Goal: Task Accomplishment & Management: Manage account settings

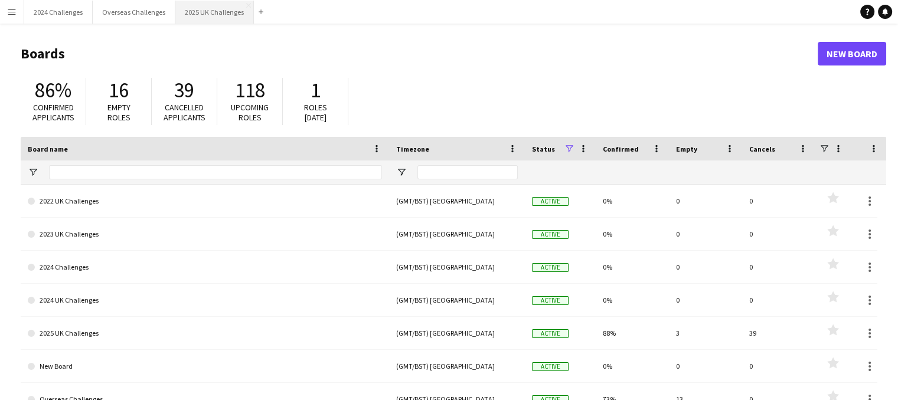
click at [202, 9] on button "2025 UK Challenges Close" at bounding box center [214, 12] width 78 height 23
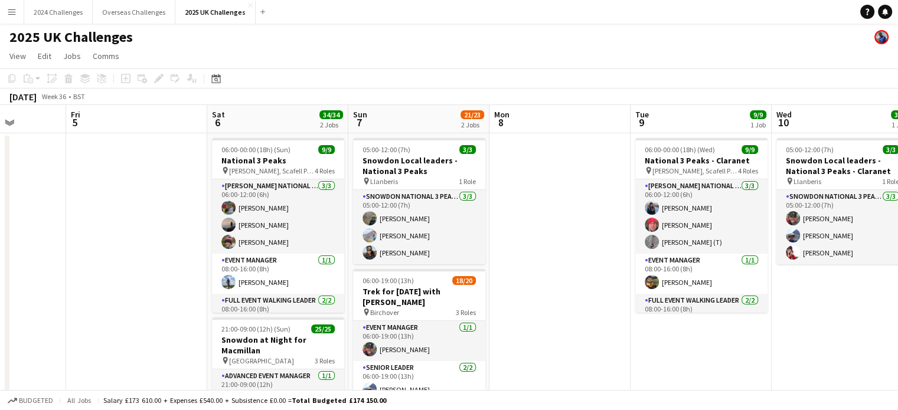
scroll to position [0, 434]
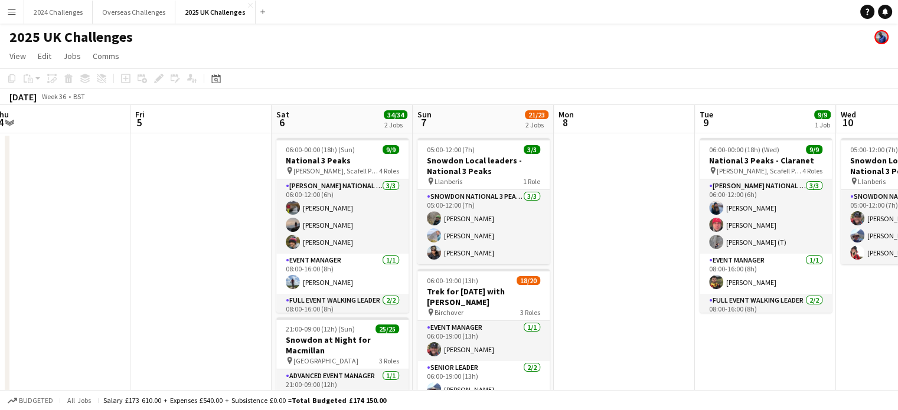
drag, startPoint x: 470, startPoint y: 220, endPoint x: 182, endPoint y: 201, distance: 288.0
click at [182, 201] on app-calendar-viewport "Mon 1 Tue 2 Wed 3 Thu 4 Fri 5 Sat 6 34/34 2 Jobs Sun 7 21/23 2 Jobs Mon 8 Tue 9…" at bounding box center [449, 337] width 898 height 465
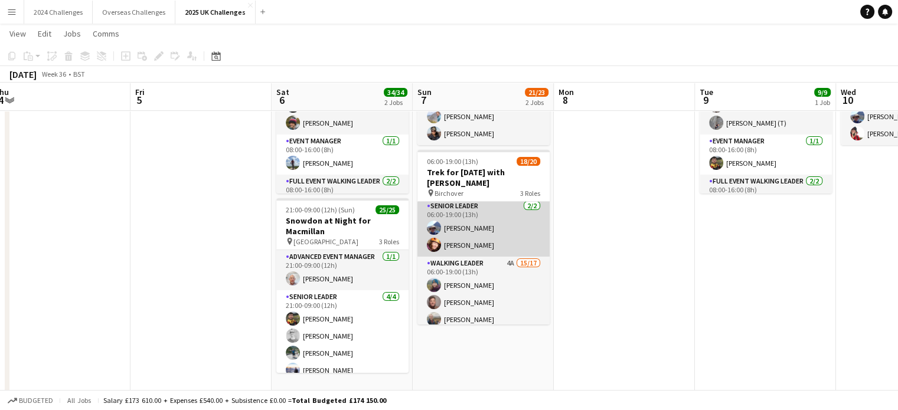
scroll to position [59, 0]
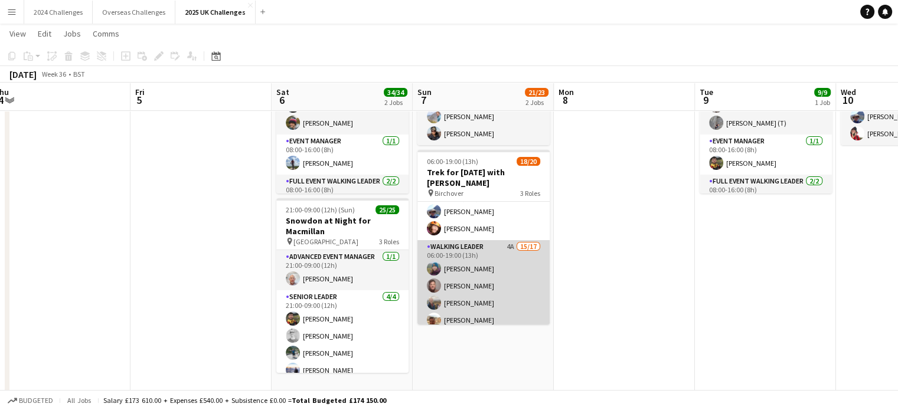
click at [477, 243] on app-card-role "Walking Leader 4A 15/17 06:00-19:00 (13h) [PERSON_NAME] [PERSON_NAME] [PERSON_N…" at bounding box center [483, 397] width 132 height 314
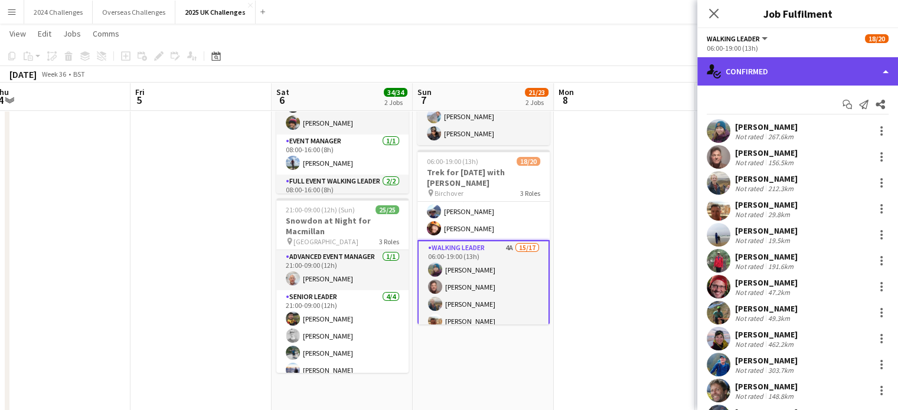
click at [765, 69] on div "single-neutral-actions-check-2 Confirmed" at bounding box center [797, 71] width 201 height 28
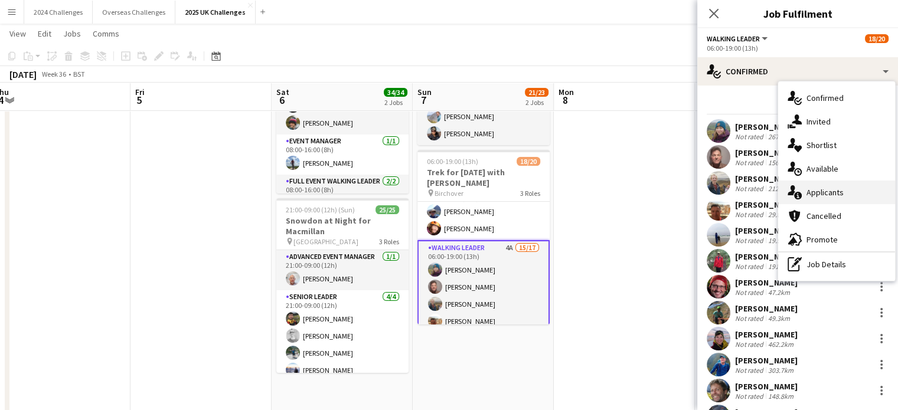
click at [830, 192] on span "Applicants" at bounding box center [824, 192] width 37 height 11
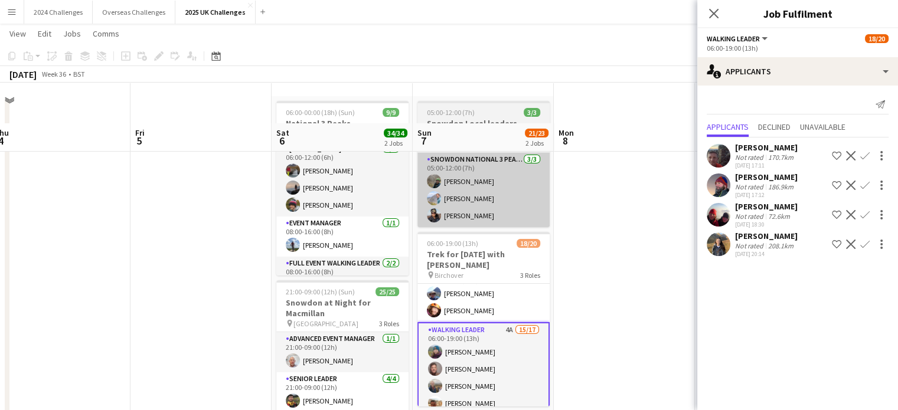
scroll to position [0, 0]
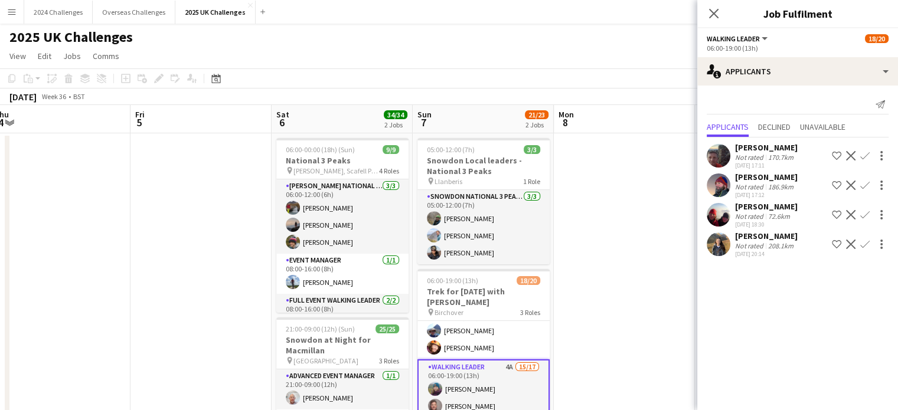
click at [592, 51] on app-page-menu "View Day view expanded Day view collapsed Month view Date picker Jump to [DATE]…" at bounding box center [449, 57] width 898 height 22
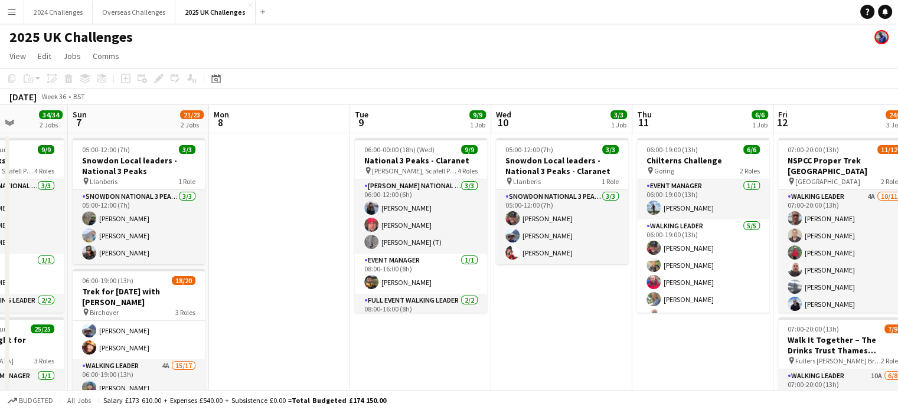
drag, startPoint x: 647, startPoint y: 168, endPoint x: 234, endPoint y: 191, distance: 414.3
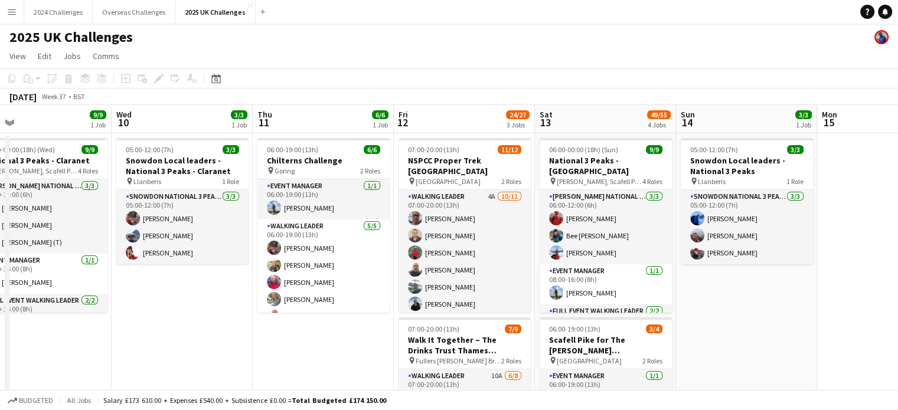
scroll to position [0, 352]
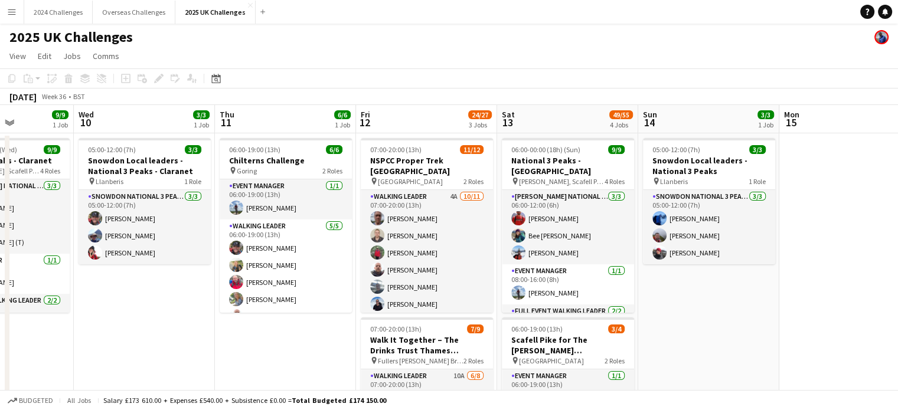
drag, startPoint x: 557, startPoint y: 346, endPoint x: 212, endPoint y: 336, distance: 344.2
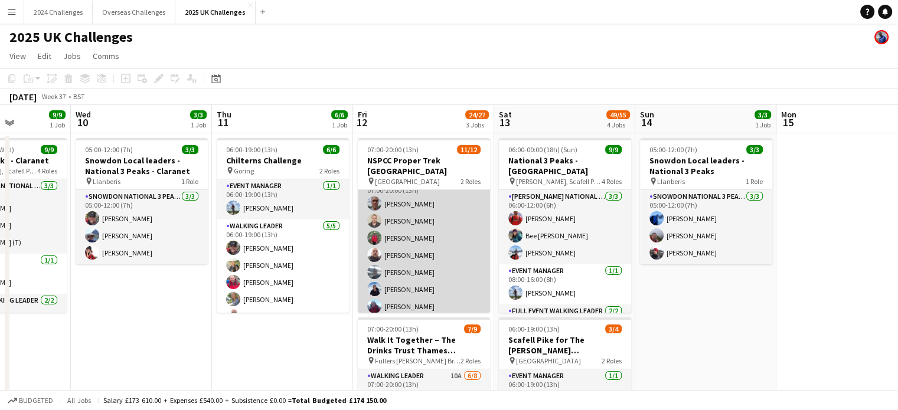
scroll to position [0, 0]
click at [407, 190] on app-card-role "Walking Leader 4A [DATE] 07:00-20:00 (13h) [PERSON_NAME] [PERSON_NAME] [PERSON_…" at bounding box center [424, 295] width 132 height 211
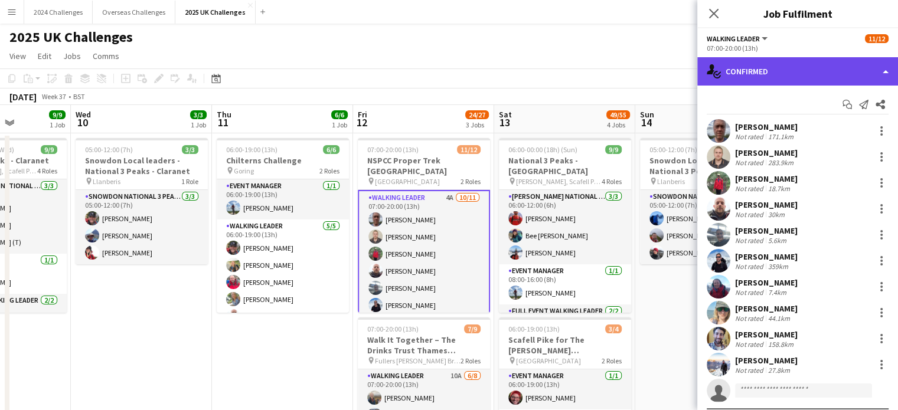
click at [779, 74] on div "single-neutral-actions-check-2 Confirmed" at bounding box center [797, 71] width 201 height 28
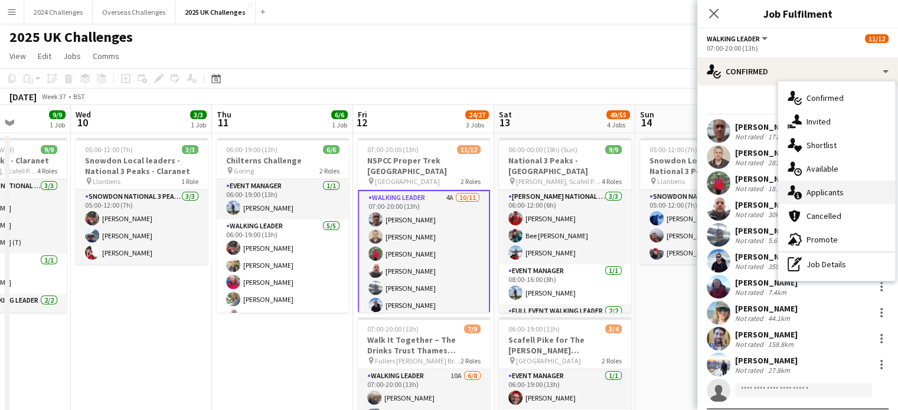
click at [847, 198] on div "single-neutral-actions-information Applicants" at bounding box center [836, 193] width 117 height 24
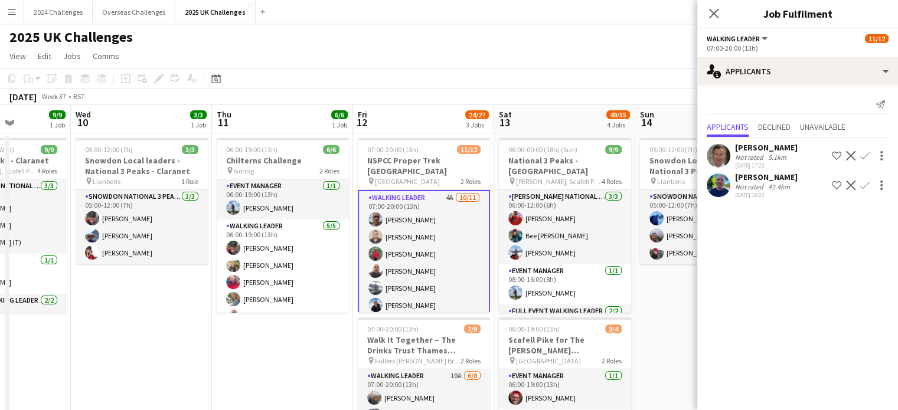
click at [471, 40] on div "2025 UK Challenges" at bounding box center [449, 35] width 898 height 22
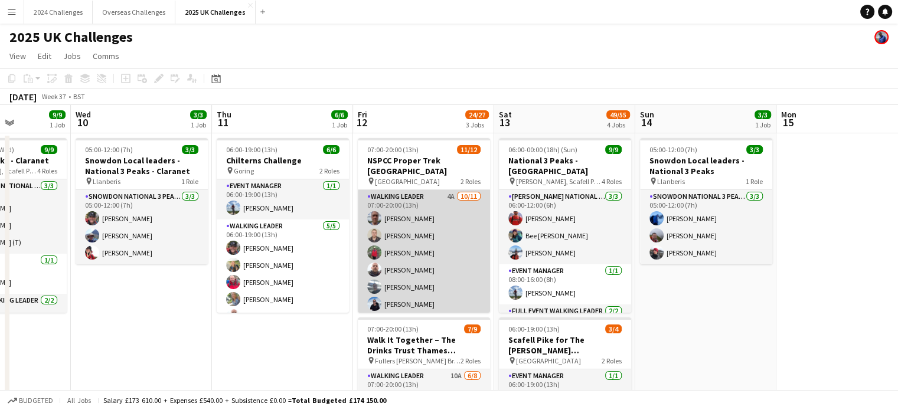
click at [402, 190] on app-card-role "Walking Leader 4A [DATE] 07:00-20:00 (13h) [PERSON_NAME] [PERSON_NAME] [PERSON_…" at bounding box center [424, 295] width 132 height 211
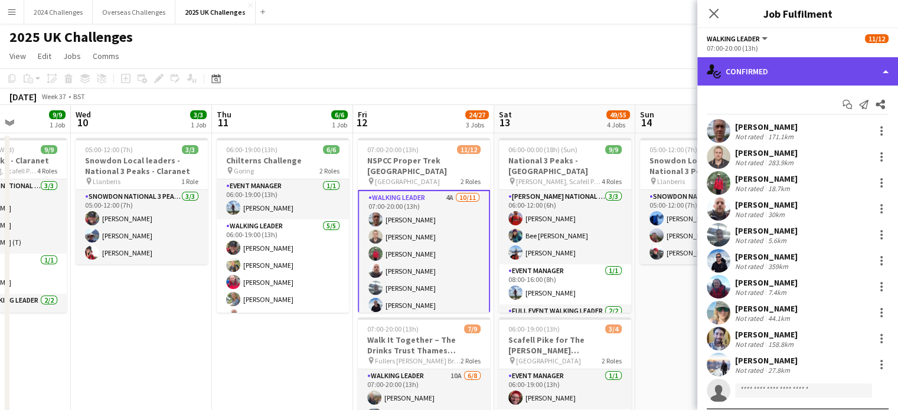
click at [794, 68] on div "single-neutral-actions-check-2 Confirmed" at bounding box center [797, 71] width 201 height 28
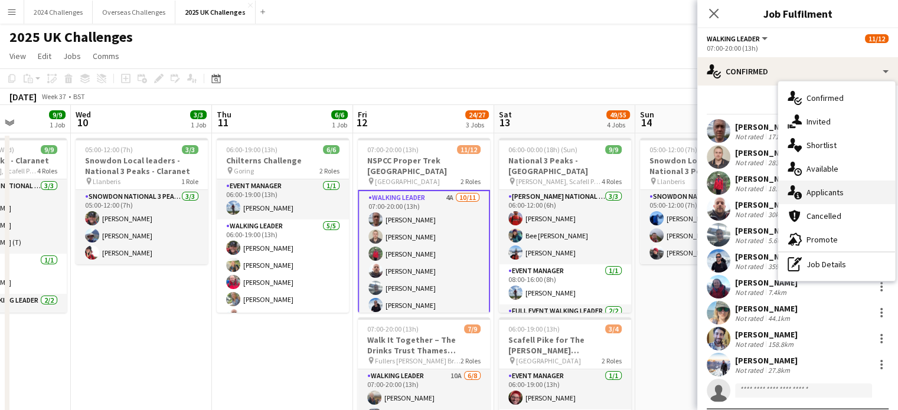
click at [840, 187] on span "Applicants" at bounding box center [824, 192] width 37 height 11
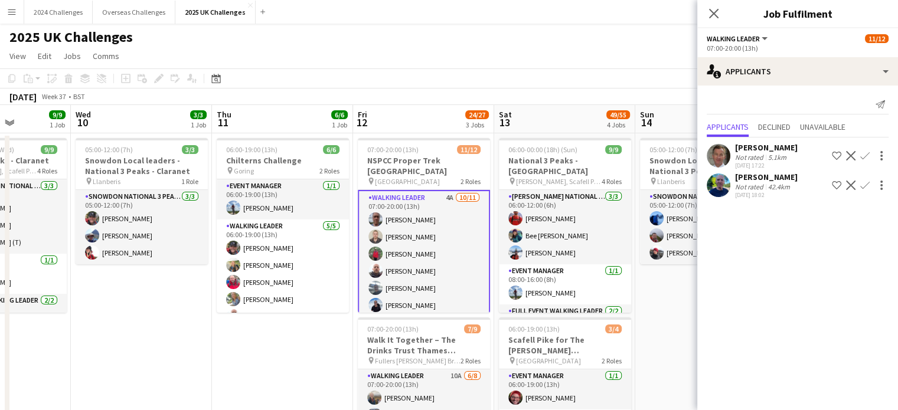
click at [758, 186] on div "Not rated" at bounding box center [750, 186] width 31 height 9
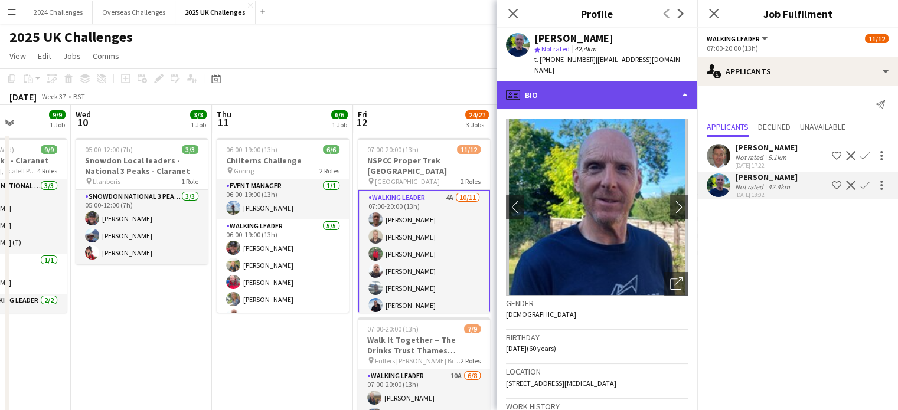
click at [612, 81] on div "profile Bio" at bounding box center [596, 95] width 201 height 28
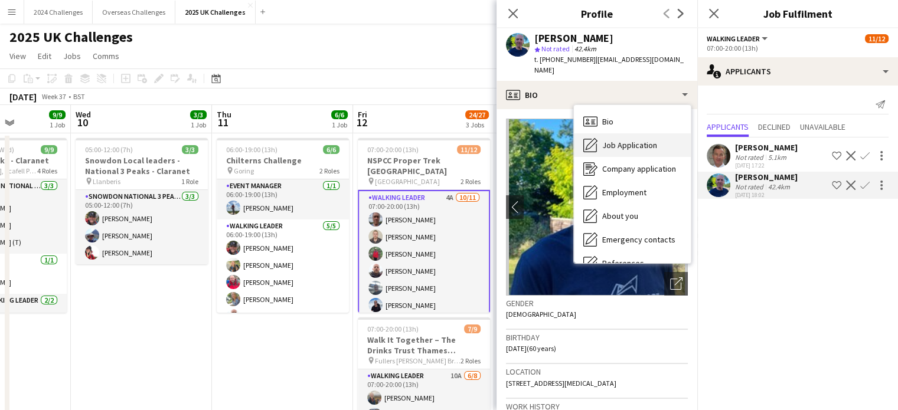
click at [620, 140] on span "Job Application" at bounding box center [629, 145] width 55 height 11
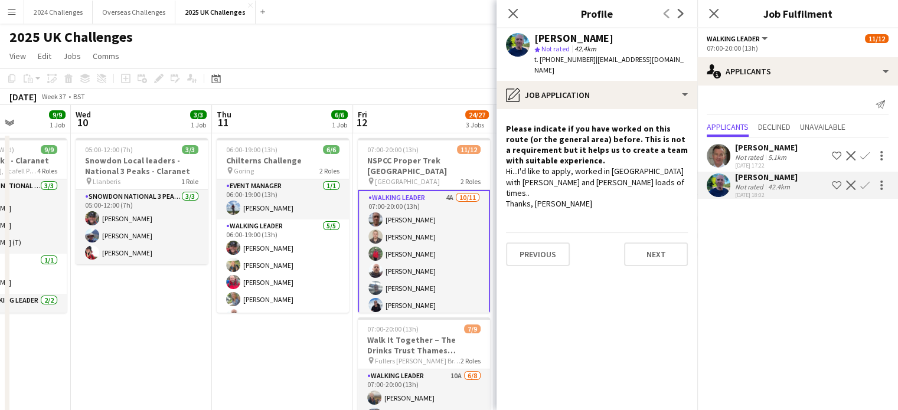
click at [784, 251] on mat-expansion-panel "users2 Applicants Send notification Applicants Declined Unavailable [PERSON_NAM…" at bounding box center [797, 248] width 201 height 325
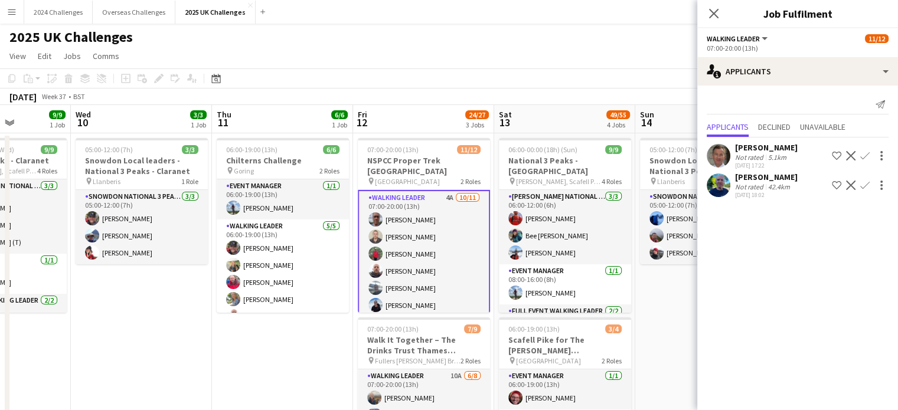
click at [765, 189] on div "42.4km" at bounding box center [778, 186] width 27 height 9
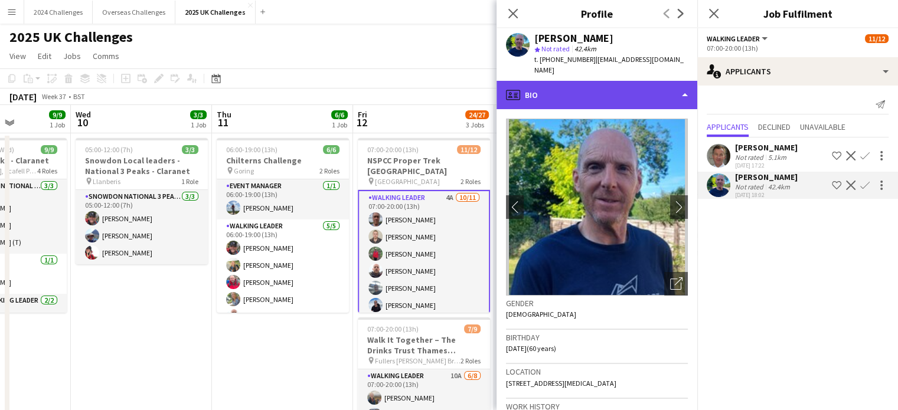
click at [663, 81] on div "profile Bio" at bounding box center [596, 95] width 201 height 28
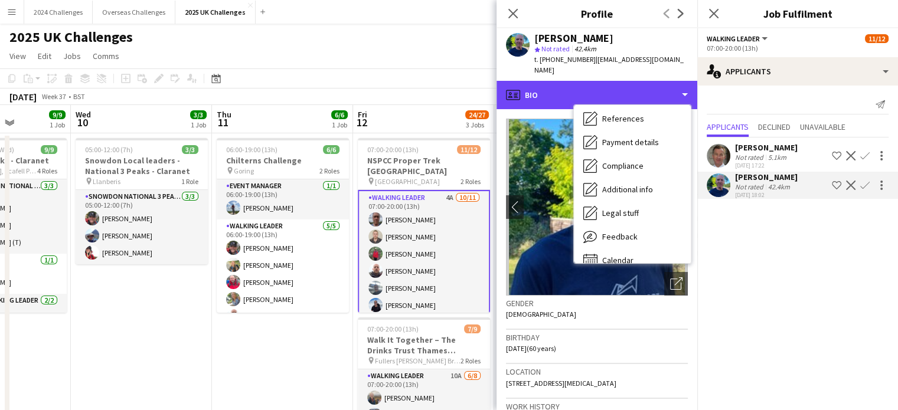
scroll to position [158, 0]
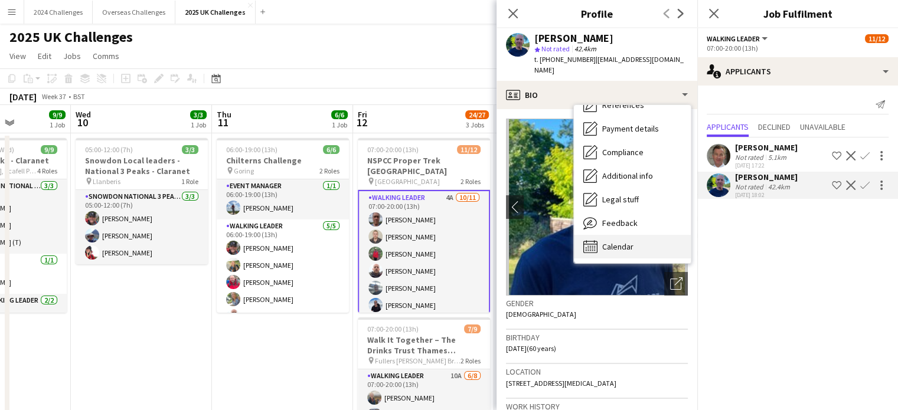
click at [655, 235] on div "Calendar Calendar" at bounding box center [632, 247] width 117 height 24
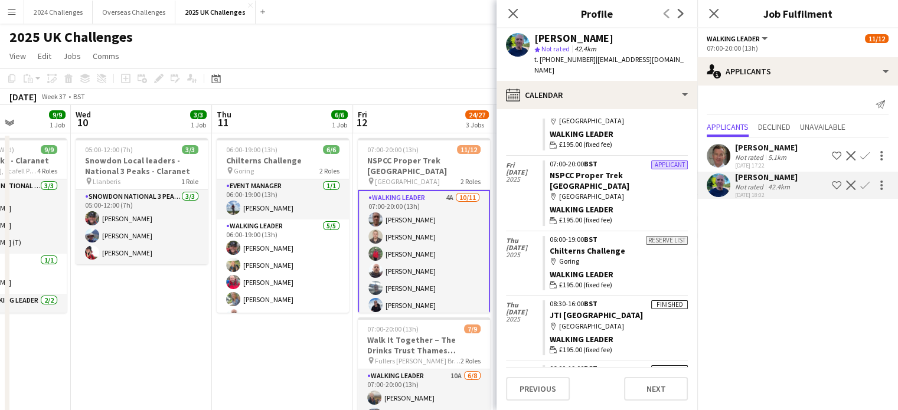
scroll to position [0, 0]
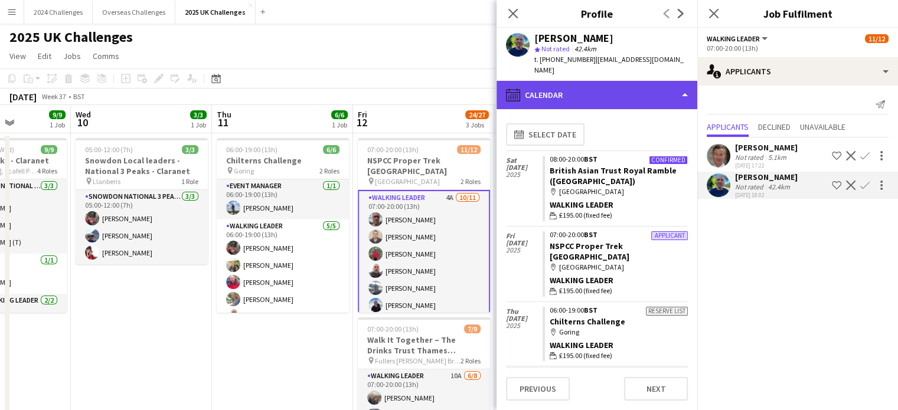
click at [634, 81] on div "calendar-full Calendar" at bounding box center [596, 95] width 201 height 28
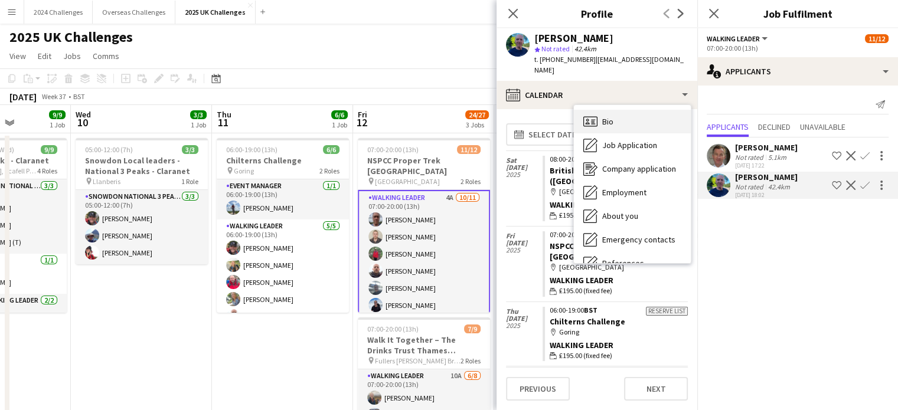
click at [623, 110] on div "Bio Bio" at bounding box center [632, 122] width 117 height 24
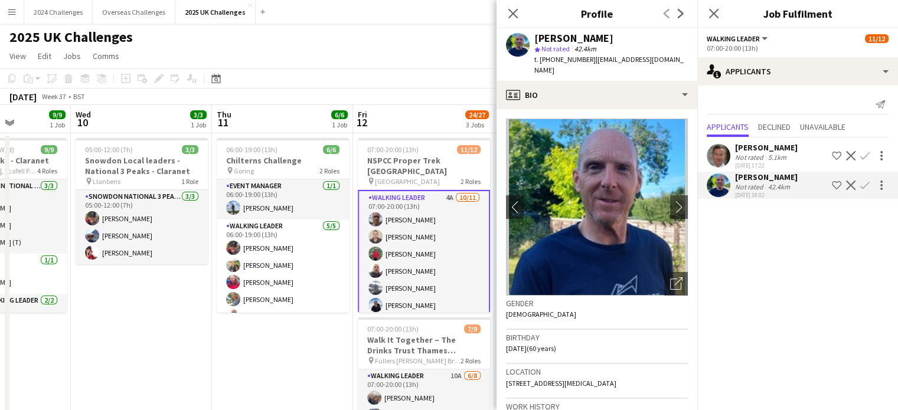
click at [862, 182] on app-icon "Confirm" at bounding box center [864, 185] width 9 height 9
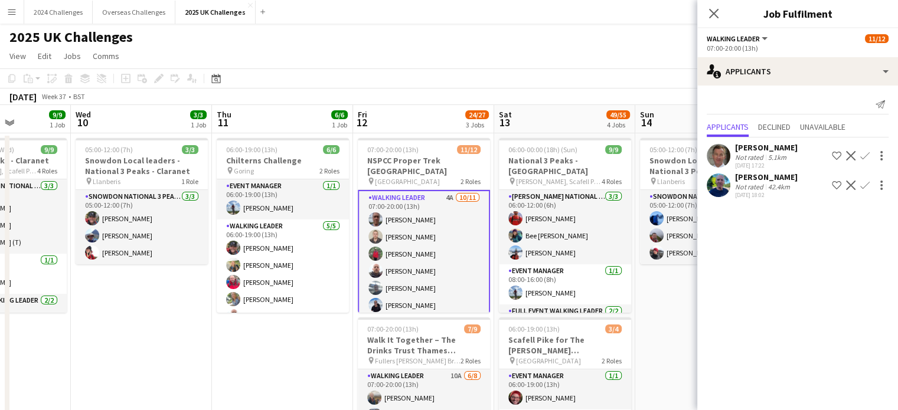
click at [862, 188] on app-icon "Confirm" at bounding box center [864, 185] width 9 height 9
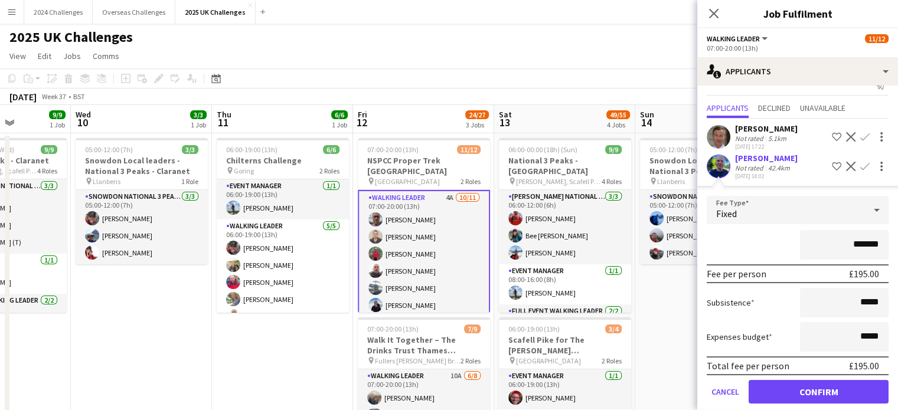
scroll to position [32, 0]
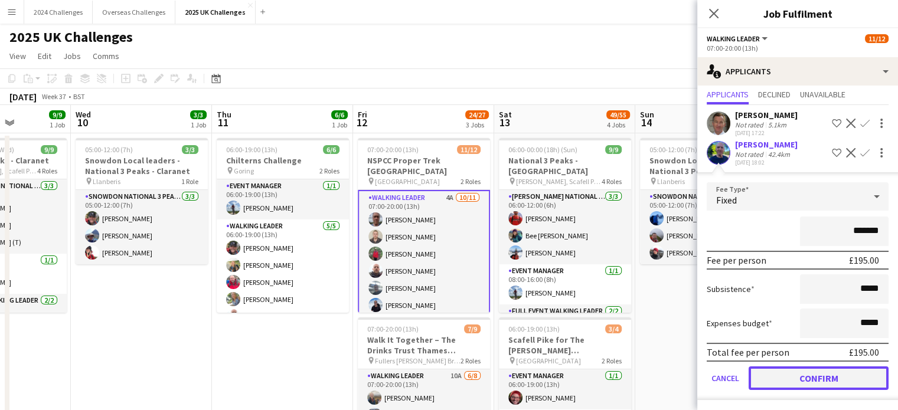
click at [826, 378] on button "Confirm" at bounding box center [818, 378] width 140 height 24
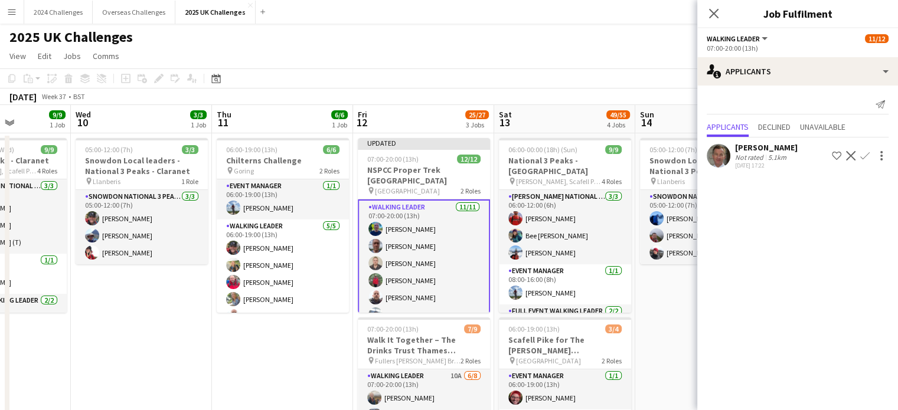
click at [637, 32] on div "2025 UK Challenges" at bounding box center [449, 35] width 898 height 22
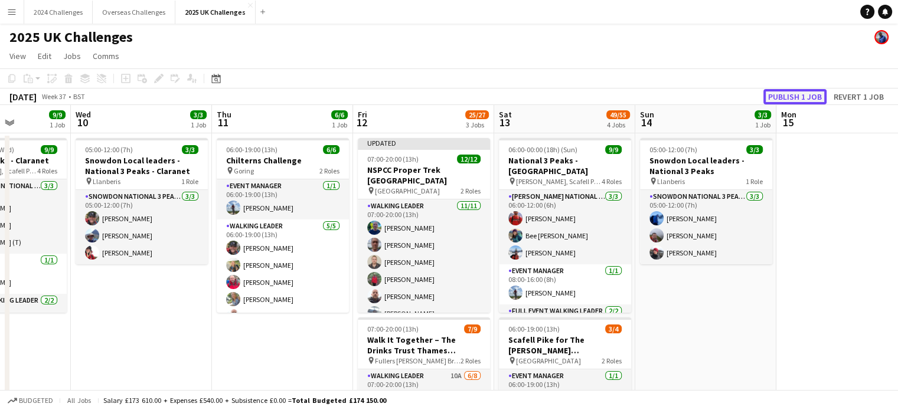
click at [794, 94] on button "Publish 1 job" at bounding box center [794, 96] width 63 height 15
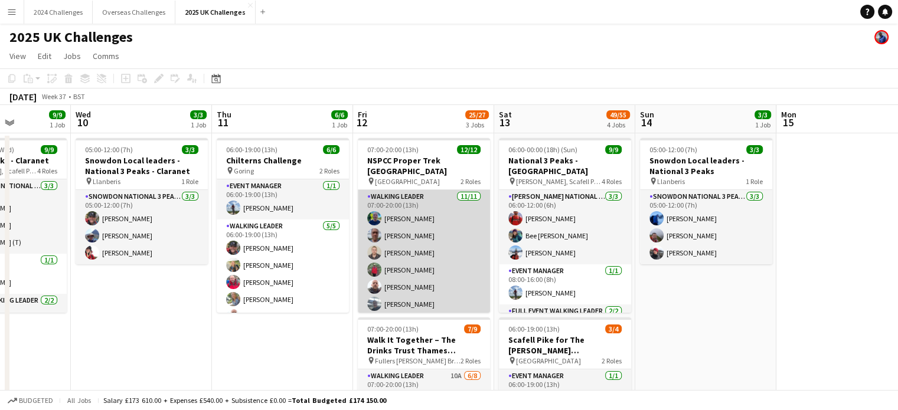
click at [408, 190] on app-card-role "Walking Leader [DATE] 07:00-20:00 (13h) [PERSON_NAME] [PERSON_NAME] [PERSON_NAM…" at bounding box center [424, 295] width 132 height 211
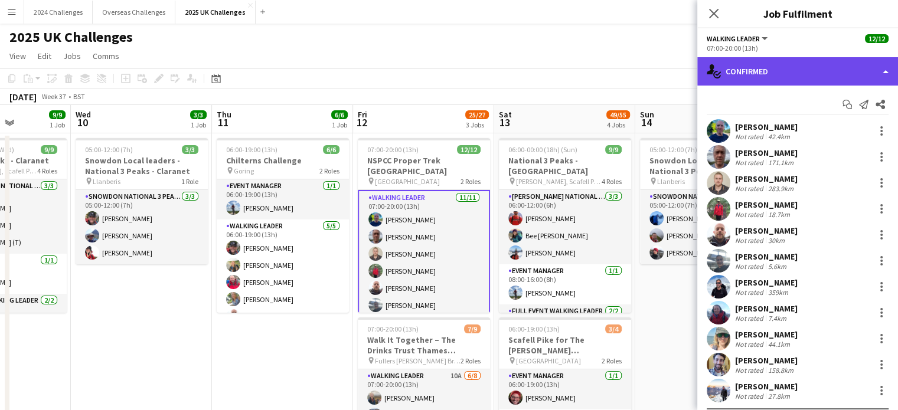
click at [873, 70] on div "single-neutral-actions-check-2 Confirmed" at bounding box center [797, 71] width 201 height 28
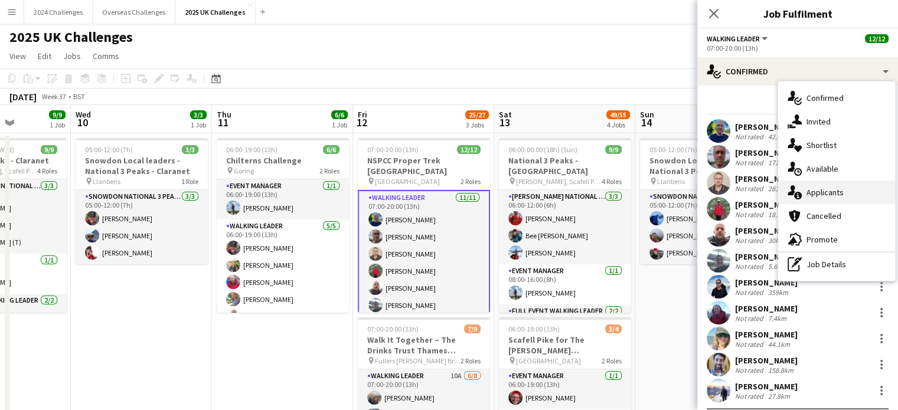
click at [841, 186] on div "single-neutral-actions-information Applicants" at bounding box center [836, 193] width 117 height 24
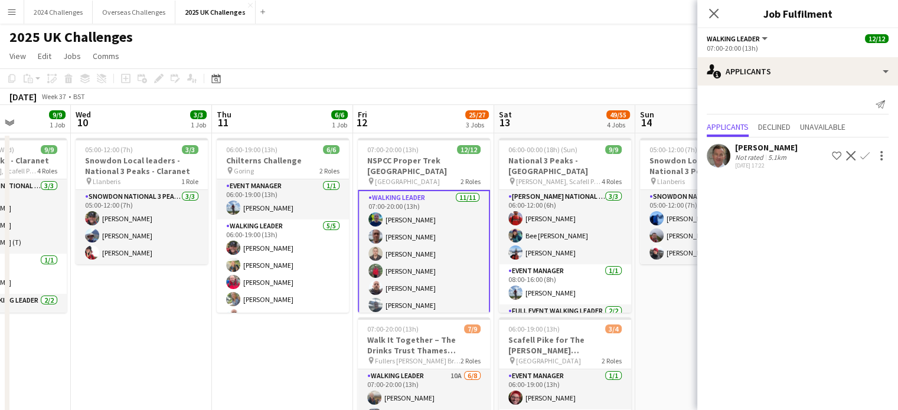
click at [743, 155] on div "Not rated" at bounding box center [750, 157] width 31 height 9
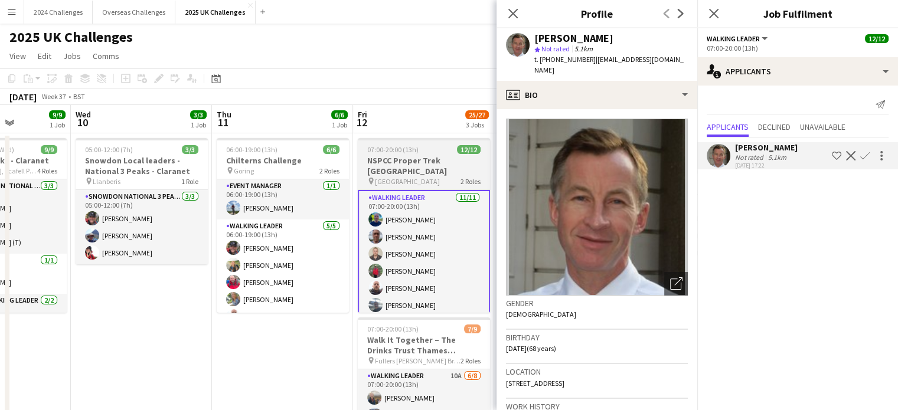
click at [402, 163] on h3 "NSPCC Proper Trek [GEOGRAPHIC_DATA]" at bounding box center [424, 165] width 132 height 21
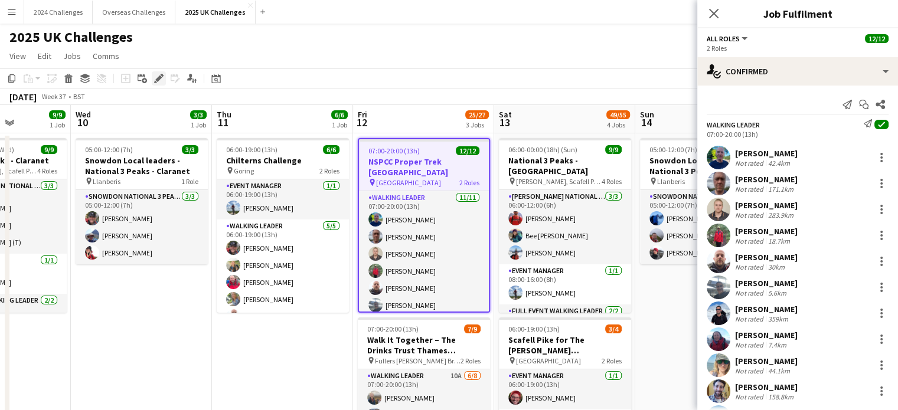
click at [152, 81] on div "Edit" at bounding box center [159, 78] width 14 height 14
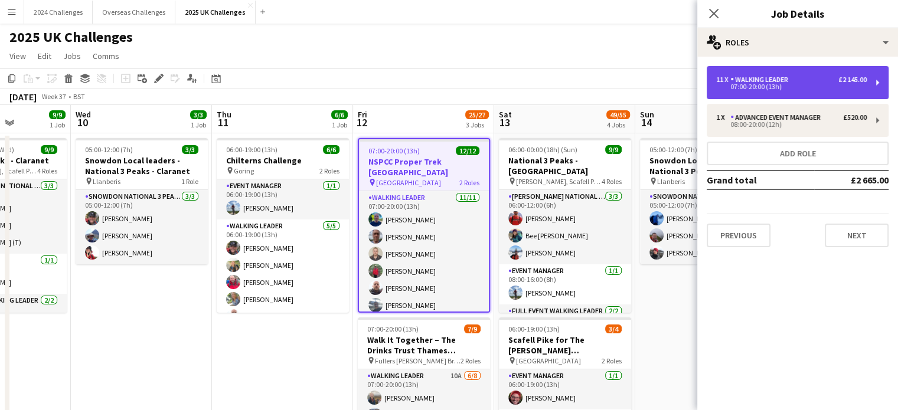
click at [797, 84] on div "07:00-20:00 (13h)" at bounding box center [791, 87] width 150 height 6
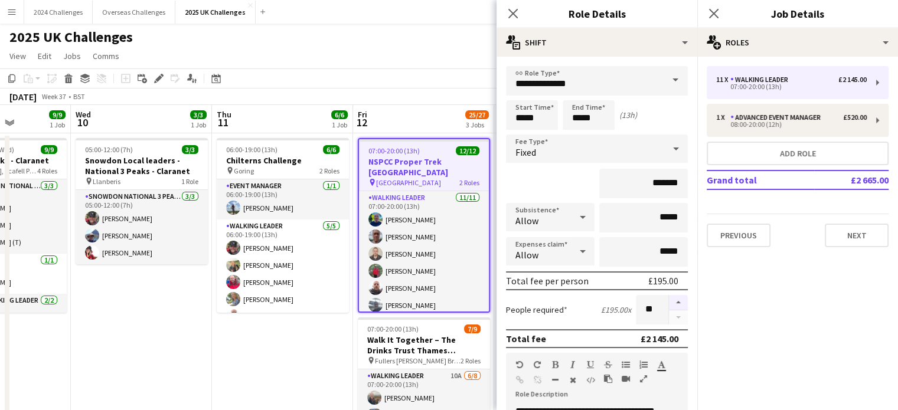
click at [672, 300] on button "button" at bounding box center [678, 302] width 19 height 15
type input "**"
click at [791, 304] on mat-expansion-panel "pencil3 General details 11 x Walking Leader £2 145.00 07:00-20:00 (13h) 1 x Adv…" at bounding box center [797, 234] width 201 height 354
click at [420, 51] on app-page-menu "View Day view expanded Day view collapsed Month view Date picker Jump to [DATE]…" at bounding box center [449, 57] width 898 height 22
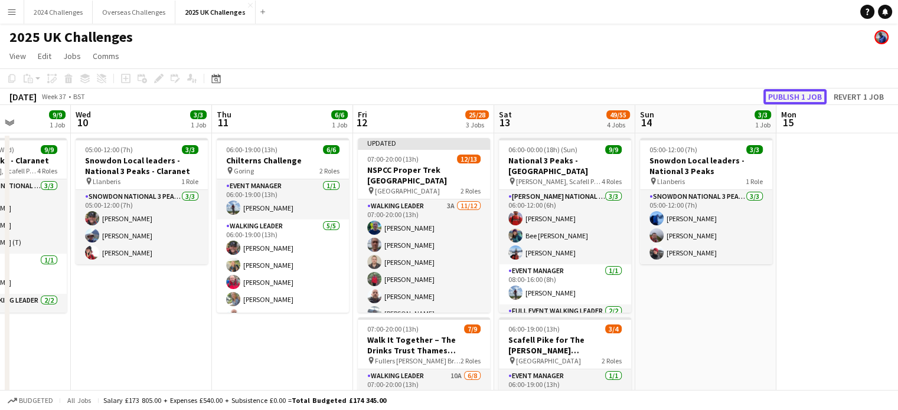
click at [792, 99] on button "Publish 1 job" at bounding box center [794, 96] width 63 height 15
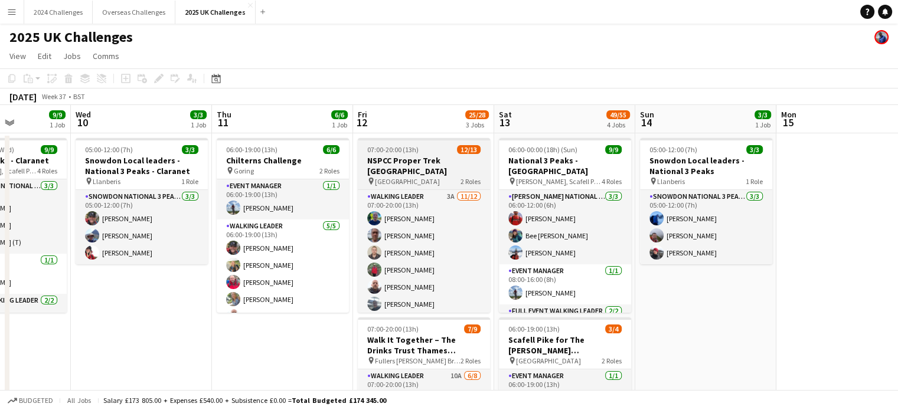
click at [410, 160] on h3 "NSPCC Proper Trek [GEOGRAPHIC_DATA]" at bounding box center [424, 165] width 132 height 21
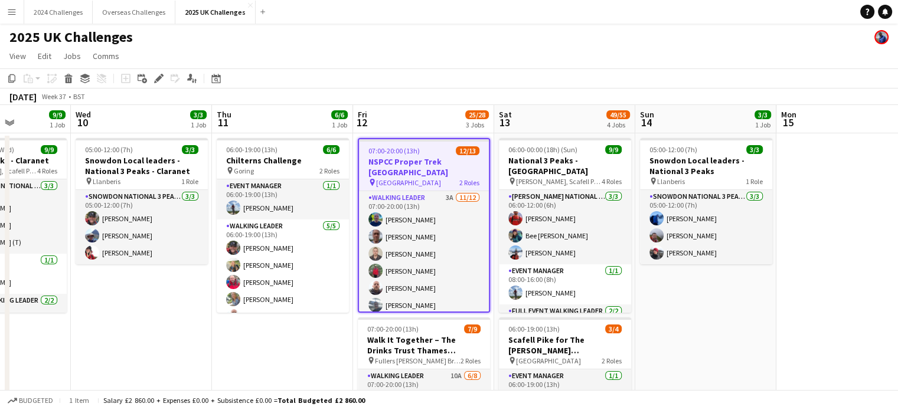
click at [410, 178] on app-job-card "07:00-20:00 (13h) 12/13 NSPCC Proper Trek [GEOGRAPHIC_DATA] pin Central London …" at bounding box center [424, 225] width 132 height 175
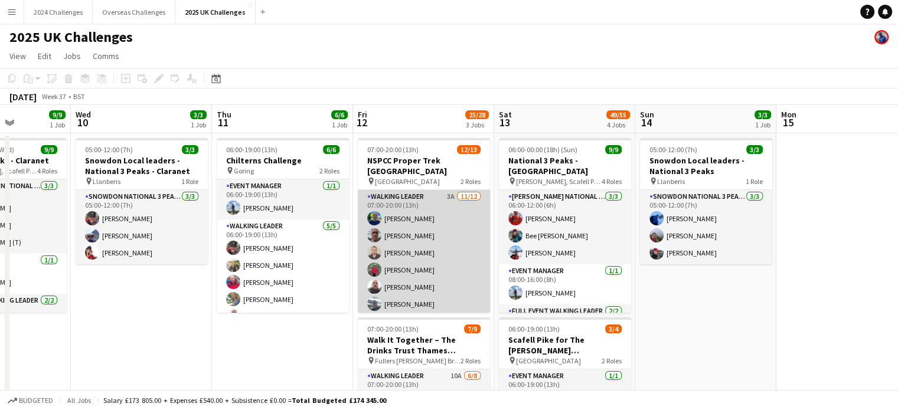
click at [411, 190] on app-card-role "Walking Leader 3A [DATE] 07:00-20:00 (13h) [PERSON_NAME] [PERSON_NAME] [PERSON_…" at bounding box center [424, 304] width 132 height 228
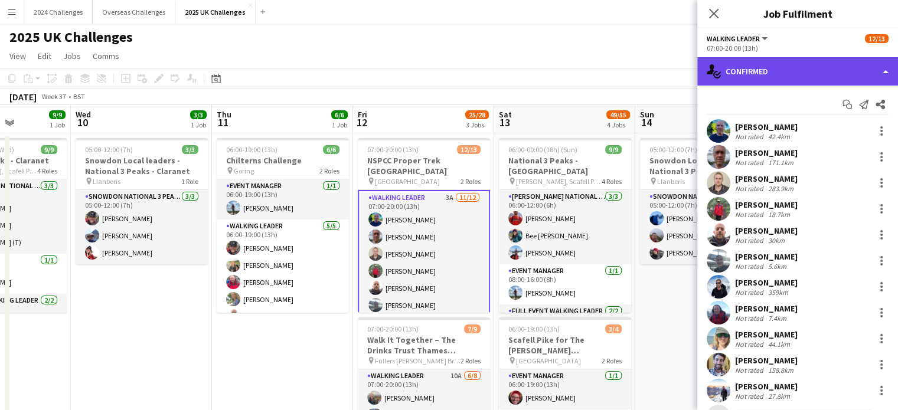
click at [796, 82] on div "single-neutral-actions-check-2 Confirmed" at bounding box center [797, 71] width 201 height 28
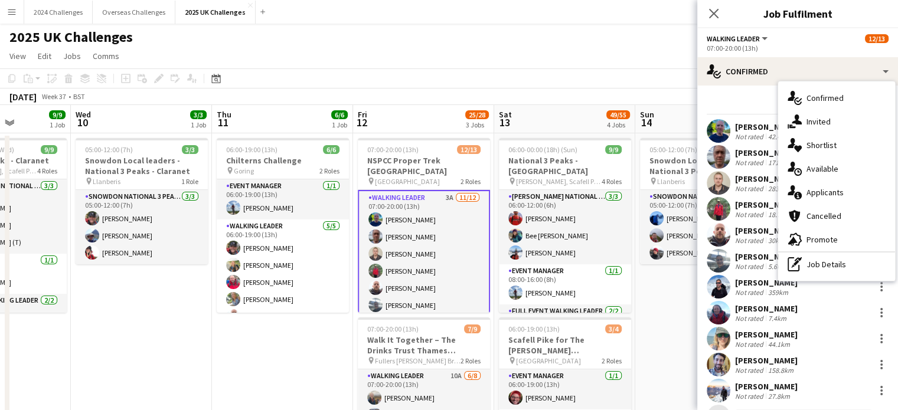
click at [842, 194] on div "single-neutral-actions-information Applicants" at bounding box center [836, 193] width 117 height 24
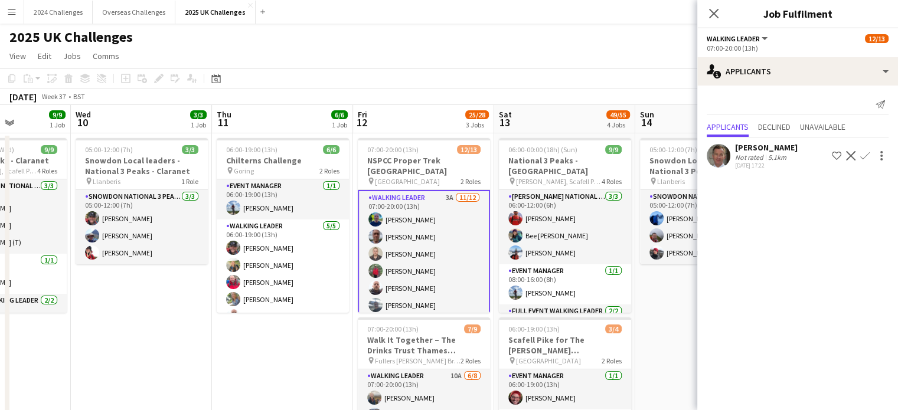
click at [765, 163] on div "[DATE] 17:22" at bounding box center [766, 166] width 63 height 8
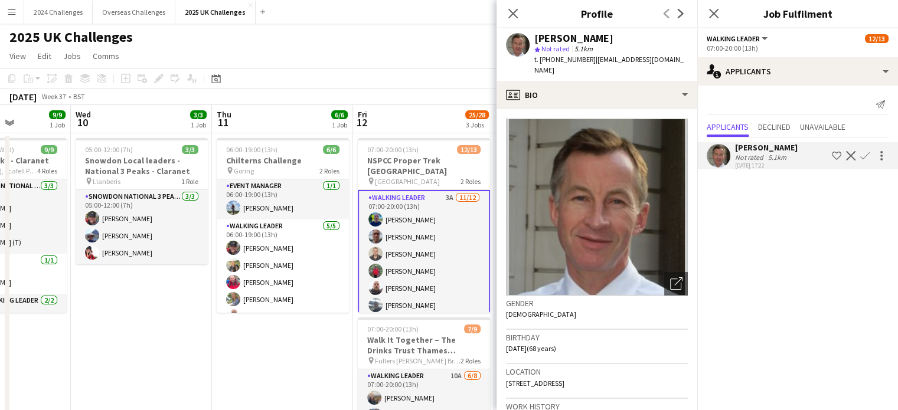
drag, startPoint x: 617, startPoint y: 378, endPoint x: 592, endPoint y: 377, distance: 24.8
click at [592, 377] on div "Location [STREET_ADDRESS]" at bounding box center [597, 381] width 182 height 34
copy span "w11 3dl"
click at [441, 42] on div "2025 UK Challenges" at bounding box center [449, 35] width 898 height 22
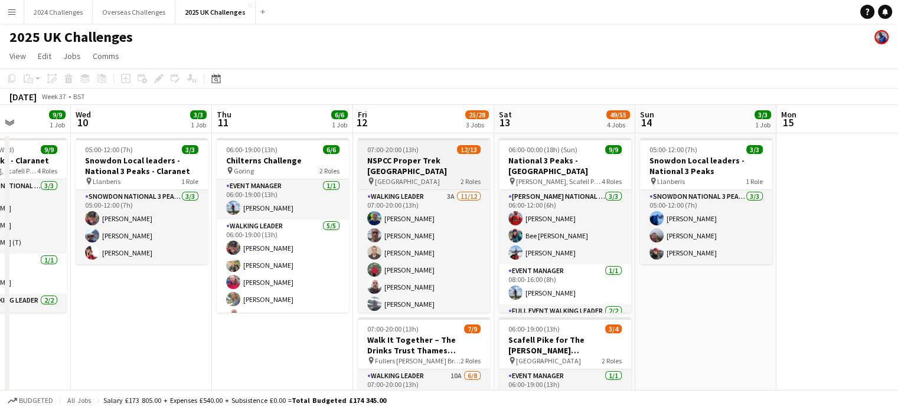
click at [422, 157] on h3 "NSPCC Proper Trek [GEOGRAPHIC_DATA]" at bounding box center [424, 165] width 132 height 21
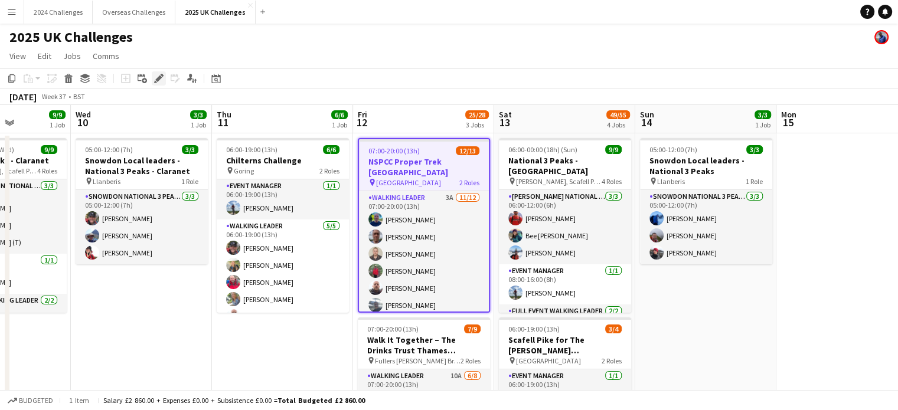
click at [156, 82] on icon at bounding box center [155, 81] width 3 height 3
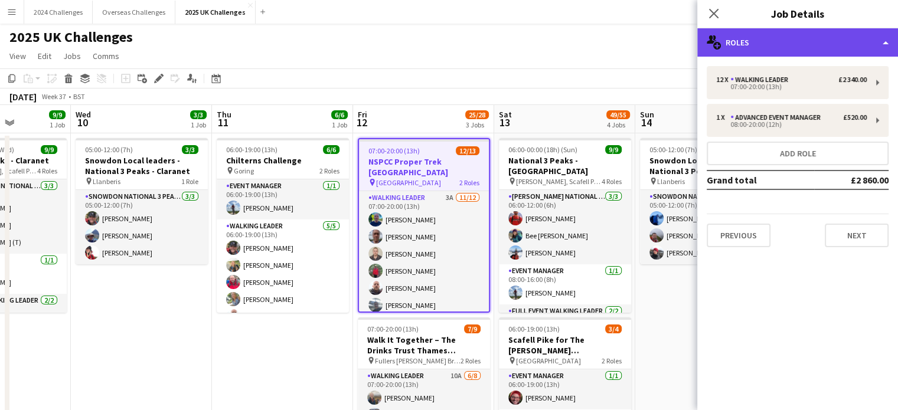
click at [807, 43] on div "multiple-users-add Roles" at bounding box center [797, 42] width 201 height 28
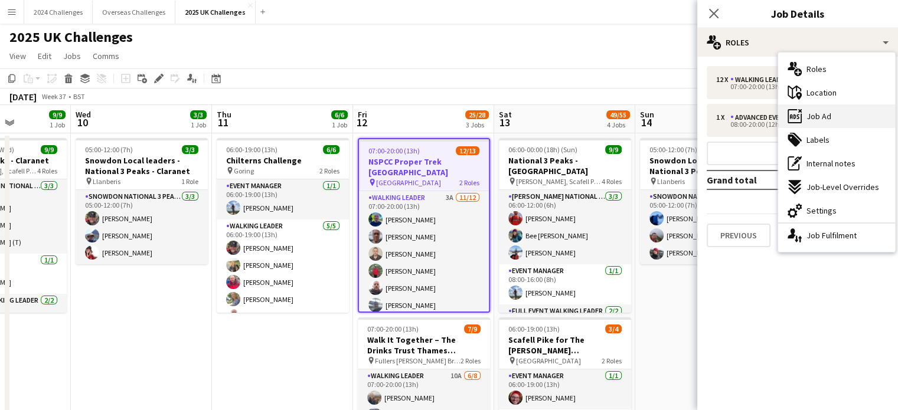
click at [833, 114] on div "ads-window Job Ad" at bounding box center [836, 116] width 117 height 24
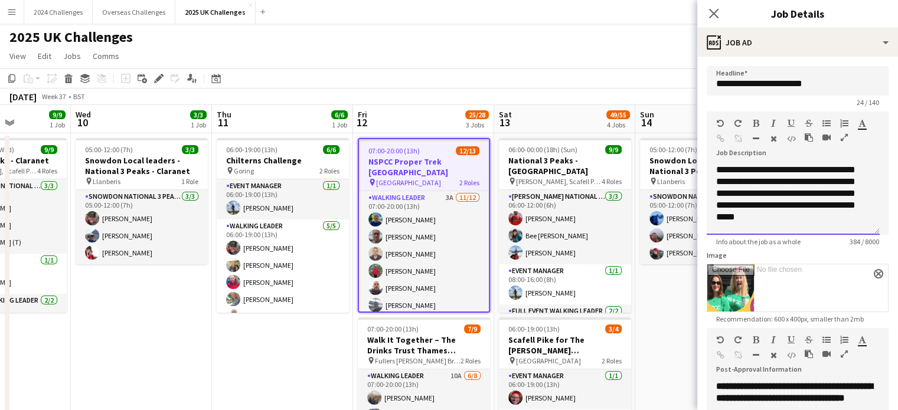
click at [724, 170] on div "**********" at bounding box center [792, 199] width 173 height 71
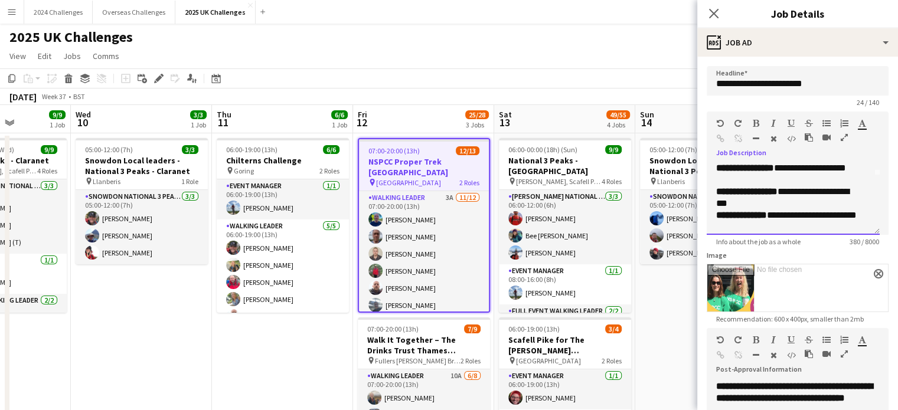
scroll to position [113, 0]
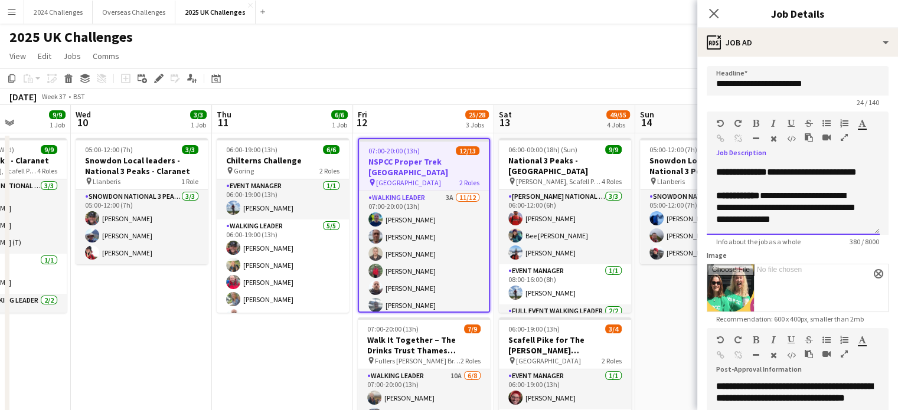
click at [801, 195] on div "**********" at bounding box center [788, 207] width 145 height 35
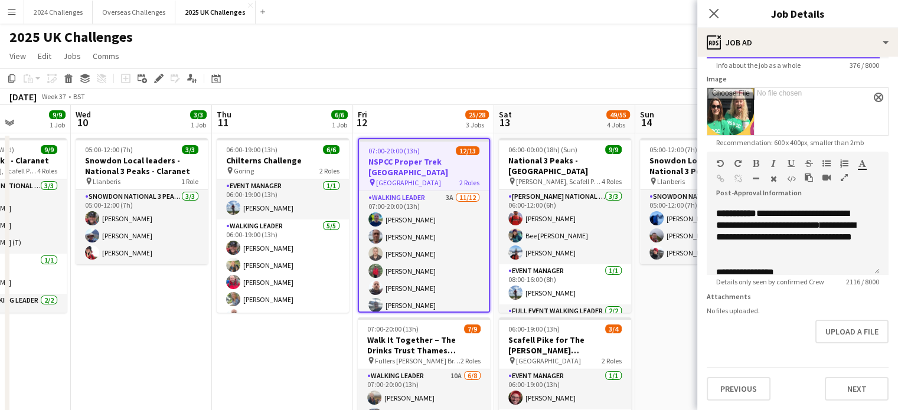
scroll to position [295, 0]
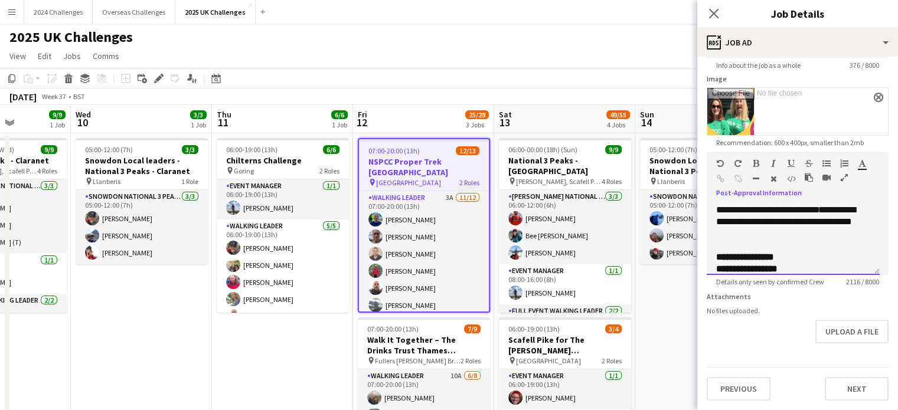
click at [800, 207] on span "**********" at bounding box center [782, 204] width 133 height 21
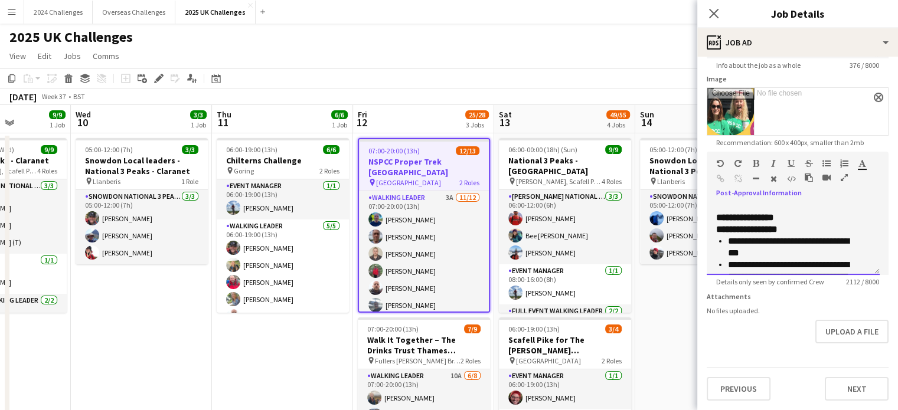
scroll to position [354, 0]
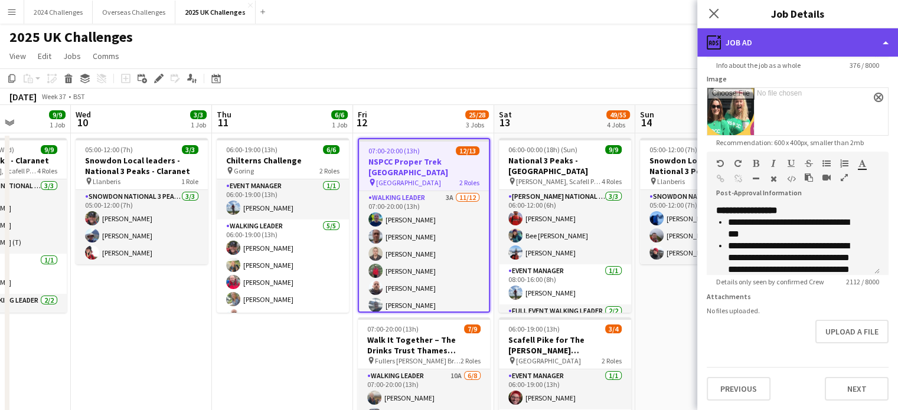
click at [820, 51] on div "ads-window Job Ad" at bounding box center [797, 42] width 201 height 28
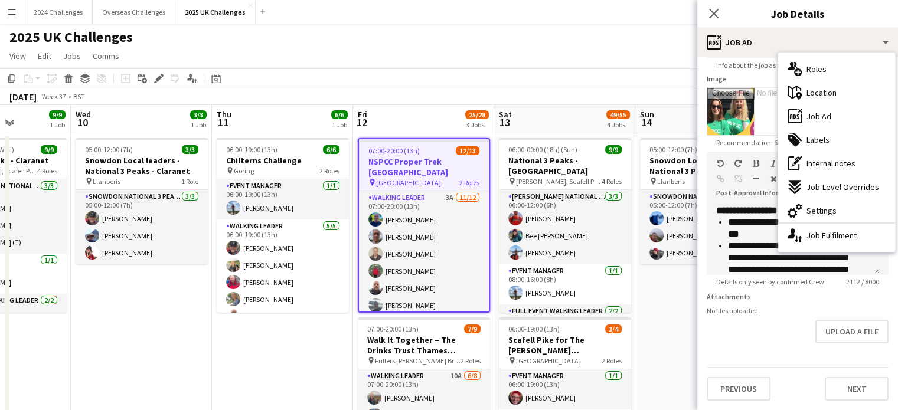
click at [817, 70] on span "Roles" at bounding box center [816, 69] width 20 height 11
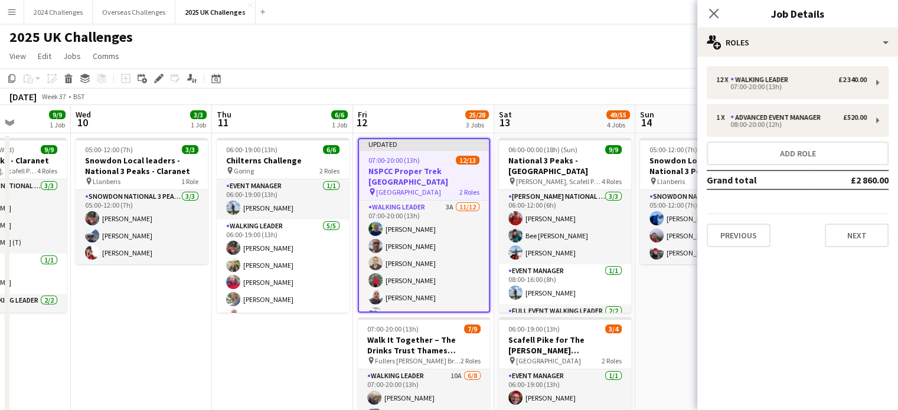
scroll to position [0, 0]
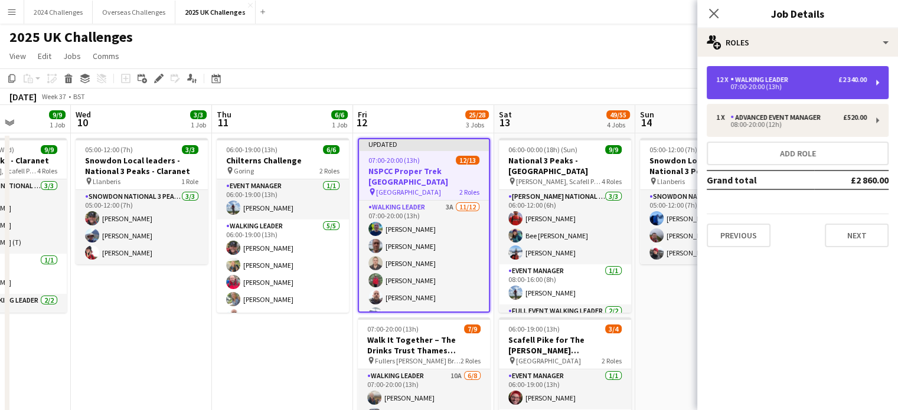
click at [787, 87] on div "07:00-20:00 (13h)" at bounding box center [791, 87] width 150 height 6
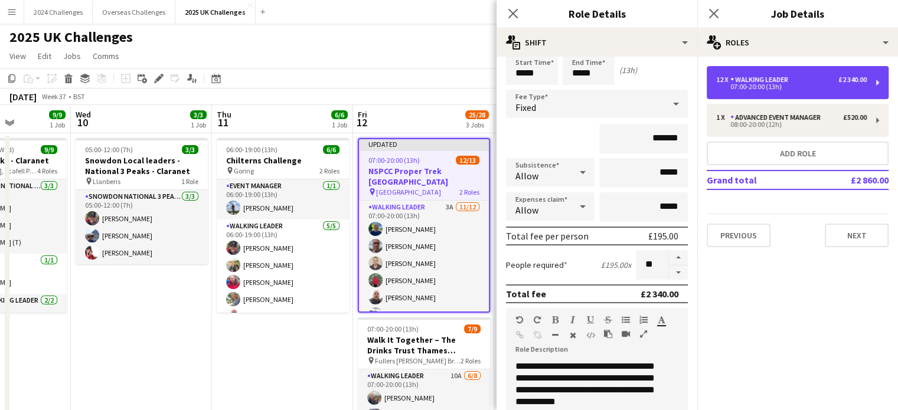
scroll to position [177, 0]
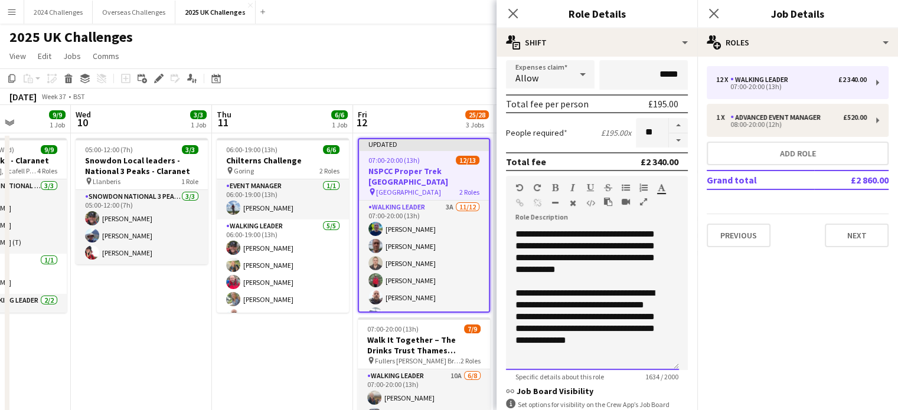
click at [522, 233] on div "**********" at bounding box center [592, 299] width 173 height 142
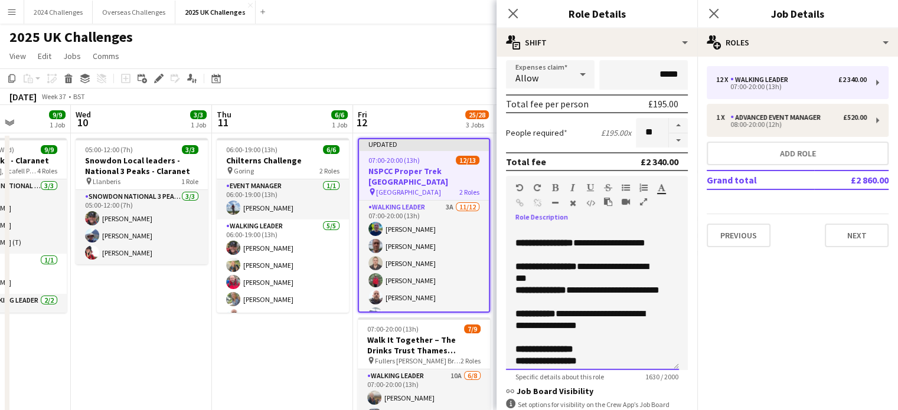
scroll to position [236, 0]
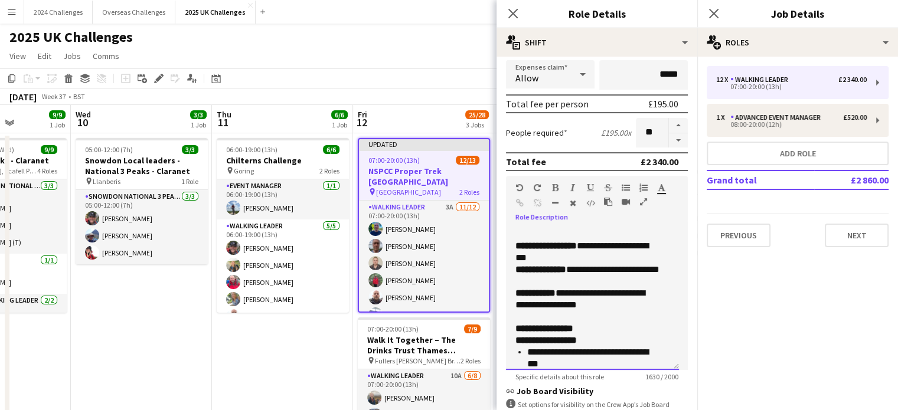
click at [517, 302] on div "**********" at bounding box center [587, 299] width 145 height 24
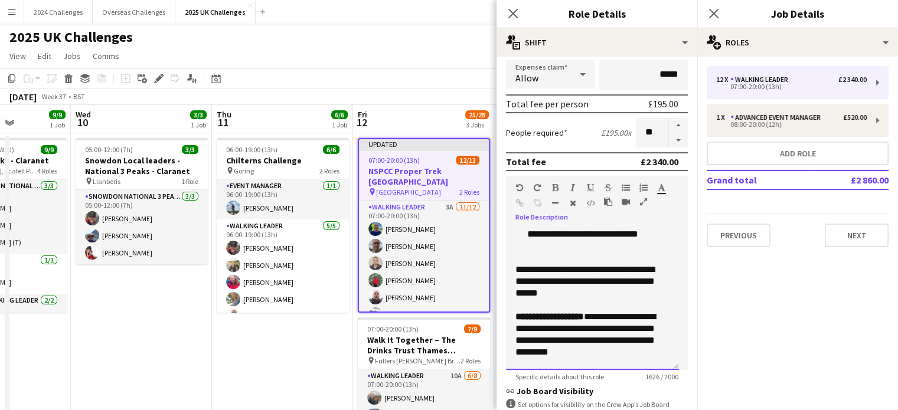
scroll to position [646, 0]
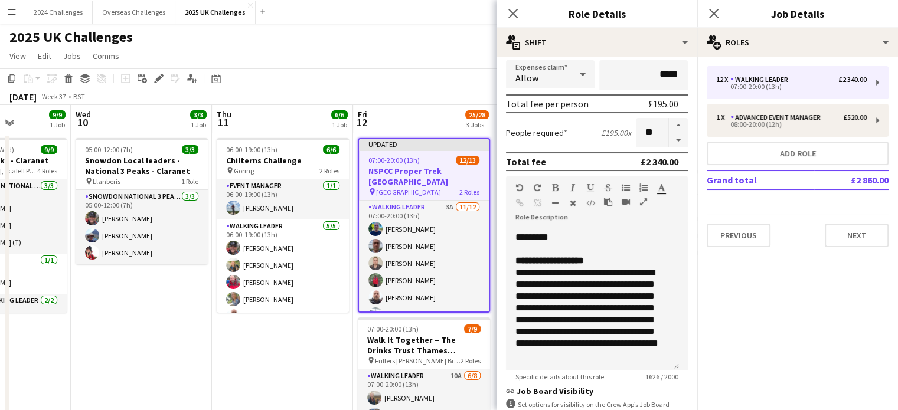
click at [431, 50] on app-page-menu "View Day view expanded Day view collapsed Month view Date picker Jump to [DATE]…" at bounding box center [449, 57] width 898 height 22
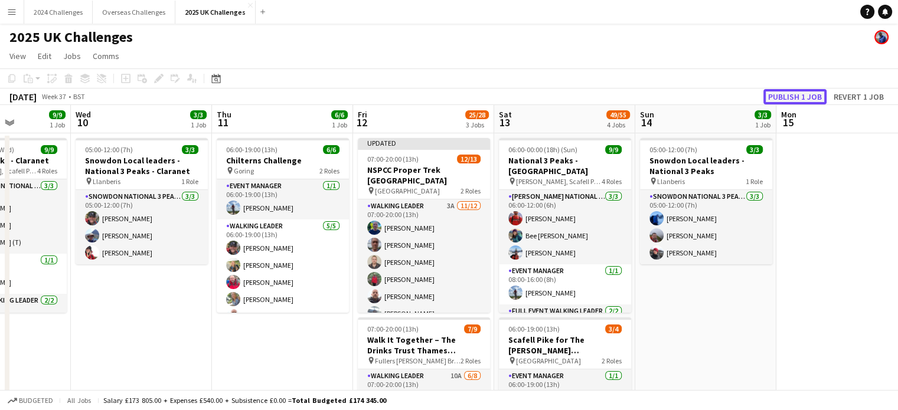
click at [805, 100] on button "Publish 1 job" at bounding box center [794, 96] width 63 height 15
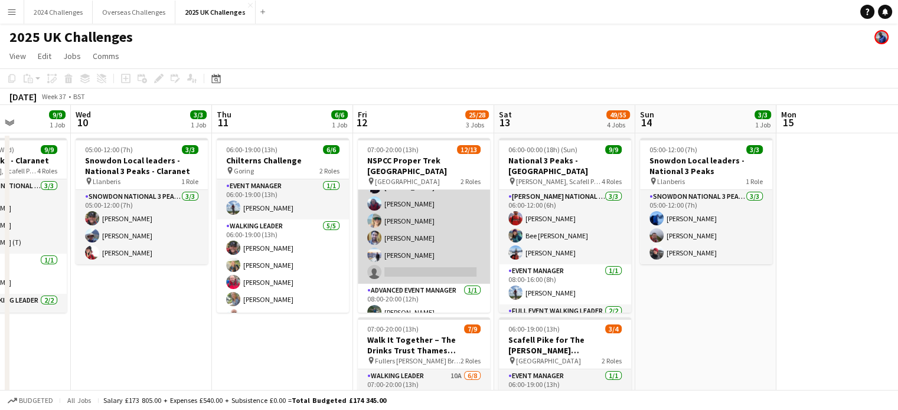
scroll to position [0, 0]
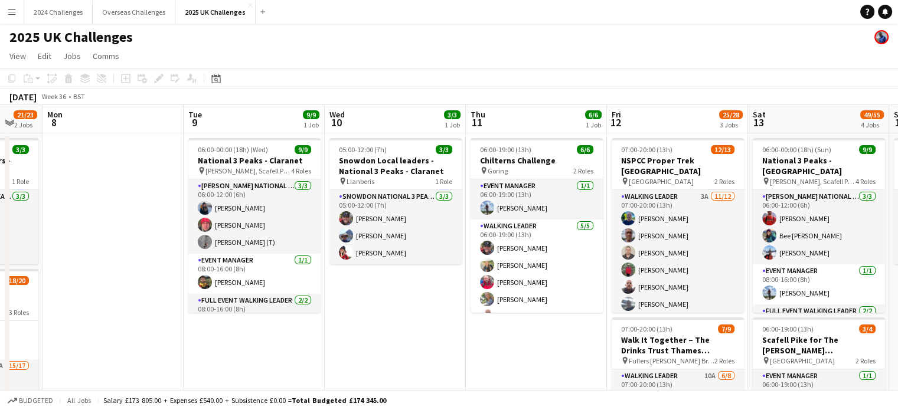
drag, startPoint x: 168, startPoint y: 296, endPoint x: 414, endPoint y: 286, distance: 246.9
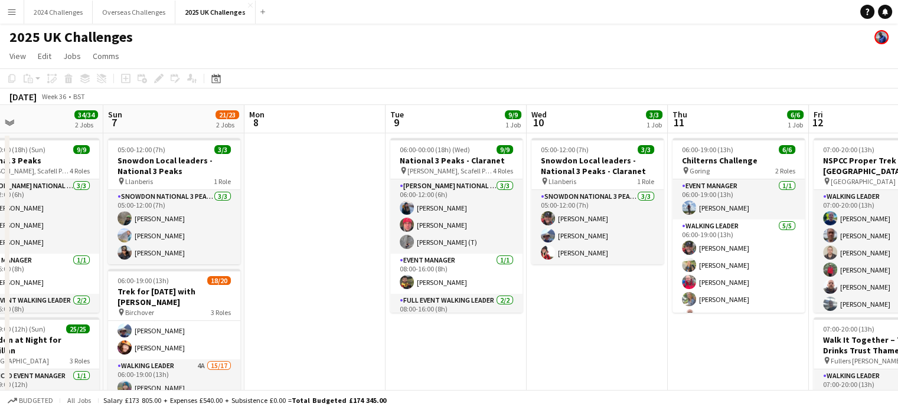
scroll to position [0, 318]
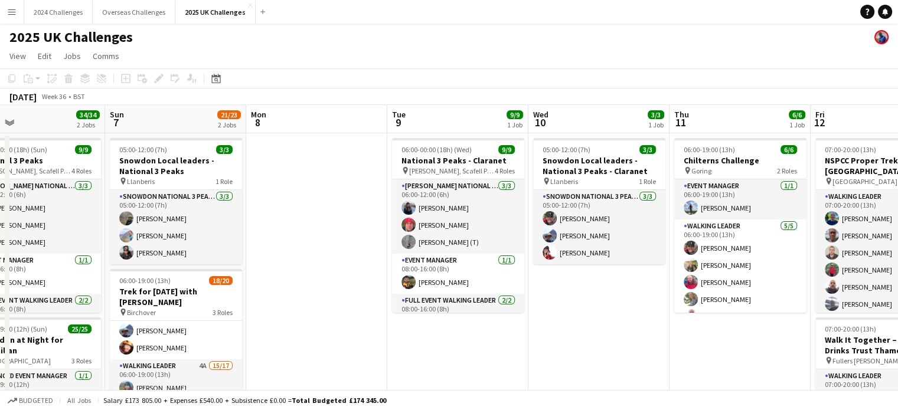
drag, startPoint x: 158, startPoint y: 313, endPoint x: 362, endPoint y: 319, distance: 203.7
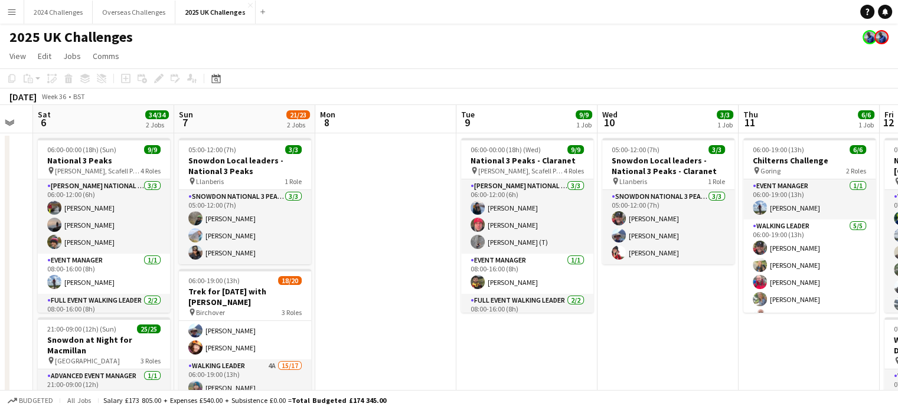
scroll to position [0, 346]
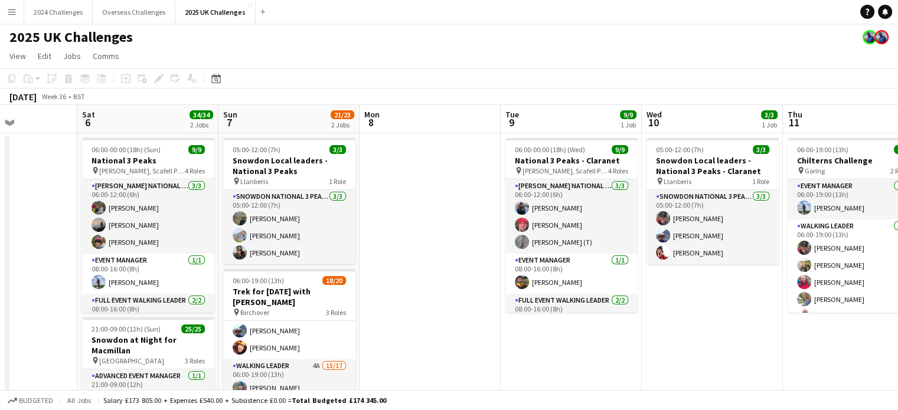
drag, startPoint x: 269, startPoint y: 274, endPoint x: 382, endPoint y: 271, distance: 113.3
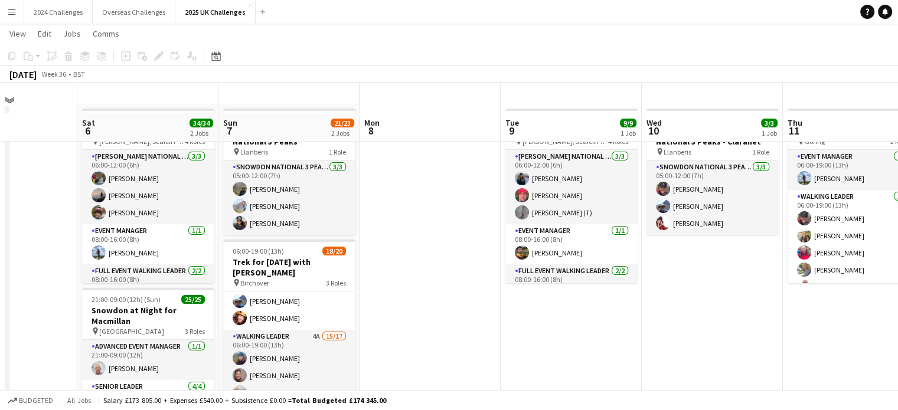
scroll to position [0, 0]
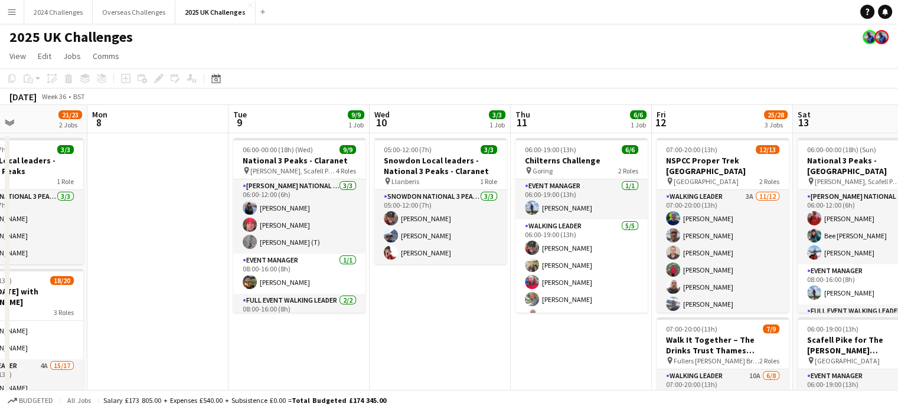
drag, startPoint x: 682, startPoint y: 342, endPoint x: 397, endPoint y: 346, distance: 285.1
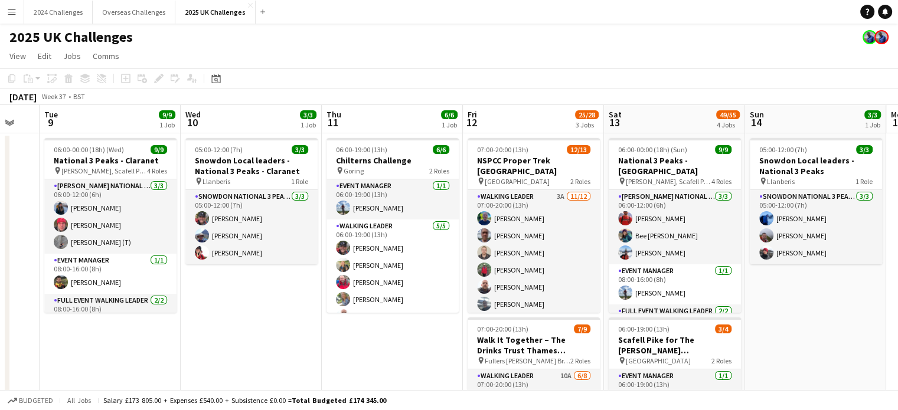
scroll to position [0, 539]
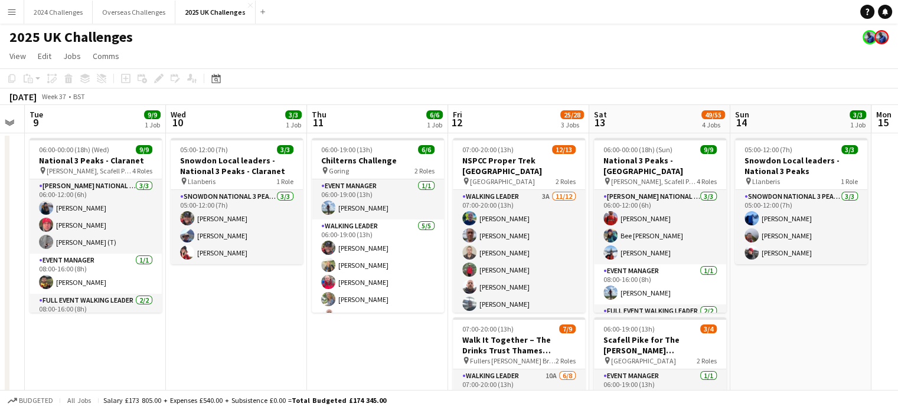
drag, startPoint x: 472, startPoint y: 349, endPoint x: 319, endPoint y: 350, distance: 152.9
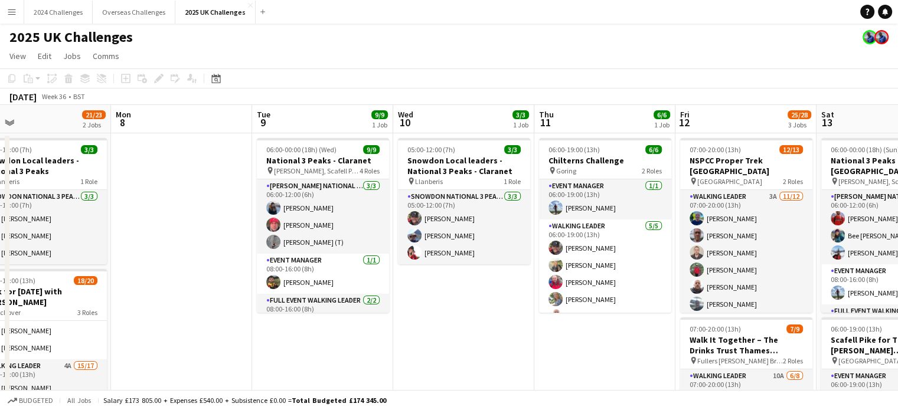
drag, startPoint x: 269, startPoint y: 321, endPoint x: 496, endPoint y: 296, distance: 228.0
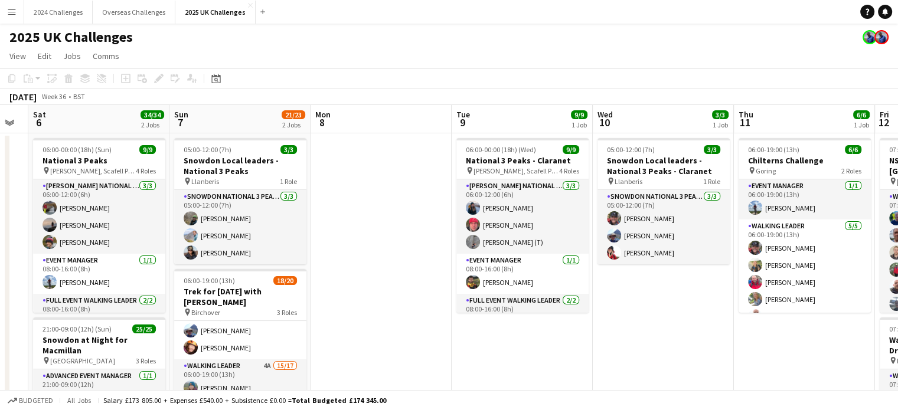
scroll to position [0, 249]
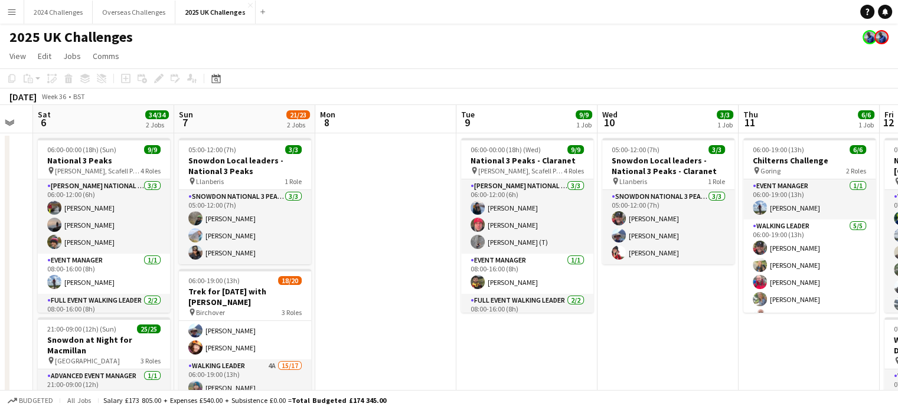
drag, startPoint x: 191, startPoint y: 318, endPoint x: 394, endPoint y: 294, distance: 205.0
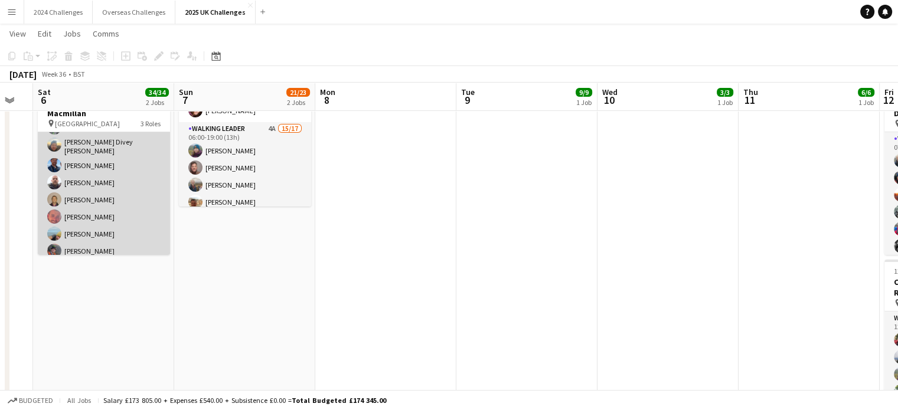
scroll to position [354, 0]
click at [90, 158] on app-card-role "Walking Leader 20/20 21:00-09:00 (12h) [PERSON_NAME] [PERSON_NAME] [PERSON_NAME…" at bounding box center [104, 94] width 132 height 369
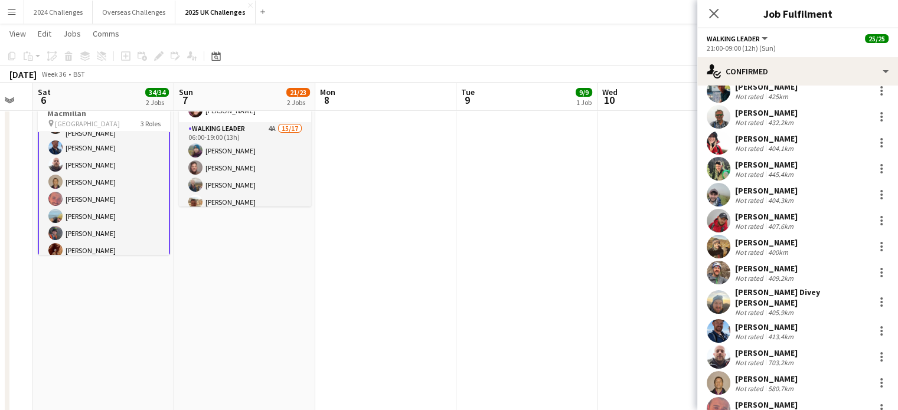
scroll to position [177, 0]
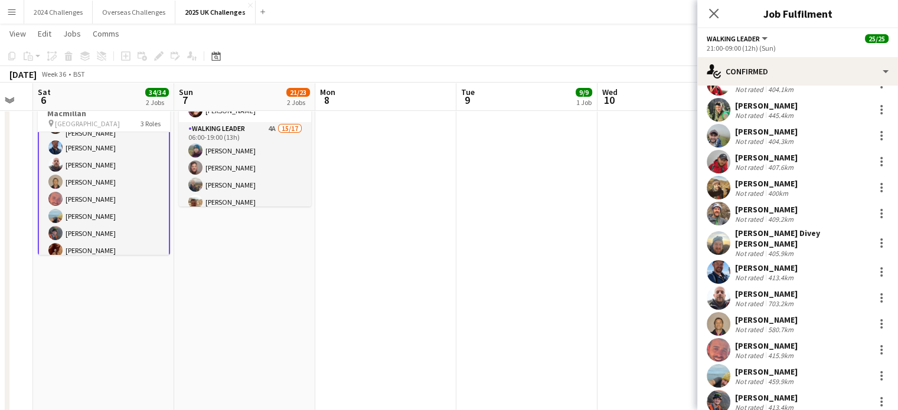
click at [772, 290] on div "[PERSON_NAME]" at bounding box center [766, 294] width 63 height 11
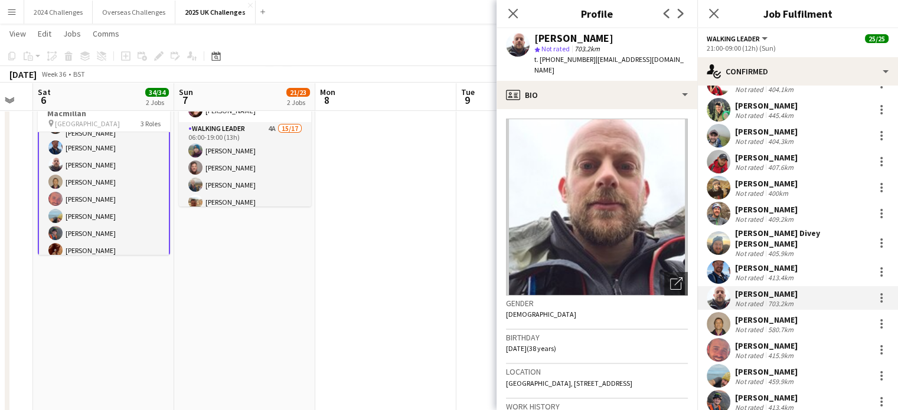
drag, startPoint x: 538, startPoint y: 382, endPoint x: 506, endPoint y: 385, distance: 32.0
click at [506, 385] on span "[GEOGRAPHIC_DATA], [STREET_ADDRESS]" at bounding box center [569, 383] width 126 height 9
copy span "Westerham"
click at [373, 32] on app-page-menu "View Day view expanded Day view collapsed Month view Date picker Jump to [DATE]…" at bounding box center [449, 35] width 898 height 22
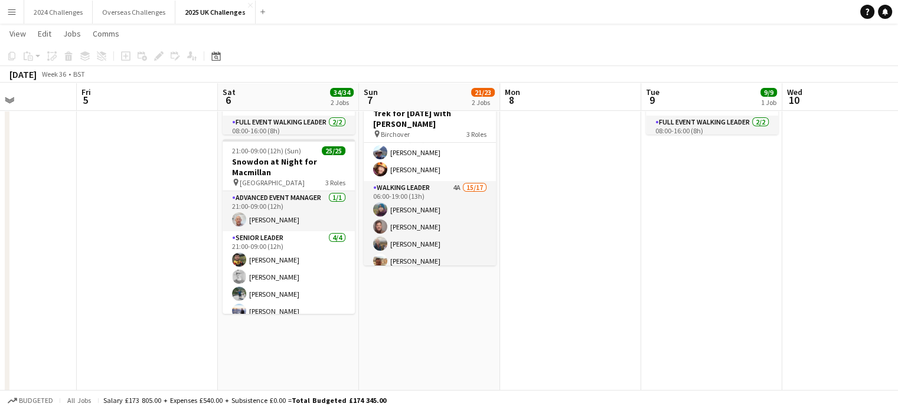
scroll to position [0, 326]
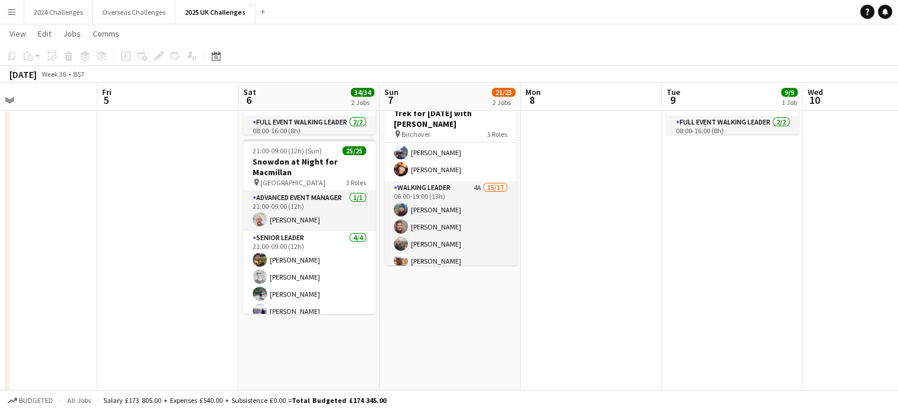
drag, startPoint x: 262, startPoint y: 307, endPoint x: 413, endPoint y: 320, distance: 151.6
click at [413, 320] on app-calendar-viewport "Tue 2 Wed 3 Thu 4 Fri 5 Sat 6 34/34 2 Jobs Sun 7 21/23 2 Jobs Mon 8 Tue 9 9/9 1…" at bounding box center [449, 306] width 898 height 875
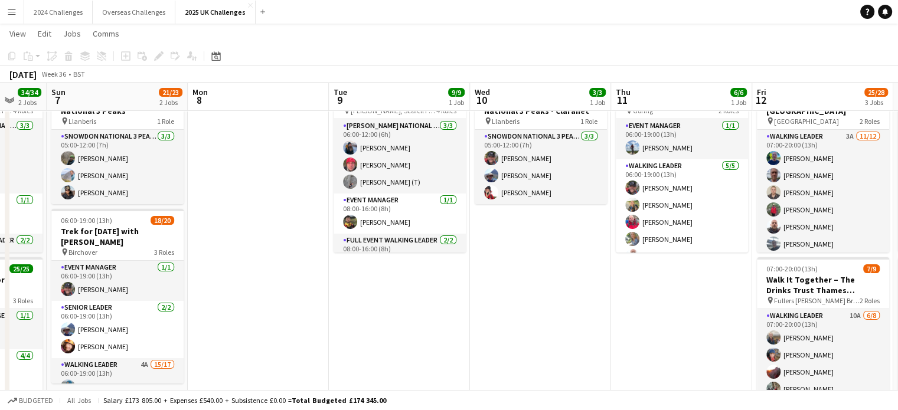
scroll to position [0, 529]
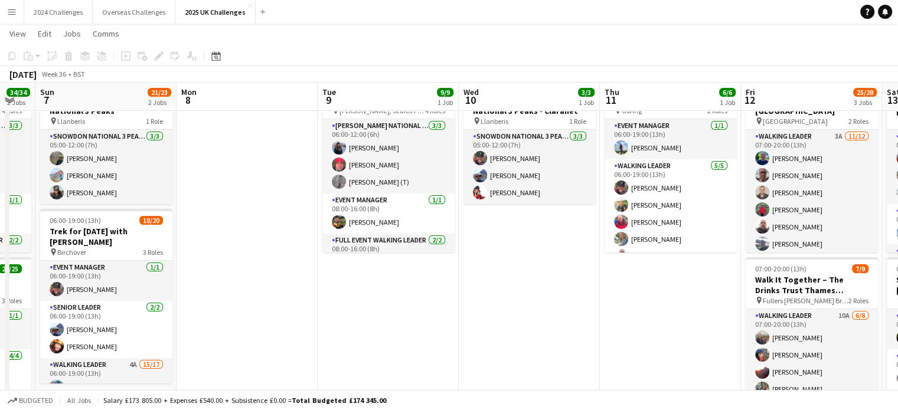
drag, startPoint x: 756, startPoint y: 338, endPoint x: 436, endPoint y: 343, distance: 320.5
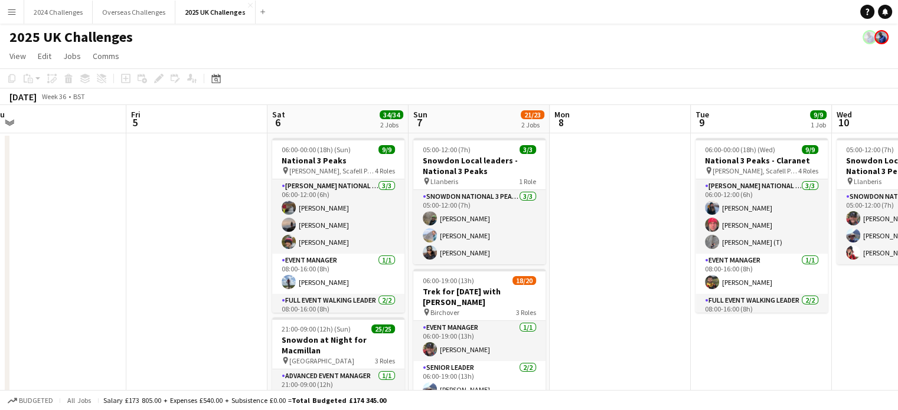
scroll to position [0, 296]
drag, startPoint x: 223, startPoint y: 181, endPoint x: 597, endPoint y: 152, distance: 375.3
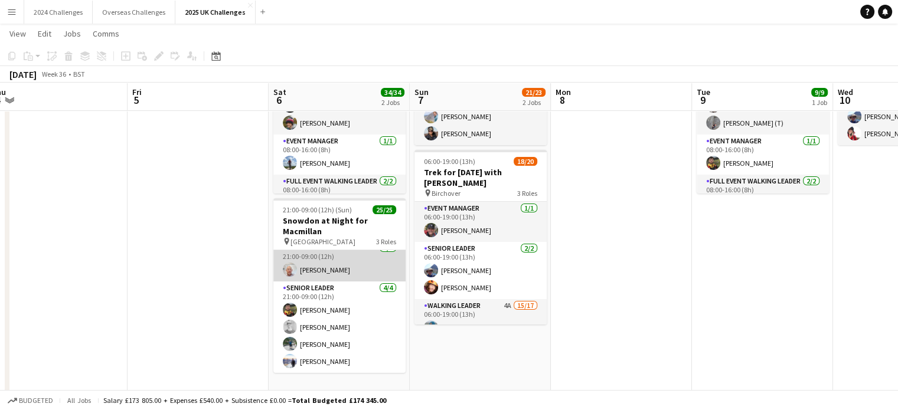
scroll to position [0, 0]
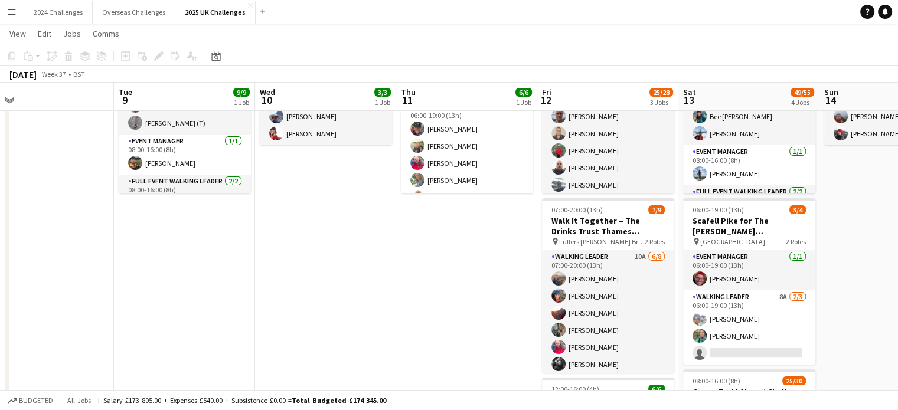
drag, startPoint x: 791, startPoint y: 303, endPoint x: 214, endPoint y: 316, distance: 577.3
click at [214, 316] on app-calendar-viewport "Sat 6 34/34 2 Jobs Sun 7 21/23 2 Jobs Mon 8 Tue 9 9/9 1 Job Wed 10 3/3 1 Job Th…" at bounding box center [449, 365] width 898 height 875
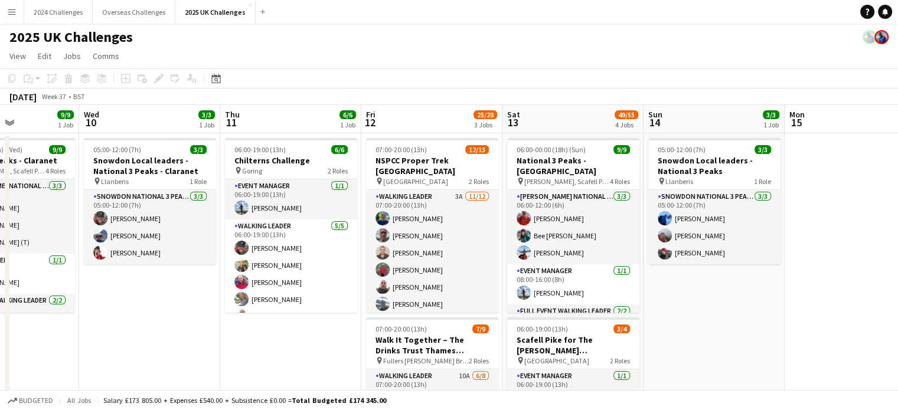
drag, startPoint x: 469, startPoint y: 356, endPoint x: 277, endPoint y: 338, distance: 192.7
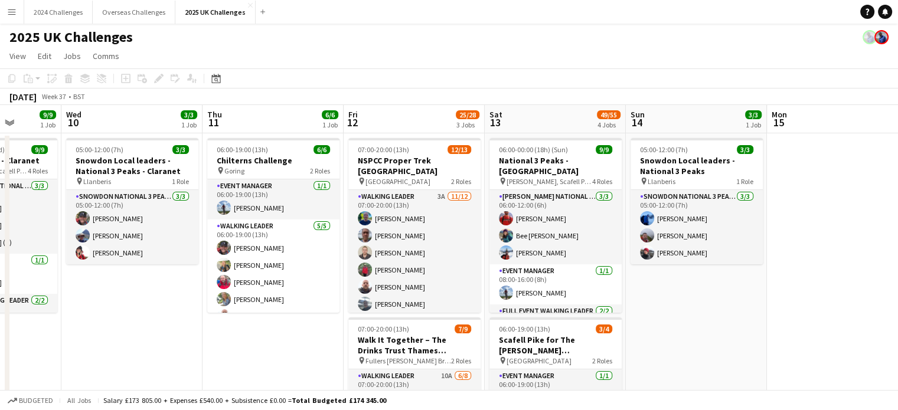
click at [418, 77] on app-toolbar "Copy Paste Paste Ctrl+V Paste with crew Ctrl+Shift+V Paste linked Job [GEOGRAPH…" at bounding box center [449, 78] width 898 height 20
click at [459, 55] on app-page-menu "View Day view expanded Day view collapsed Month view Date picker Jump to [DATE]…" at bounding box center [449, 57] width 898 height 22
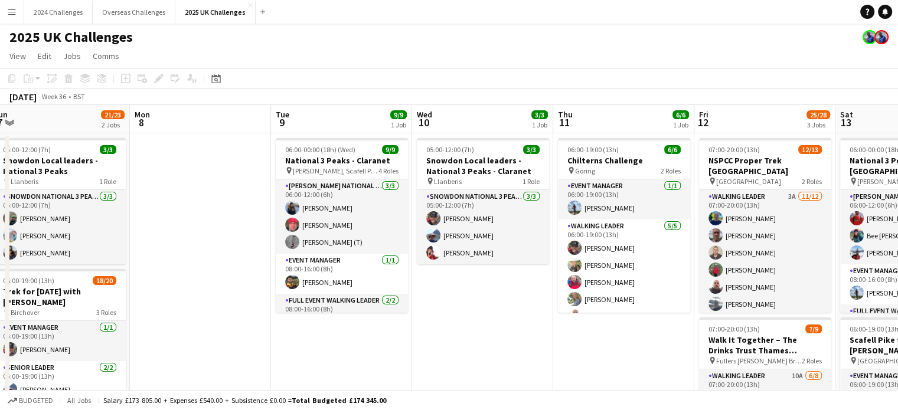
drag, startPoint x: 153, startPoint y: 296, endPoint x: 504, endPoint y: 288, distance: 350.6
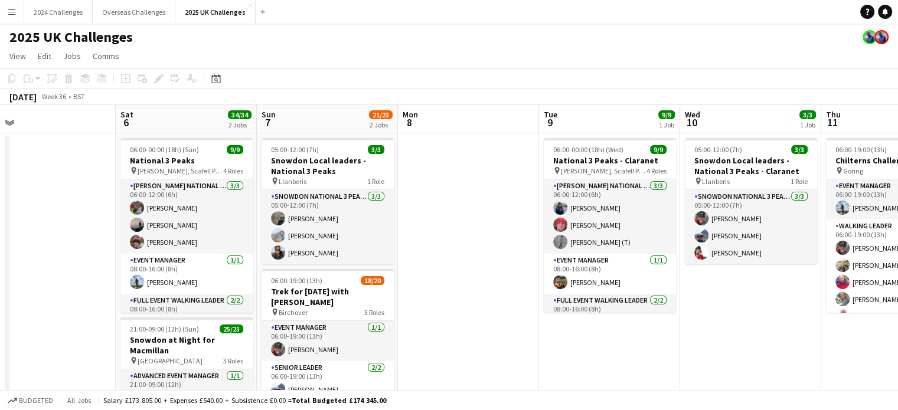
scroll to position [0, 246]
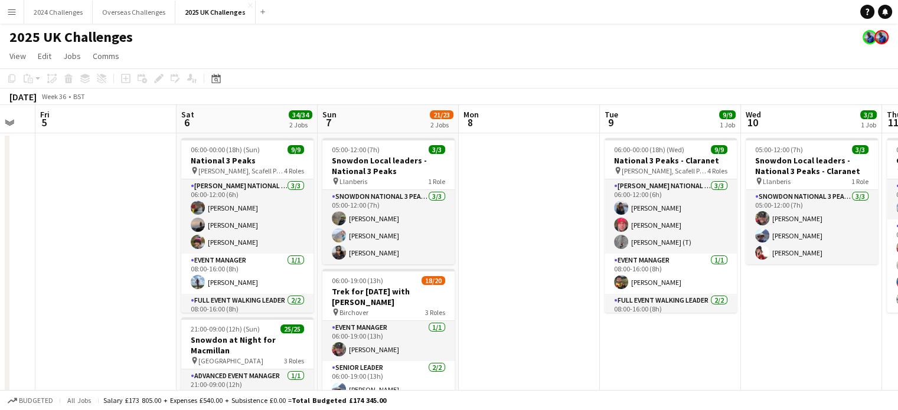
drag, startPoint x: 207, startPoint y: 189, endPoint x: 536, endPoint y: 179, distance: 329.5
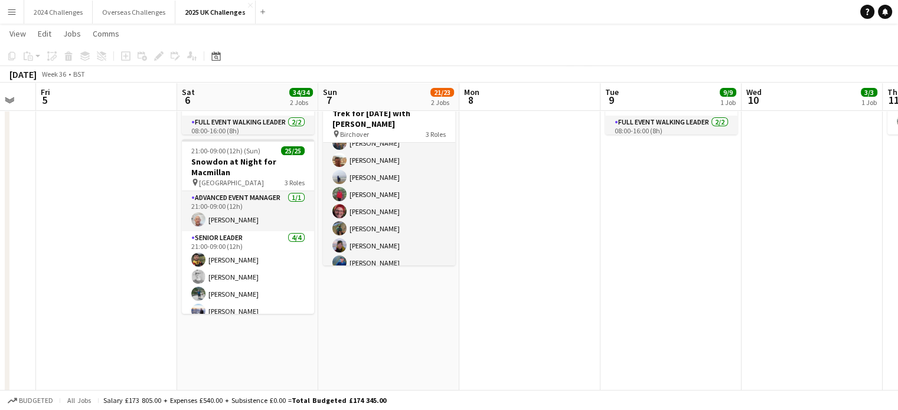
scroll to position [177, 0]
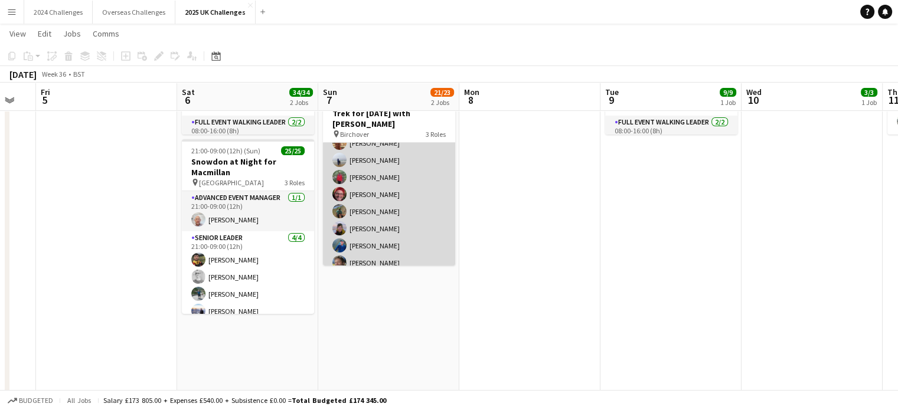
click at [368, 177] on app-card-role "Walking Leader 4A 15/17 06:00-19:00 (13h) [PERSON_NAME] [PERSON_NAME] [PERSON_N…" at bounding box center [389, 220] width 132 height 314
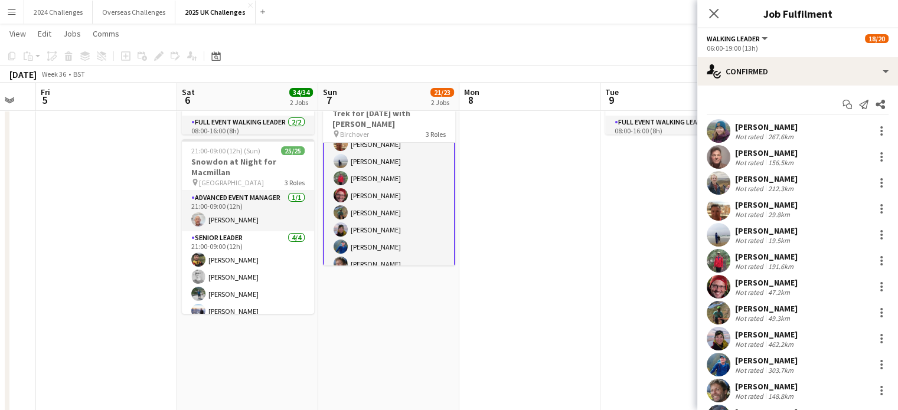
scroll to position [178, 0]
click at [770, 255] on div "[PERSON_NAME]" at bounding box center [766, 256] width 63 height 11
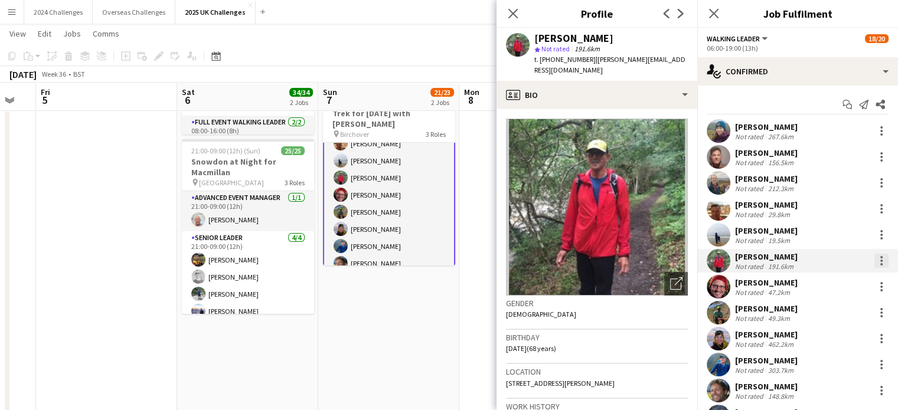
click at [874, 259] on div at bounding box center [881, 261] width 14 height 14
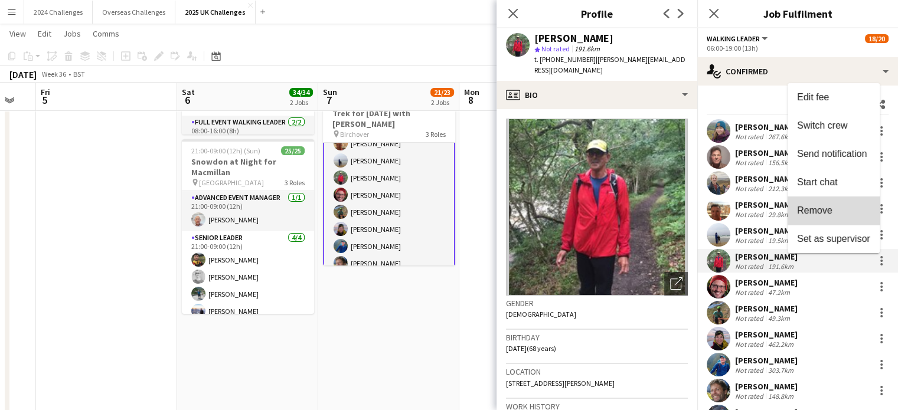
click at [835, 211] on span "Remove" at bounding box center [833, 210] width 73 height 11
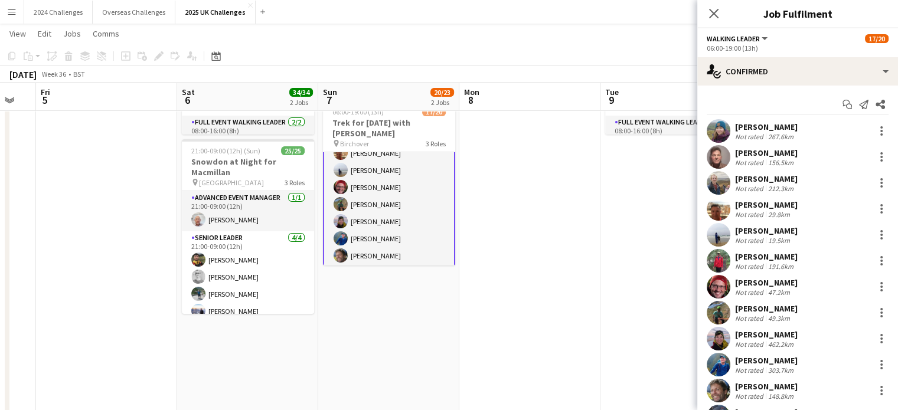
click at [594, 42] on app-page-menu "View Day view expanded Day view collapsed Month view Date picker Jump to [DATE]…" at bounding box center [449, 35] width 898 height 22
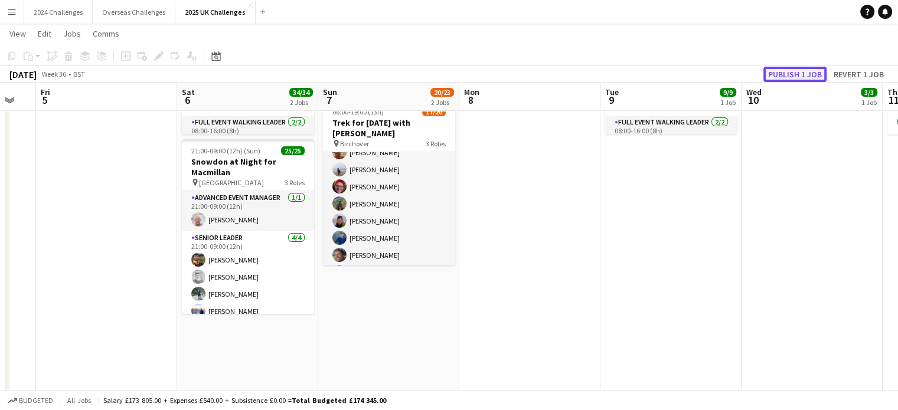
click at [792, 76] on button "Publish 1 job" at bounding box center [794, 74] width 63 height 15
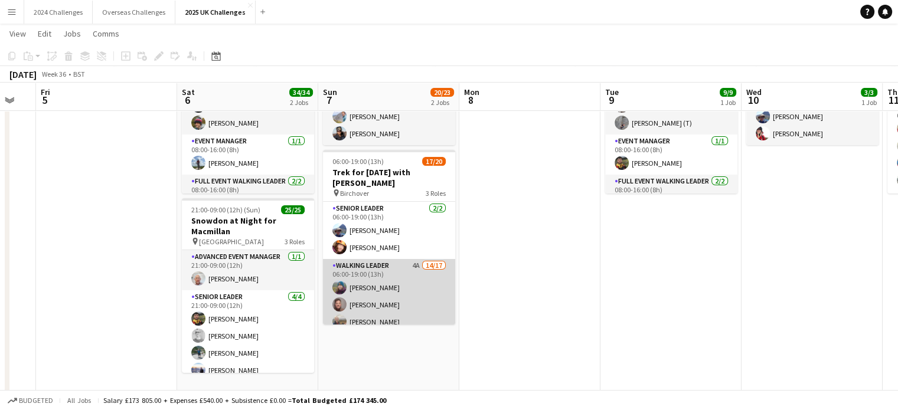
scroll to position [59, 0]
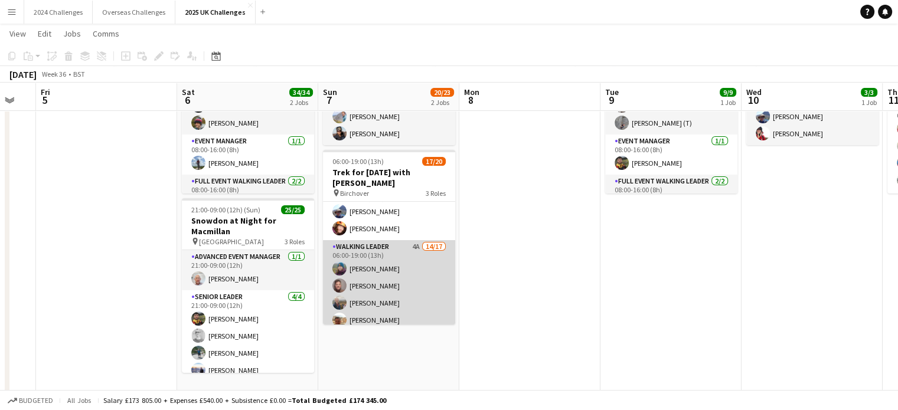
click at [377, 254] on app-card-role "Walking Leader 4A 14/17 06:00-19:00 (13h) [PERSON_NAME] [PERSON_NAME] [PERSON_N…" at bounding box center [389, 397] width 132 height 314
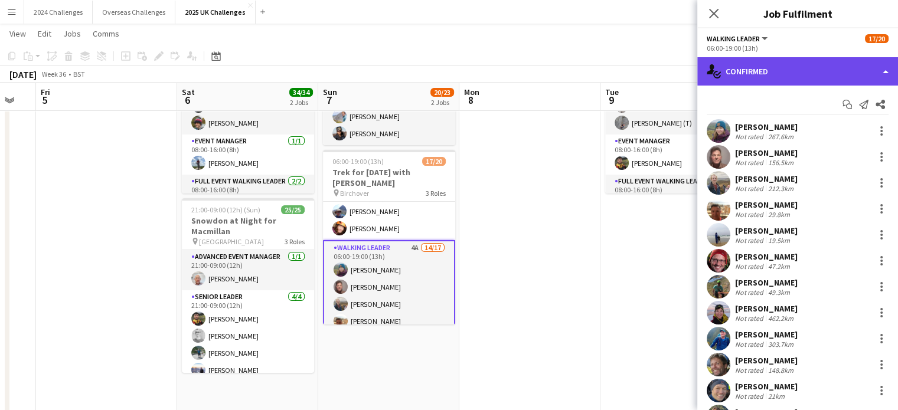
click at [845, 61] on div "single-neutral-actions-check-2 Confirmed" at bounding box center [797, 71] width 201 height 28
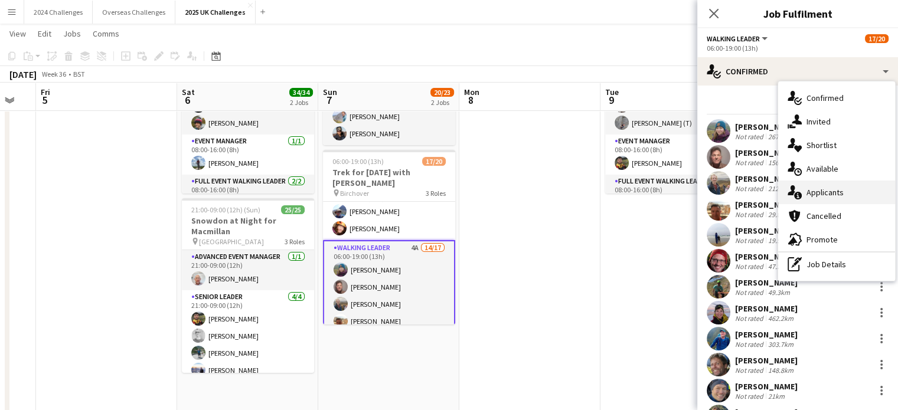
click at [847, 192] on div "single-neutral-actions-information Applicants" at bounding box center [836, 193] width 117 height 24
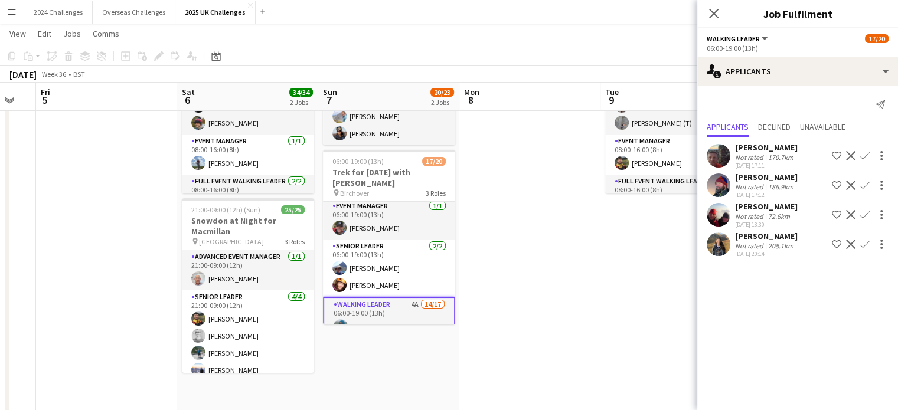
scroll to position [0, 0]
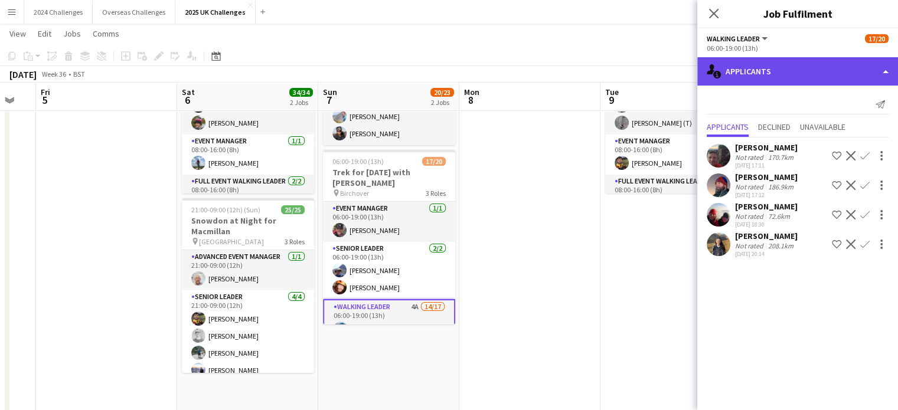
click at [865, 70] on div "single-neutral-actions-information Applicants" at bounding box center [797, 71] width 201 height 28
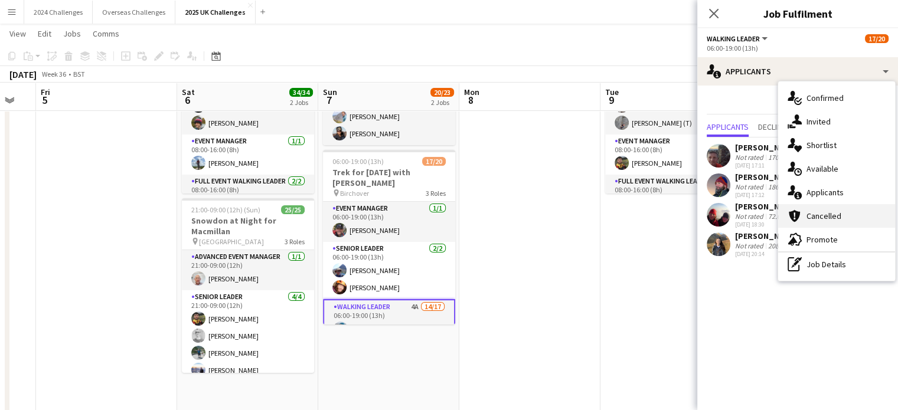
click at [827, 220] on span "Cancelled" at bounding box center [823, 216] width 35 height 11
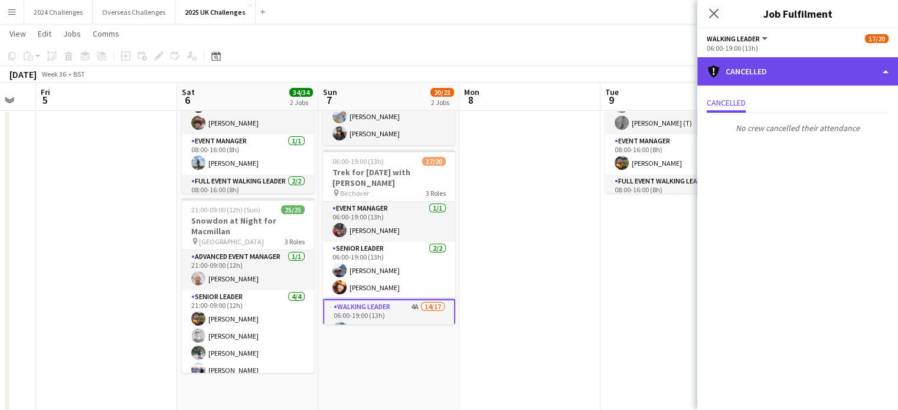
click at [868, 70] on div "cancellation Cancelled" at bounding box center [797, 71] width 201 height 28
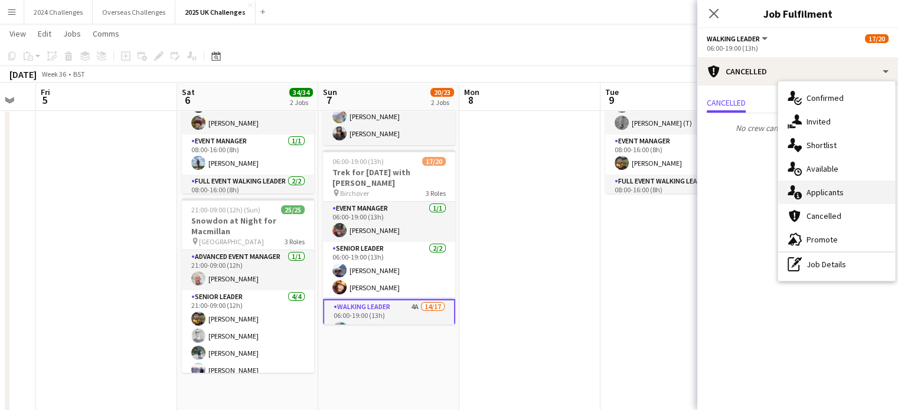
click at [836, 184] on div "single-neutral-actions-information Applicants" at bounding box center [836, 193] width 117 height 24
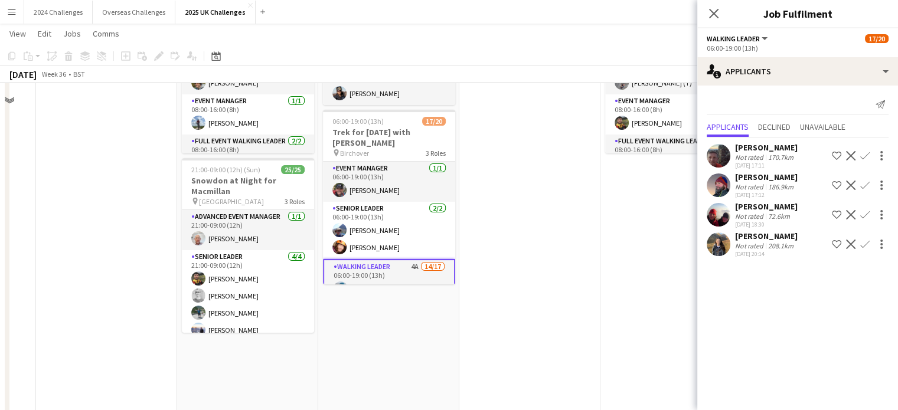
scroll to position [177, 0]
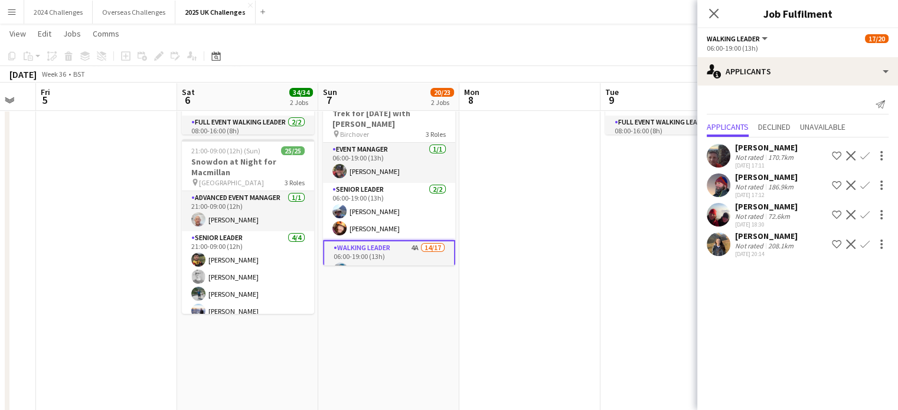
click at [863, 243] on app-icon "Confirm" at bounding box center [864, 244] width 9 height 9
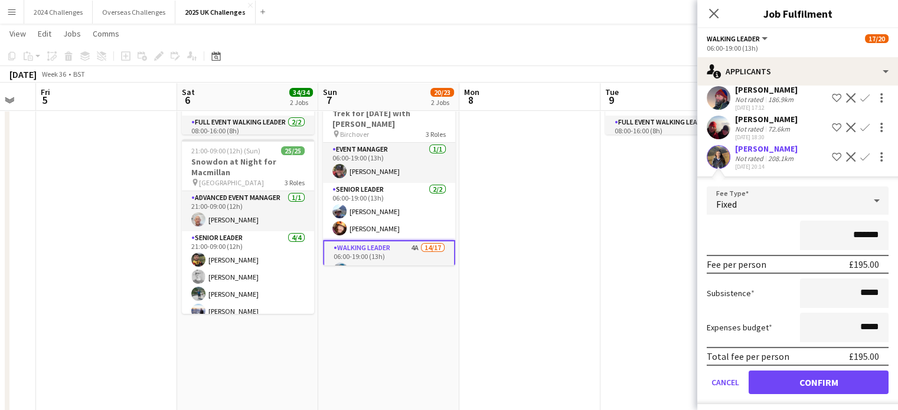
scroll to position [91, 0]
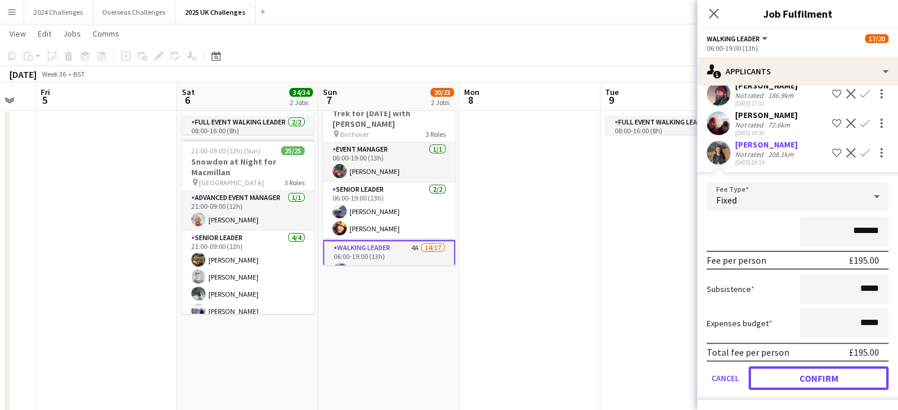
click at [852, 372] on button "Confirm" at bounding box center [818, 378] width 140 height 24
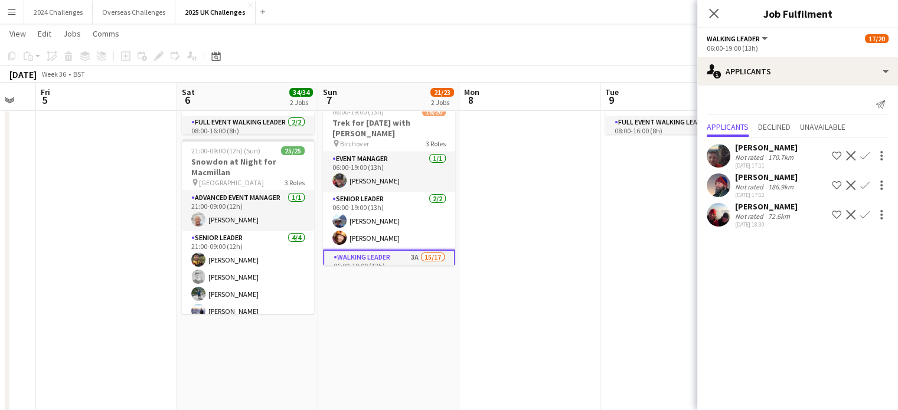
scroll to position [0, 0]
click at [864, 214] on app-icon "Confirm" at bounding box center [864, 214] width 9 height 9
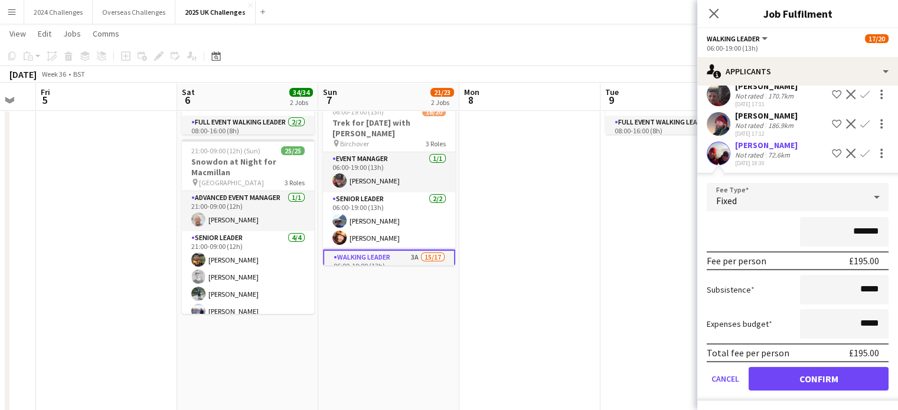
scroll to position [62, 0]
click at [838, 374] on button "Confirm" at bounding box center [818, 378] width 140 height 24
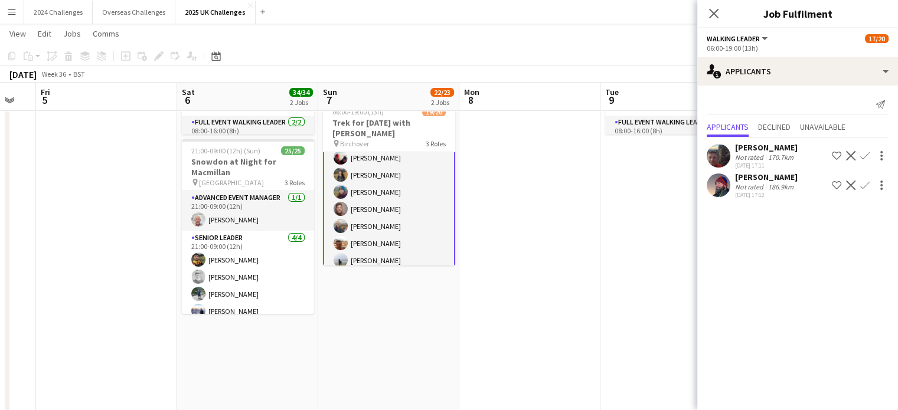
scroll to position [0, 0]
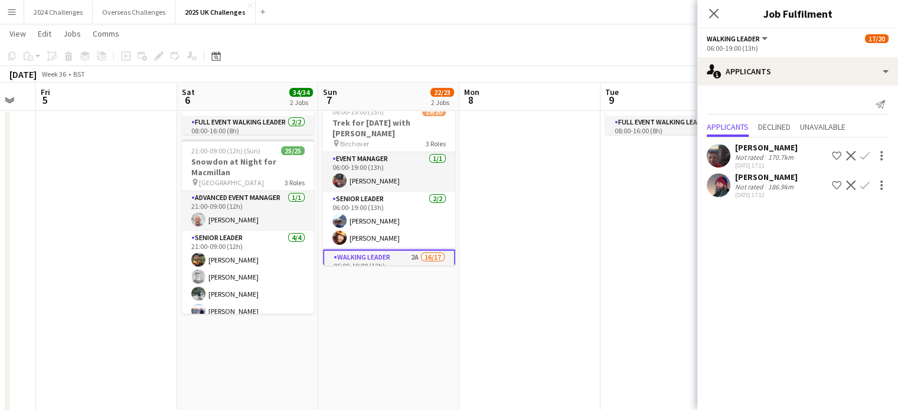
click at [759, 148] on div "[PERSON_NAME]" at bounding box center [766, 147] width 63 height 11
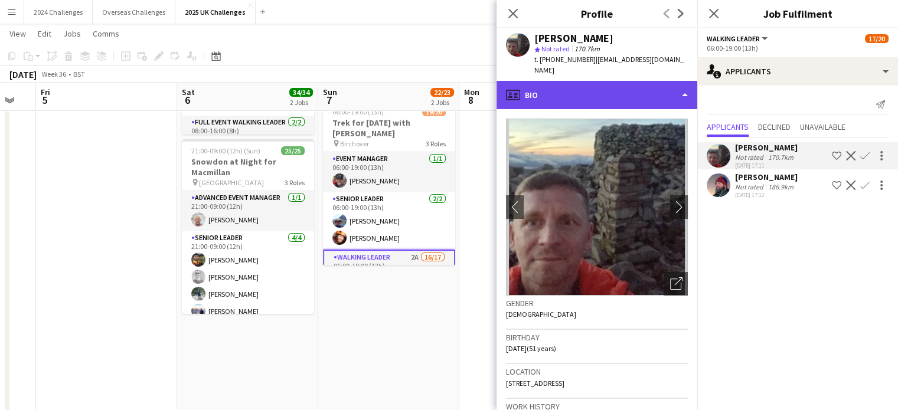
click at [687, 85] on div "profile Bio" at bounding box center [596, 95] width 201 height 28
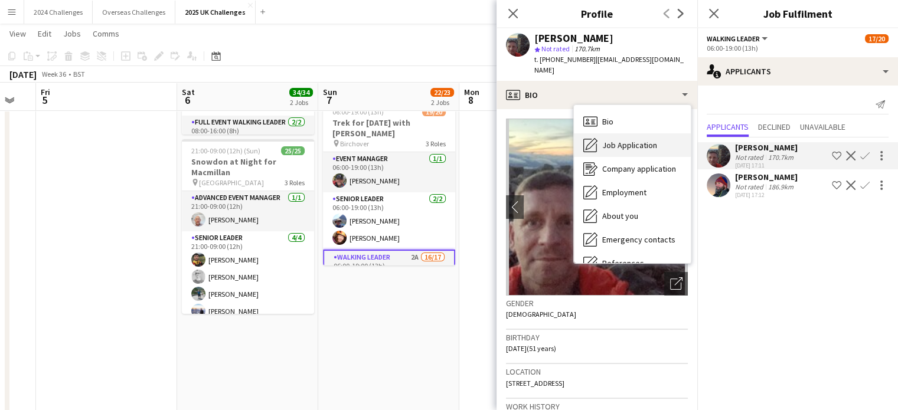
click at [634, 140] on span "Job Application" at bounding box center [629, 145] width 55 height 11
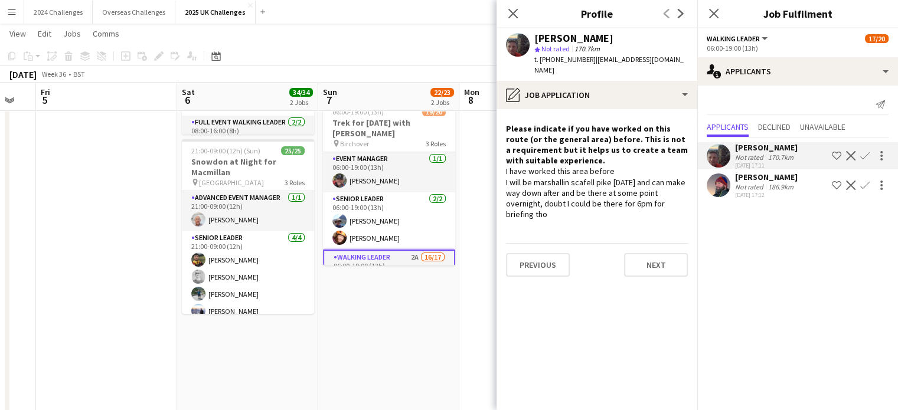
click at [774, 187] on div "186.9km" at bounding box center [780, 186] width 30 height 9
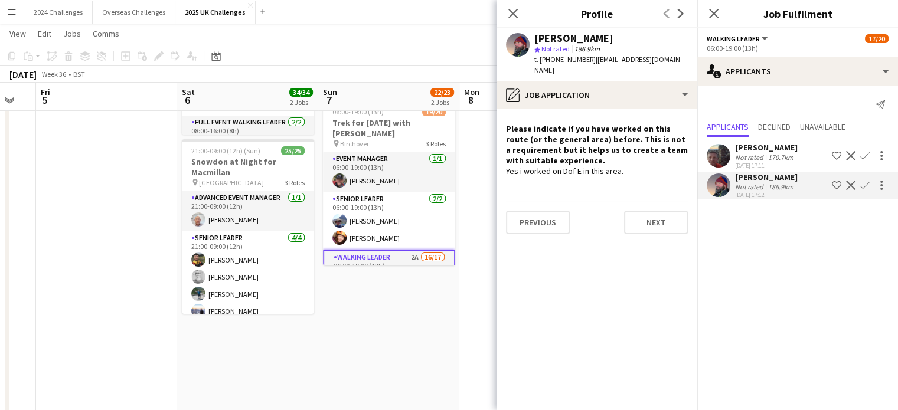
click at [866, 186] on app-icon "Confirm" at bounding box center [864, 185] width 9 height 9
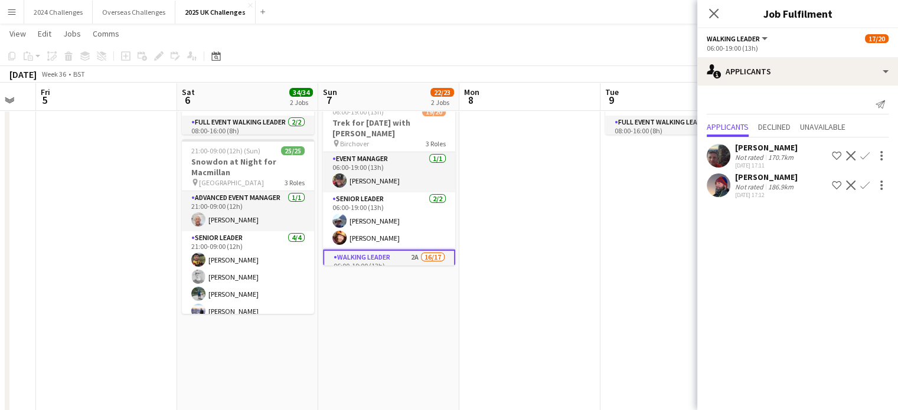
click at [866, 186] on app-icon "Confirm" at bounding box center [864, 185] width 9 height 9
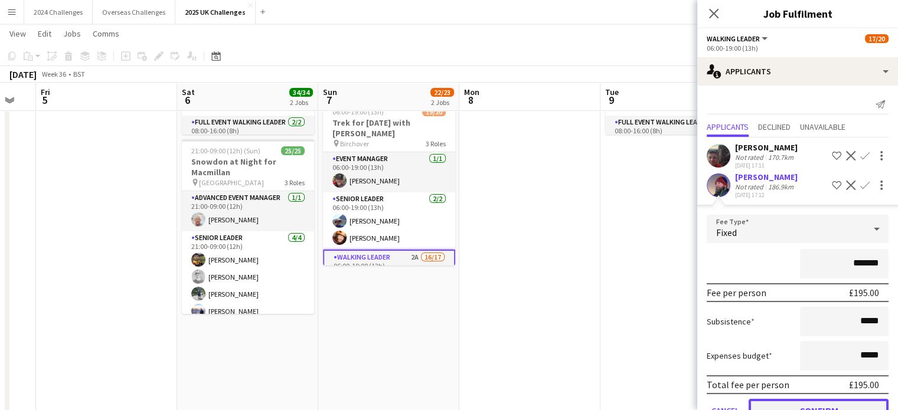
click at [847, 402] on button "Confirm" at bounding box center [818, 411] width 140 height 24
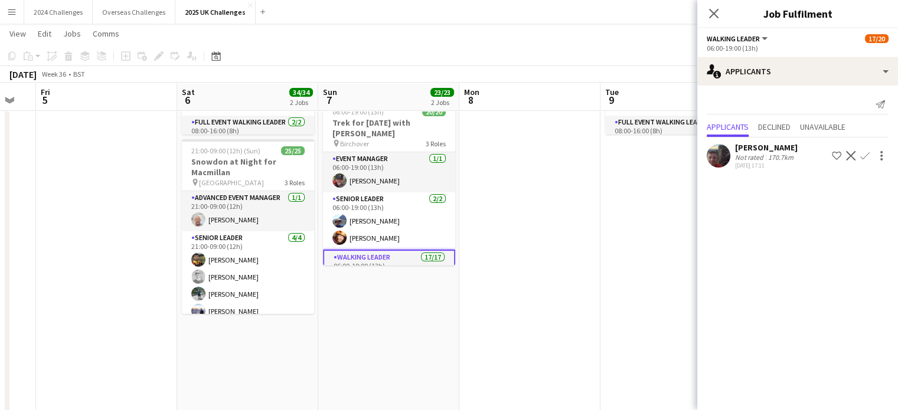
click at [619, 44] on app-page-menu "View Day view expanded Day view collapsed Month view Date picker Jump to [DATE]…" at bounding box center [449, 35] width 898 height 22
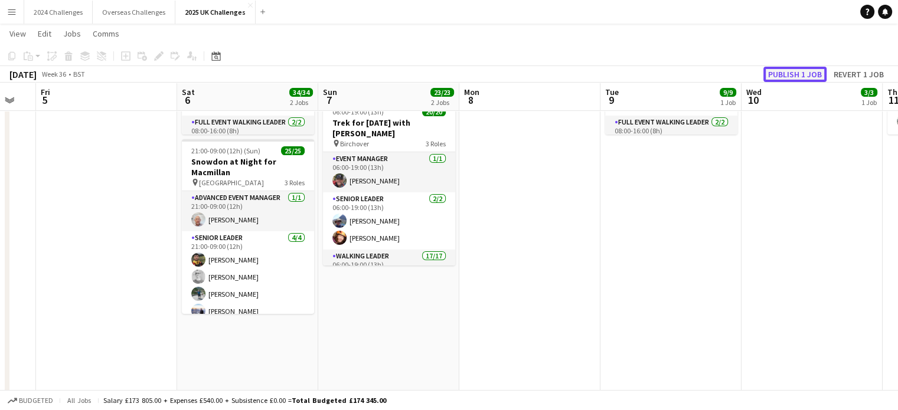
click at [804, 73] on button "Publish 1 job" at bounding box center [794, 74] width 63 height 15
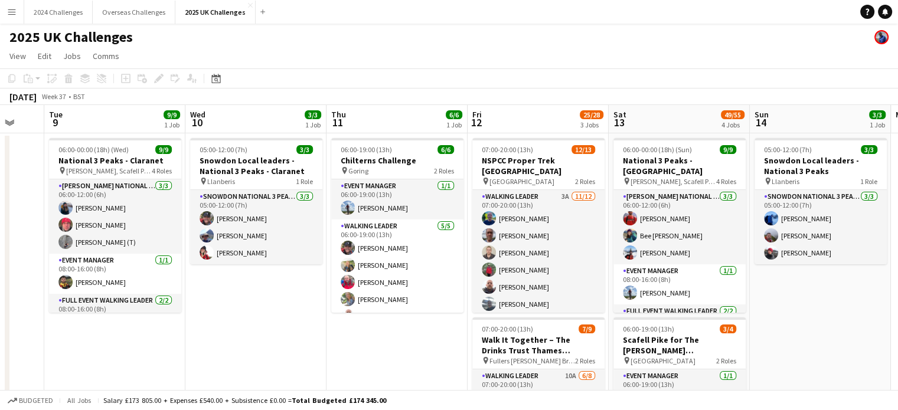
drag, startPoint x: 784, startPoint y: 319, endPoint x: 233, endPoint y: 317, distance: 551.2
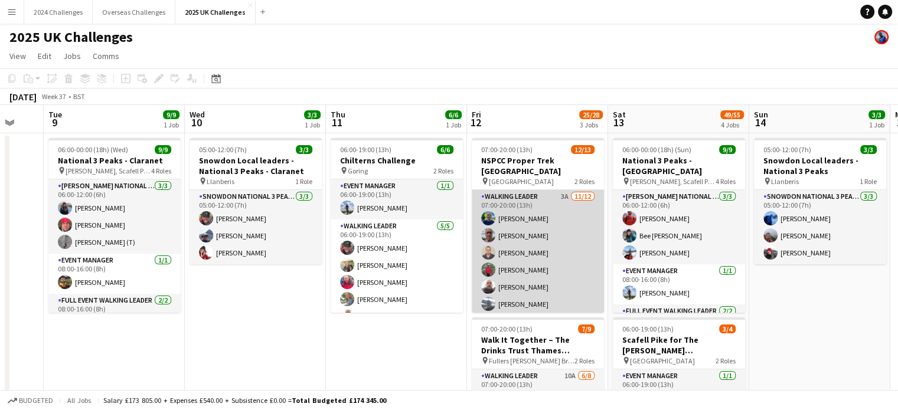
click at [521, 190] on app-card-role "Walking Leader 3A [DATE] 07:00-20:00 (13h) [PERSON_NAME] [PERSON_NAME] [PERSON_…" at bounding box center [538, 304] width 132 height 228
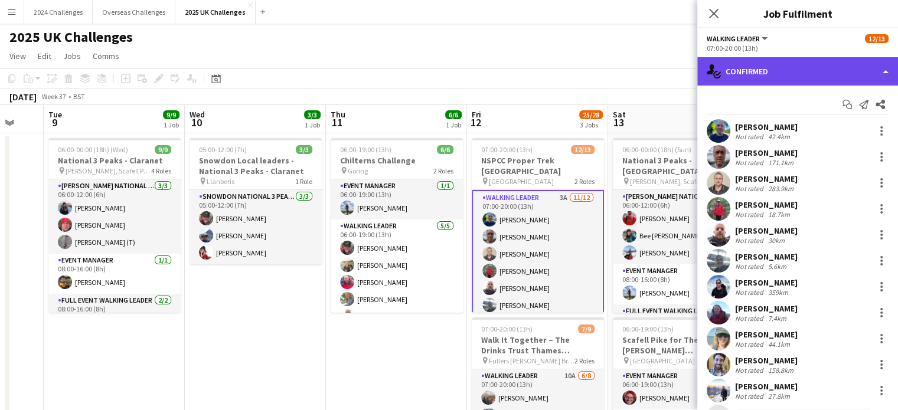
click at [801, 65] on div "single-neutral-actions-check-2 Confirmed" at bounding box center [797, 71] width 201 height 28
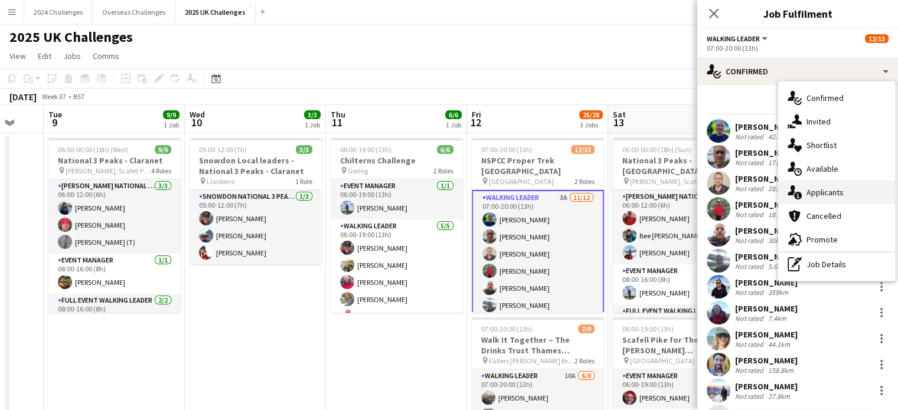
click at [832, 184] on div "single-neutral-actions-information Applicants" at bounding box center [836, 193] width 117 height 24
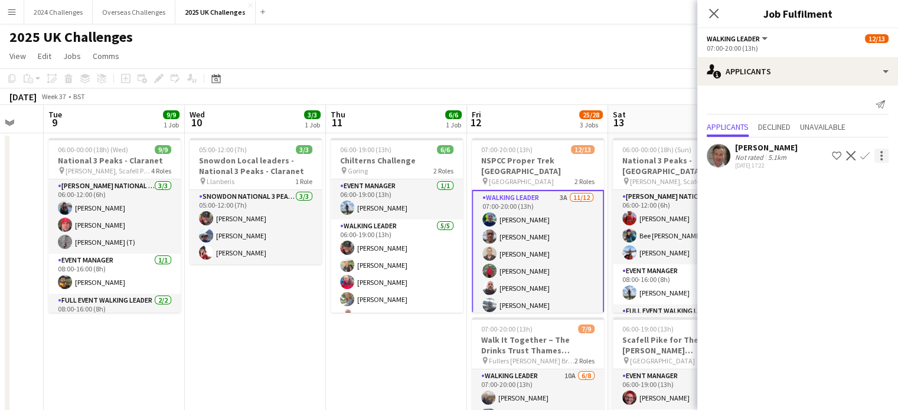
click at [866, 156] on app-icon "Confirm" at bounding box center [864, 155] width 9 height 9
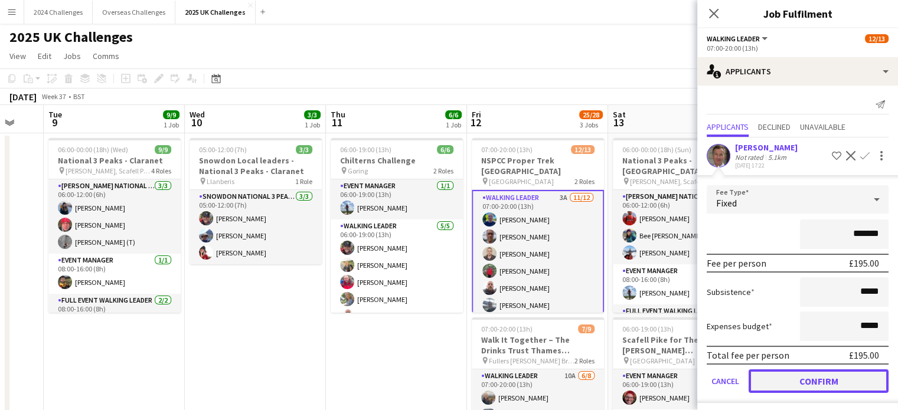
click at [854, 381] on button "Confirm" at bounding box center [818, 381] width 140 height 24
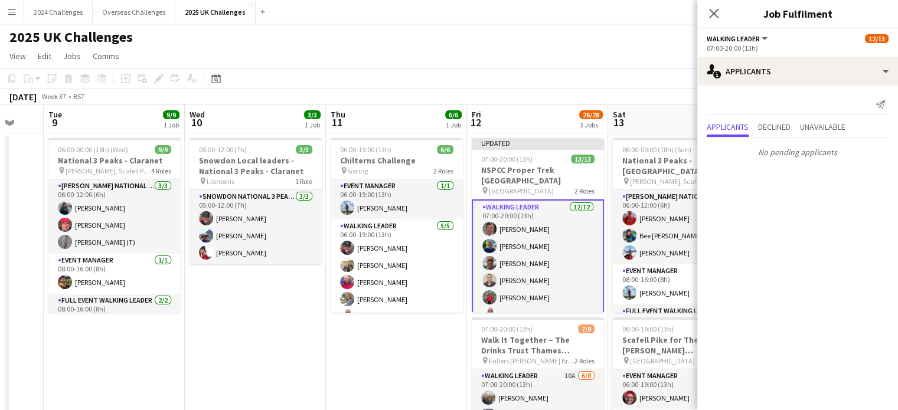
click at [542, 54] on app-page-menu "View Day view expanded Day view collapsed Month view Date picker Jump to [DATE]…" at bounding box center [449, 57] width 898 height 22
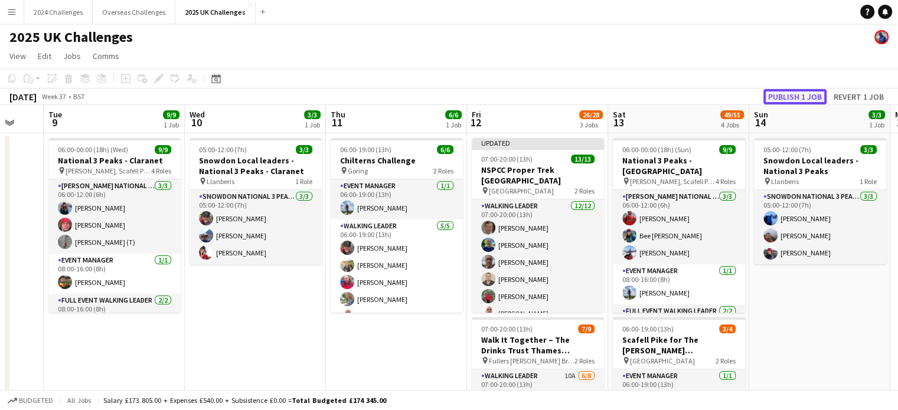
click at [791, 96] on button "Publish 1 job" at bounding box center [794, 96] width 63 height 15
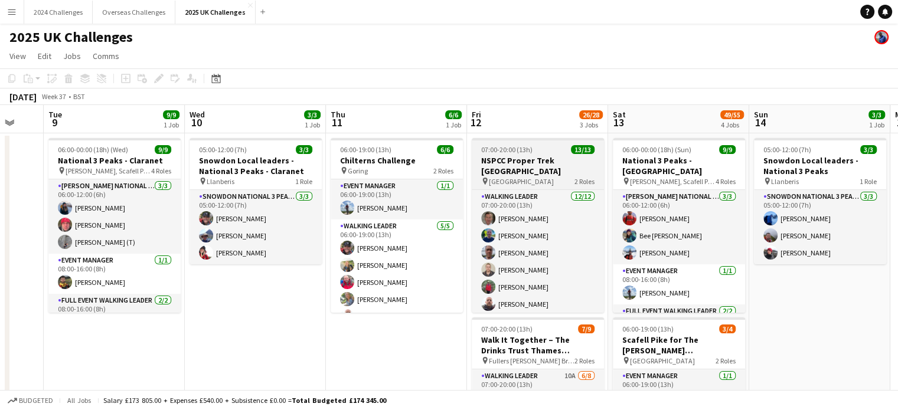
click at [517, 152] on span "07:00-20:00 (13h)" at bounding box center [506, 149] width 51 height 9
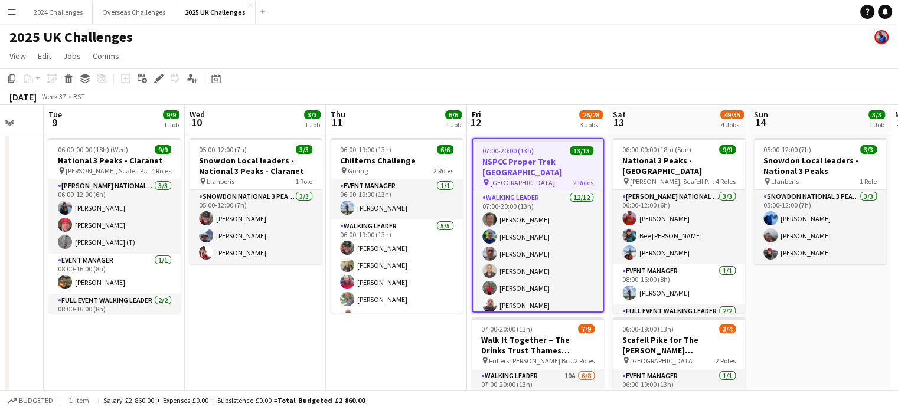
click at [159, 76] on icon "Edit" at bounding box center [158, 78] width 9 height 9
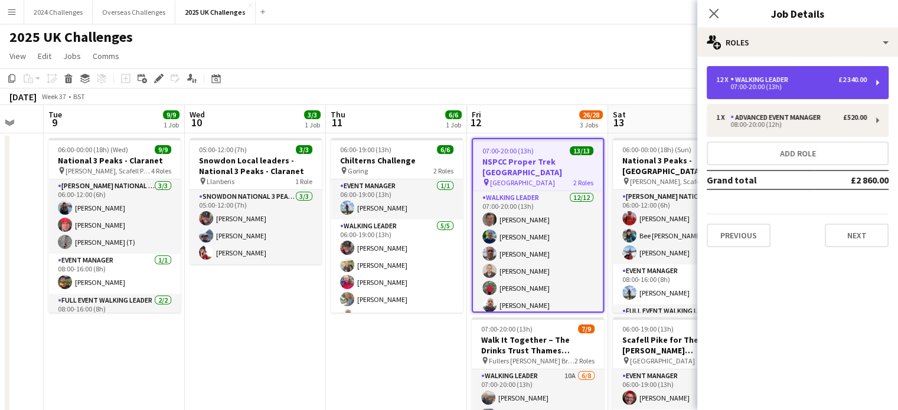
click at [767, 75] on div "12 x Walking Leader £2 340.00 07:00-20:00 (13h)" at bounding box center [797, 82] width 182 height 33
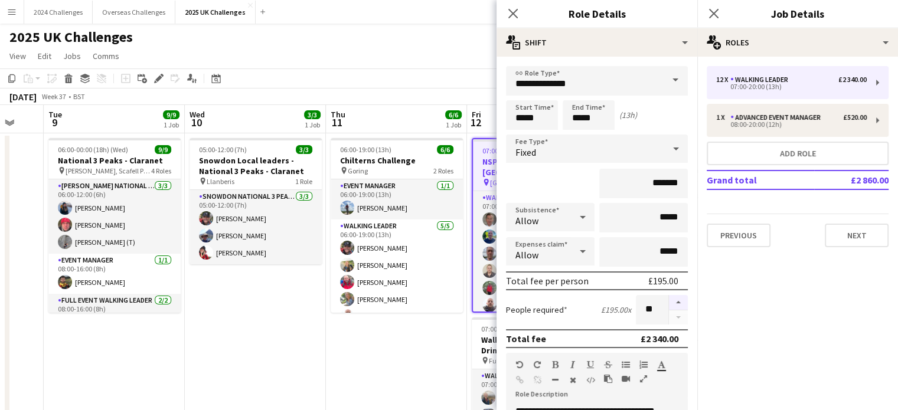
click at [671, 299] on button "button" at bounding box center [678, 302] width 19 height 15
type input "**"
click at [437, 61] on app-page-menu "View Day view expanded Day view collapsed Month view Date picker Jump to [DATE]…" at bounding box center [449, 57] width 898 height 22
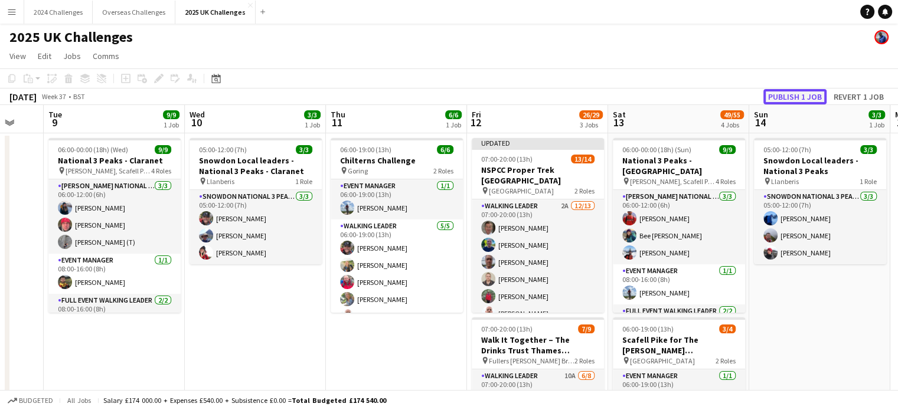
click at [786, 96] on button "Publish 1 job" at bounding box center [794, 96] width 63 height 15
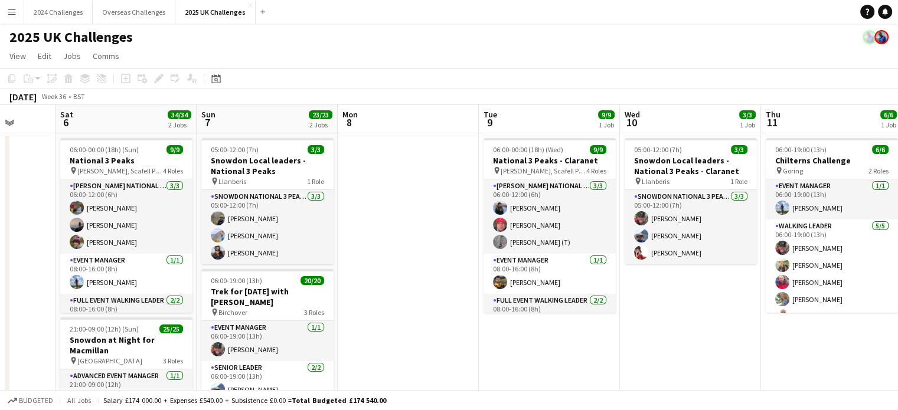
scroll to position [0, 311]
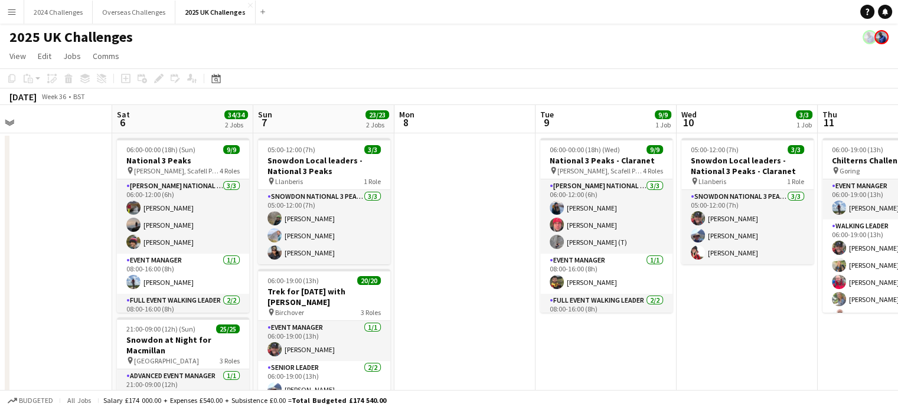
drag, startPoint x: 233, startPoint y: 309, endPoint x: 725, endPoint y: 309, distance: 491.6
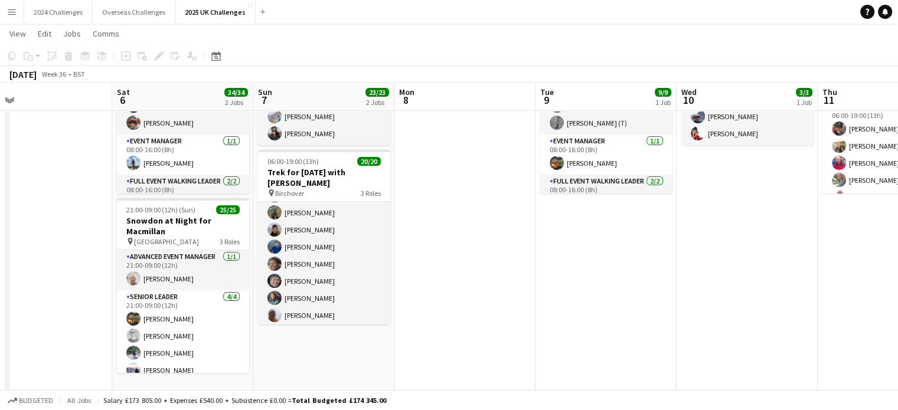
scroll to position [288, 0]
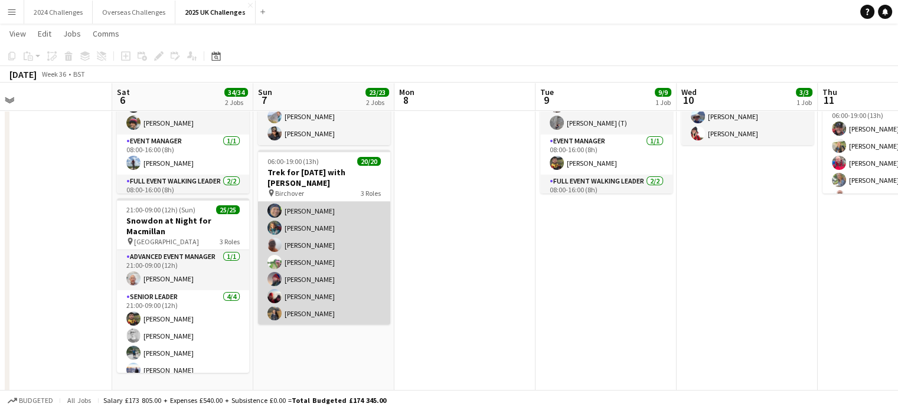
click at [312, 313] on app-card-role "Walking Leader 17/17 06:00-19:00 (13h) [PERSON_NAME] [PERSON_NAME] [PERSON_NAME…" at bounding box center [324, 168] width 132 height 314
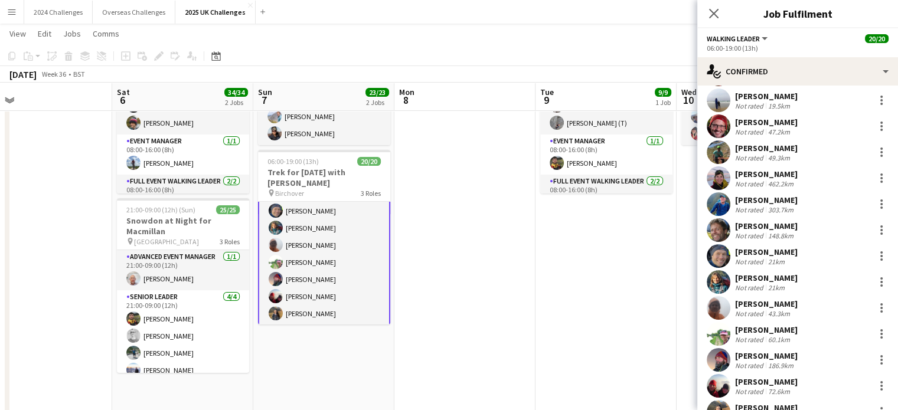
scroll to position [182, 0]
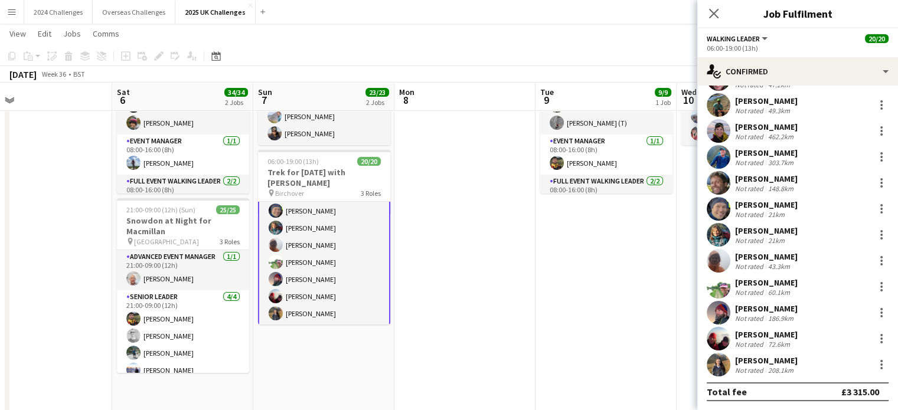
click at [770, 361] on div "[PERSON_NAME]" at bounding box center [766, 360] width 63 height 11
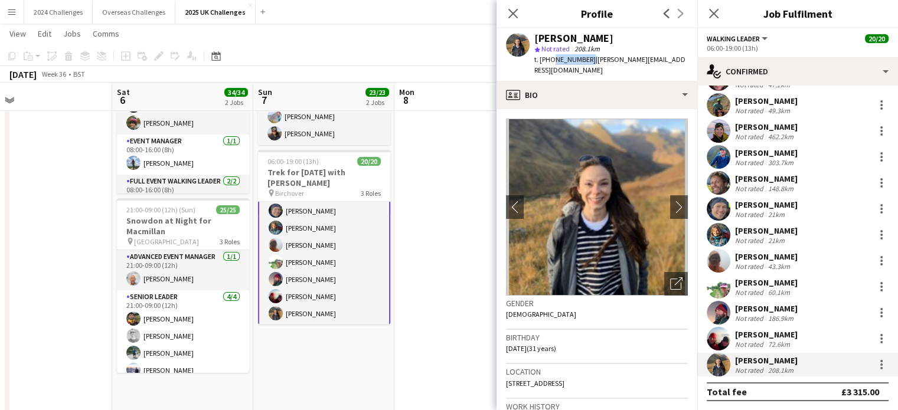
drag, startPoint x: 584, startPoint y: 59, endPoint x: 550, endPoint y: 60, distance: 33.7
click at [550, 60] on span "t. [PHONE_NUMBER]" at bounding box center [564, 59] width 61 height 9
copy span "7763558018"
click at [765, 316] on div "186.9km" at bounding box center [780, 318] width 30 height 9
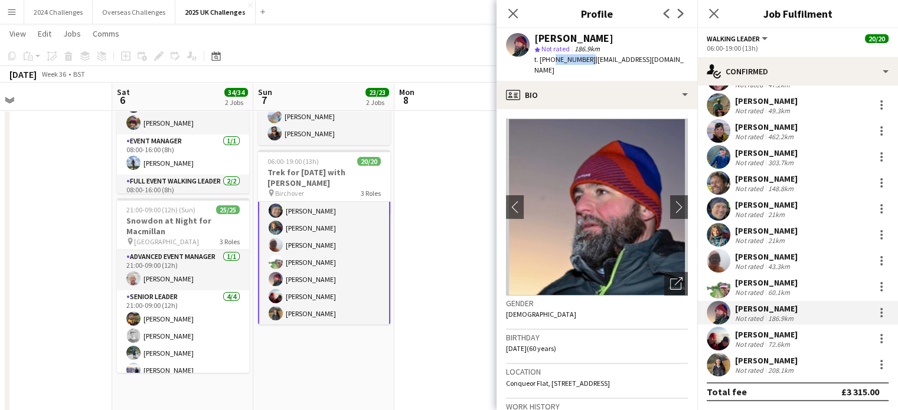
drag, startPoint x: 585, startPoint y: 58, endPoint x: 551, endPoint y: 60, distance: 34.3
click at [551, 60] on span "t. [PHONE_NUMBER]" at bounding box center [564, 59] width 61 height 9
copy span "7760218804"
click at [425, 21] on app-navbar "Menu Boards Boards Boards All jobs Status Workforce Workforce My Workforce Recr…" at bounding box center [449, 12] width 898 height 24
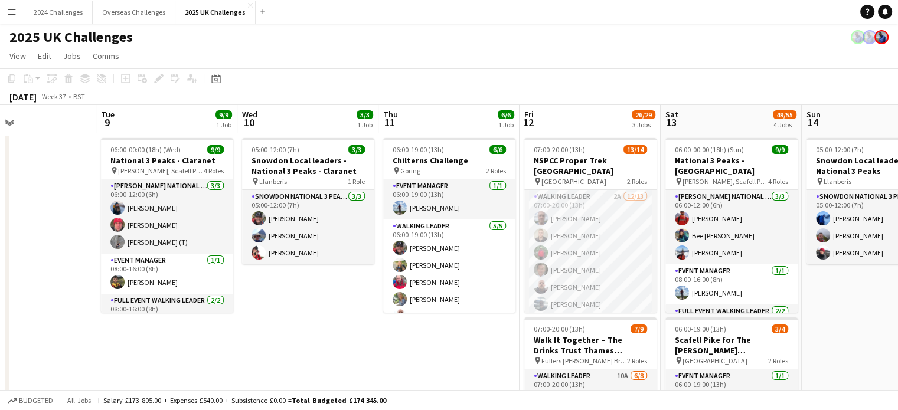
scroll to position [0, 329]
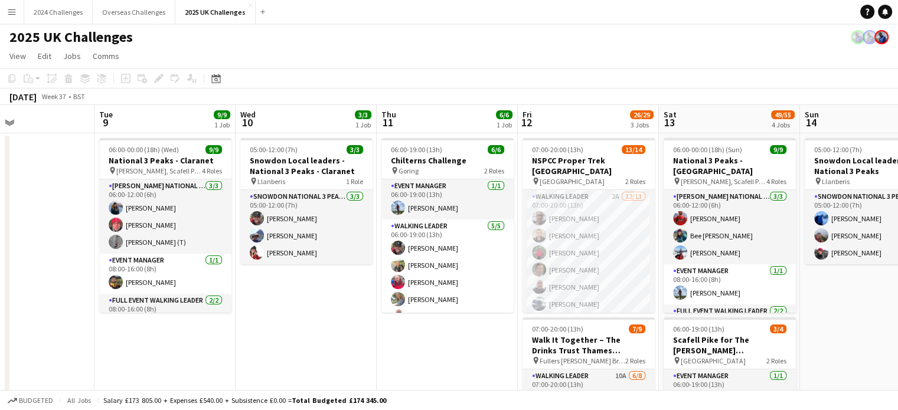
drag, startPoint x: 677, startPoint y: 331, endPoint x: 329, endPoint y: 331, distance: 348.2
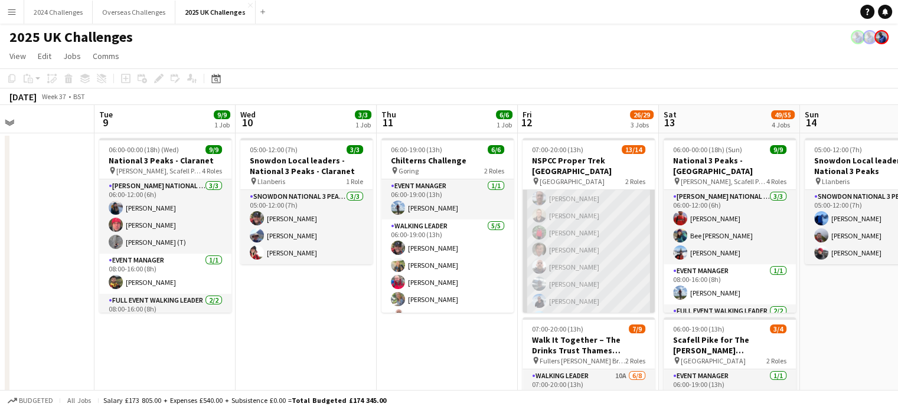
scroll to position [0, 0]
click at [575, 190] on app-card-role "Walking Leader 2A [DATE] 07:00-20:00 (13h) [PERSON_NAME] [PERSON_NAME] [PERSON_…" at bounding box center [588, 313] width 132 height 246
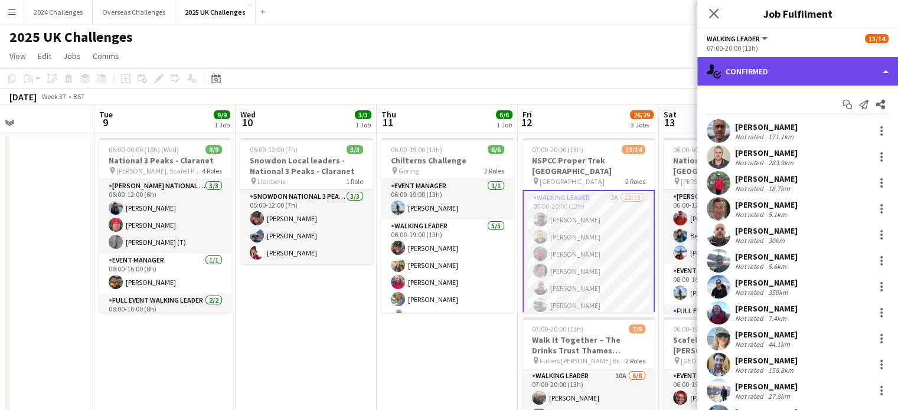
click at [763, 71] on div "single-neutral-actions-check-2 Confirmed" at bounding box center [797, 71] width 201 height 28
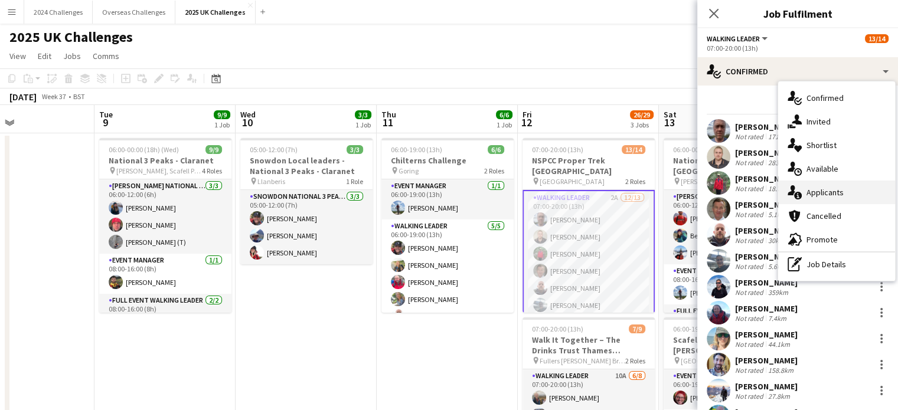
click at [832, 189] on span "Applicants" at bounding box center [824, 192] width 37 height 11
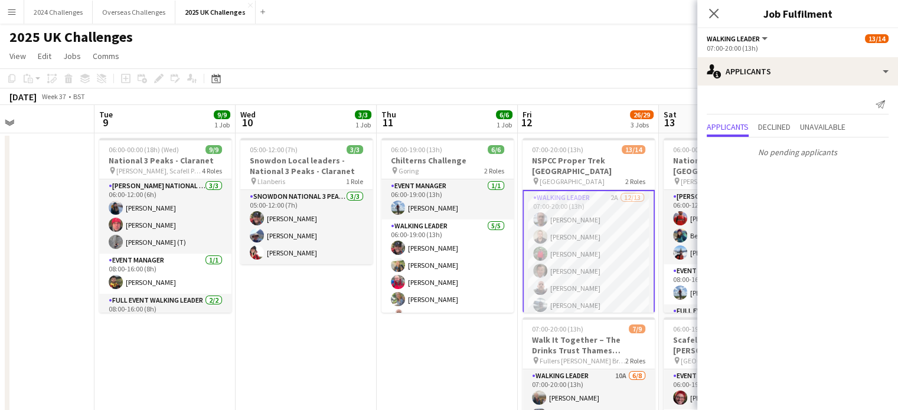
click at [601, 51] on app-page-menu "View Day view expanded Day view collapsed Month view Date picker Jump to [DATE]…" at bounding box center [449, 57] width 898 height 22
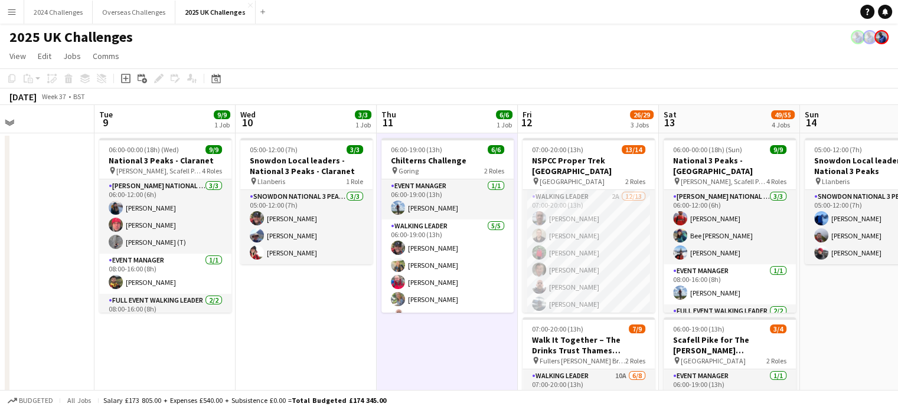
click at [471, 77] on app-toolbar "Copy Paste Paste Ctrl+V Paste with crew Ctrl+Shift+V Paste linked Job [GEOGRAPH…" at bounding box center [449, 78] width 898 height 20
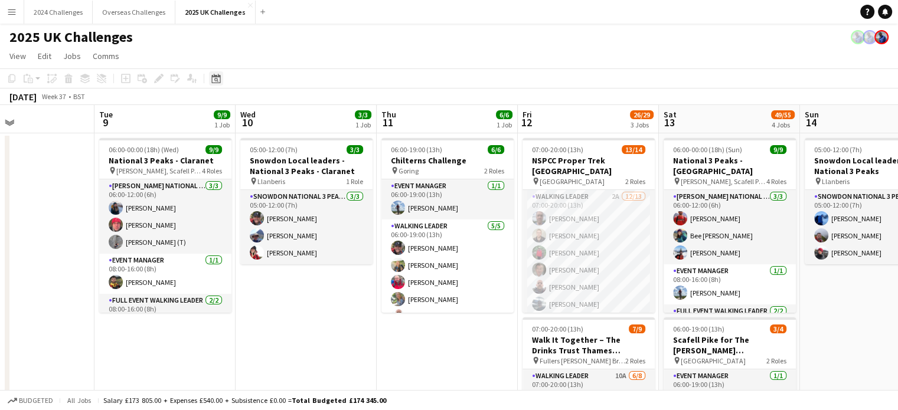
click at [219, 77] on icon at bounding box center [215, 78] width 9 height 9
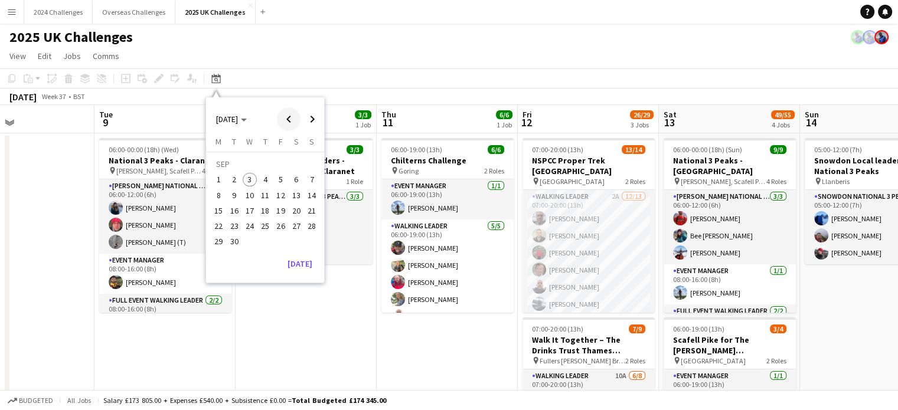
click at [286, 116] on span "Previous month" at bounding box center [289, 119] width 24 height 24
click at [283, 182] on span "8" at bounding box center [281, 183] width 14 height 14
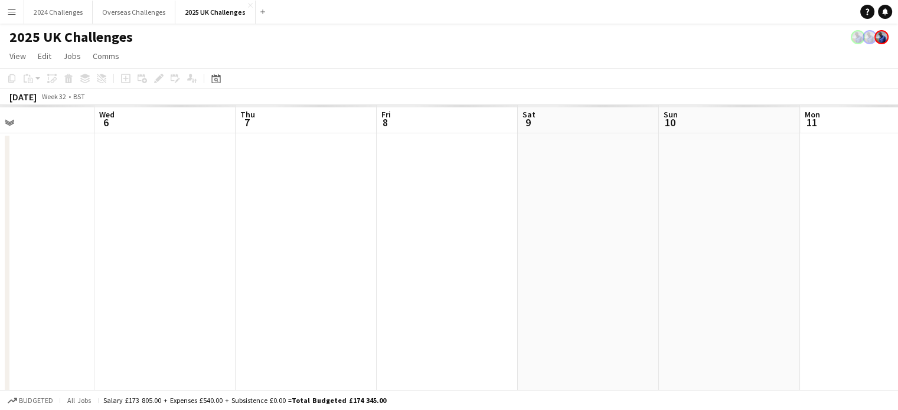
scroll to position [0, 406]
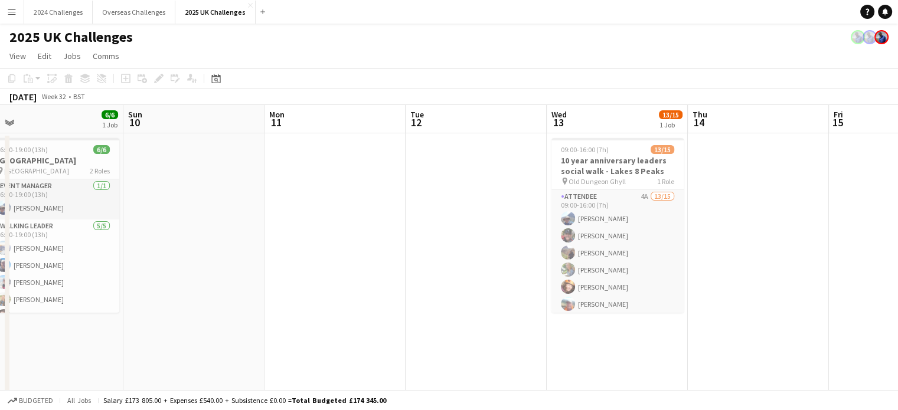
drag, startPoint x: 751, startPoint y: 231, endPoint x: 288, endPoint y: 222, distance: 462.8
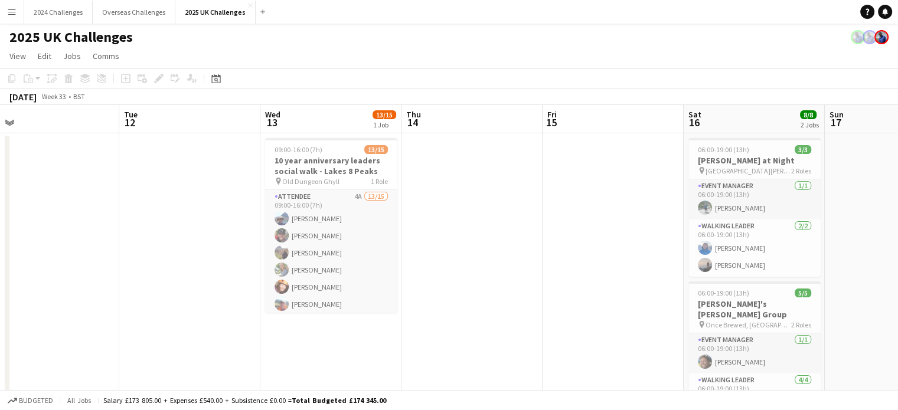
scroll to position [0, 332]
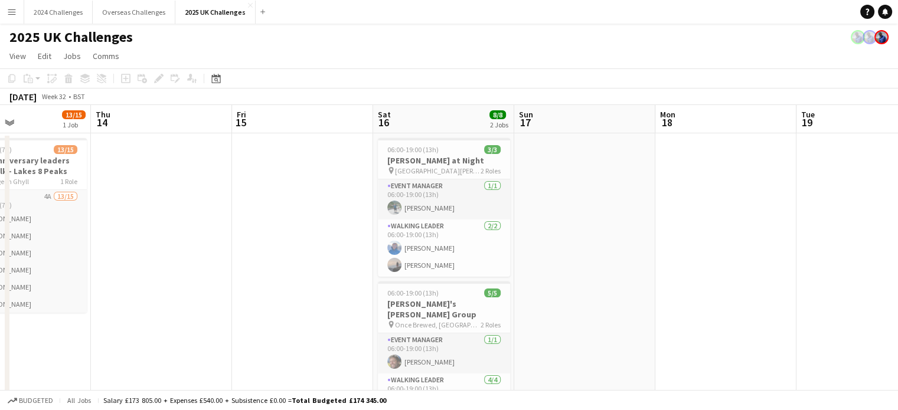
drag, startPoint x: 481, startPoint y: 258, endPoint x: 164, endPoint y: 252, distance: 317.0
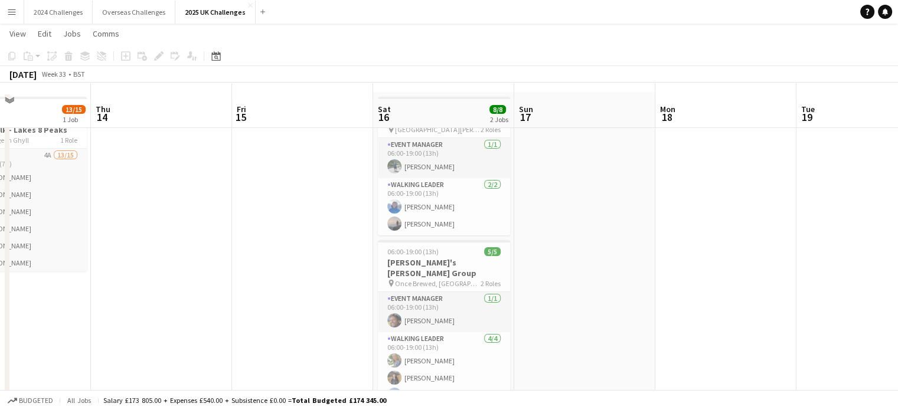
scroll to position [59, 0]
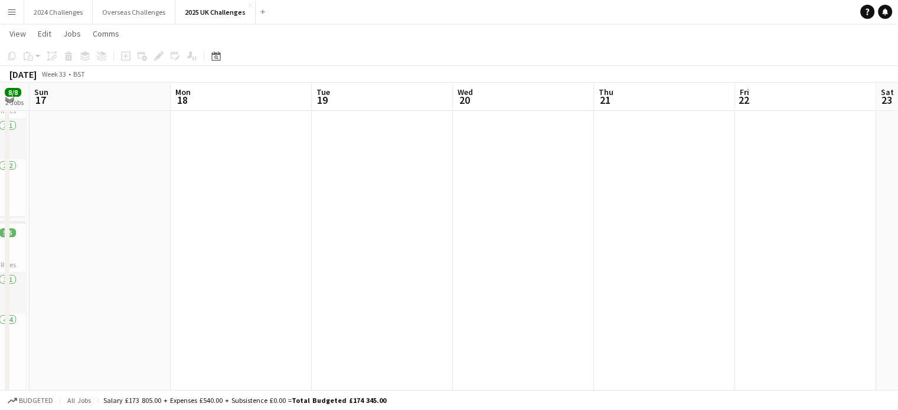
drag, startPoint x: 258, startPoint y: 221, endPoint x: 194, endPoint y: 220, distance: 64.9
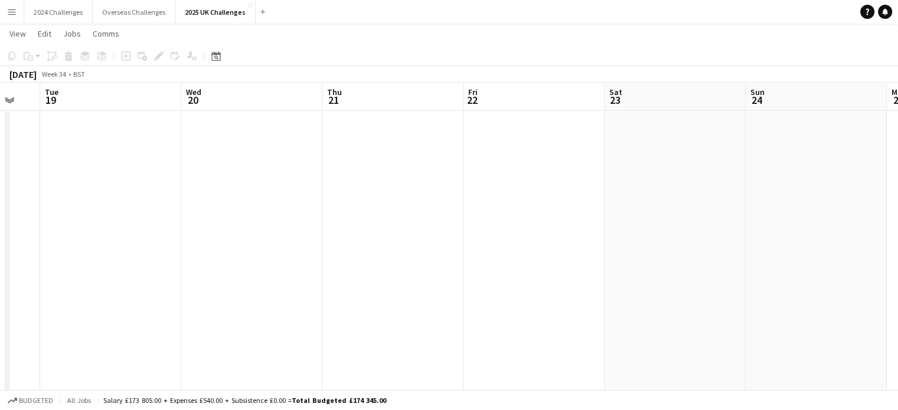
drag, startPoint x: 572, startPoint y: 209, endPoint x: 125, endPoint y: 215, distance: 446.8
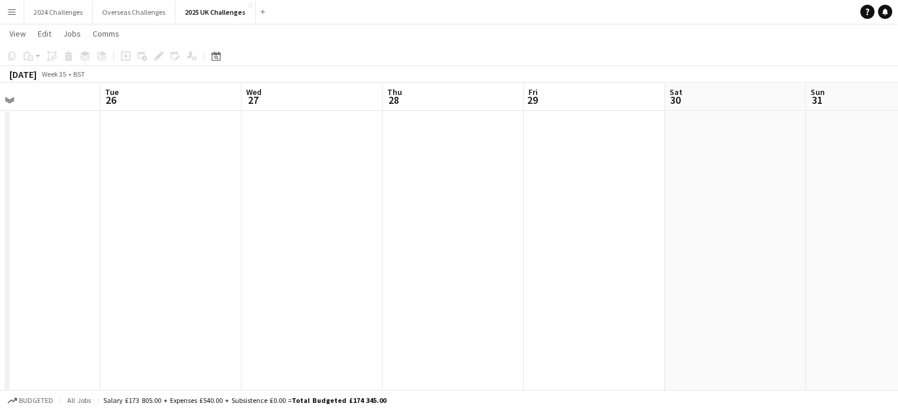
drag, startPoint x: 631, startPoint y: 219, endPoint x: 74, endPoint y: 219, distance: 556.5
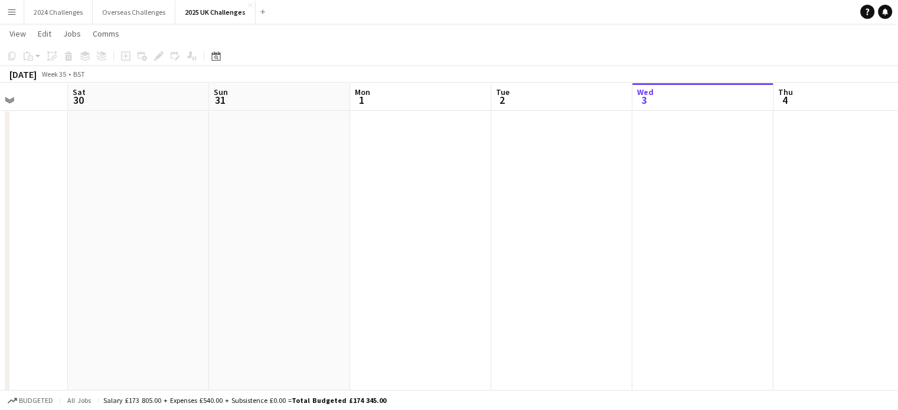
drag, startPoint x: 658, startPoint y: 213, endPoint x: 87, endPoint y: 215, distance: 571.3
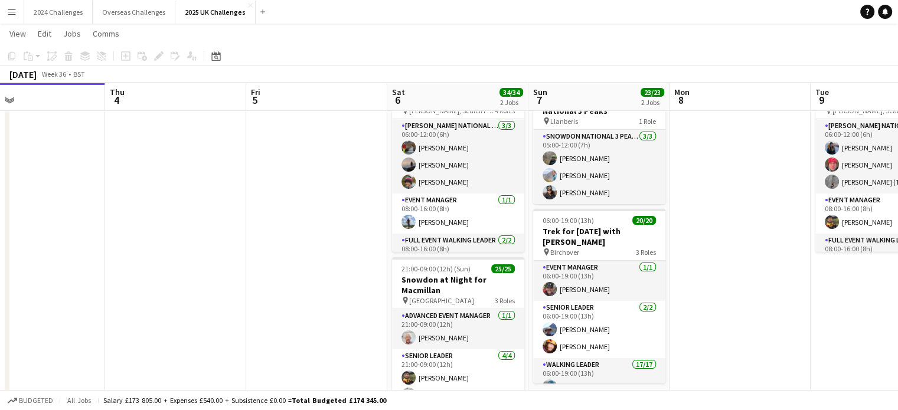
drag, startPoint x: 708, startPoint y: 195, endPoint x: 87, endPoint y: 198, distance: 620.3
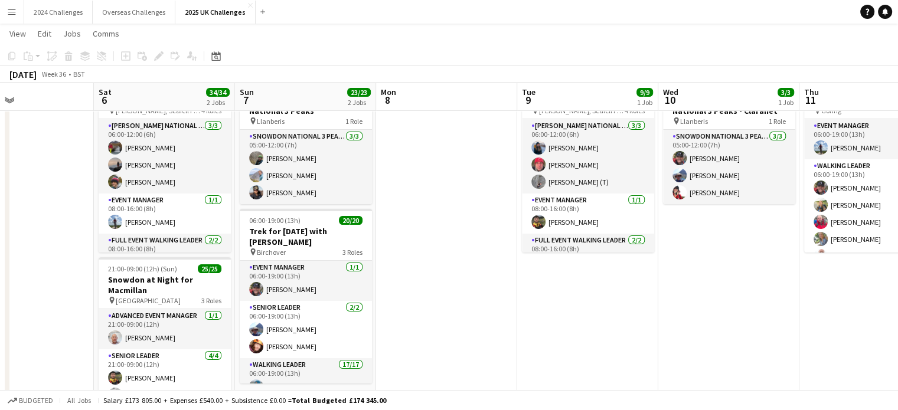
scroll to position [0, 355]
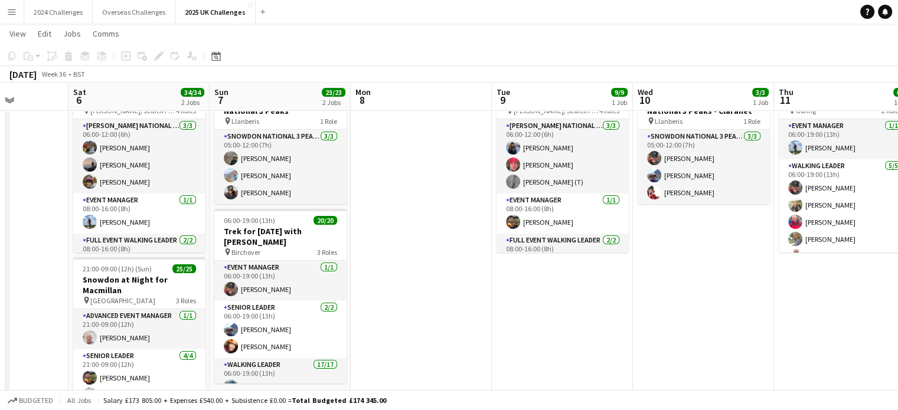
drag, startPoint x: 738, startPoint y: 242, endPoint x: 419, endPoint y: 232, distance: 318.9
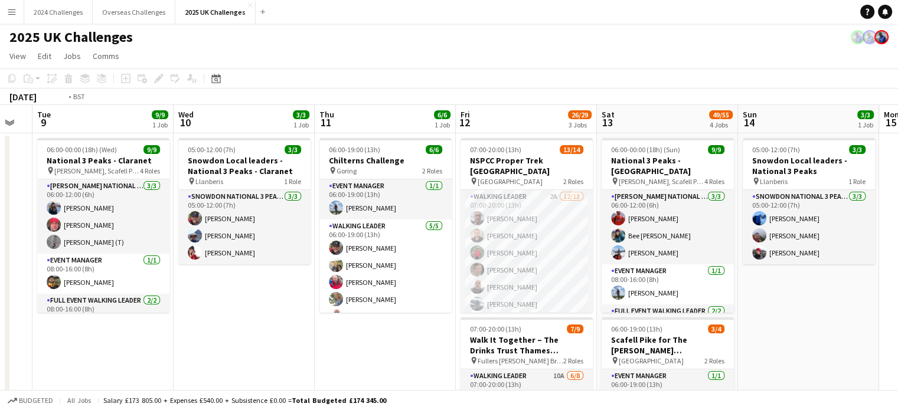
scroll to position [0, 292]
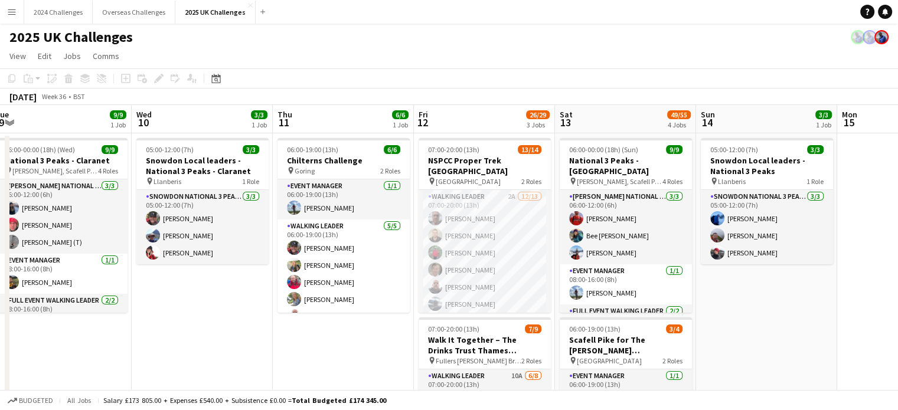
drag, startPoint x: 388, startPoint y: 333, endPoint x: 181, endPoint y: 326, distance: 207.3
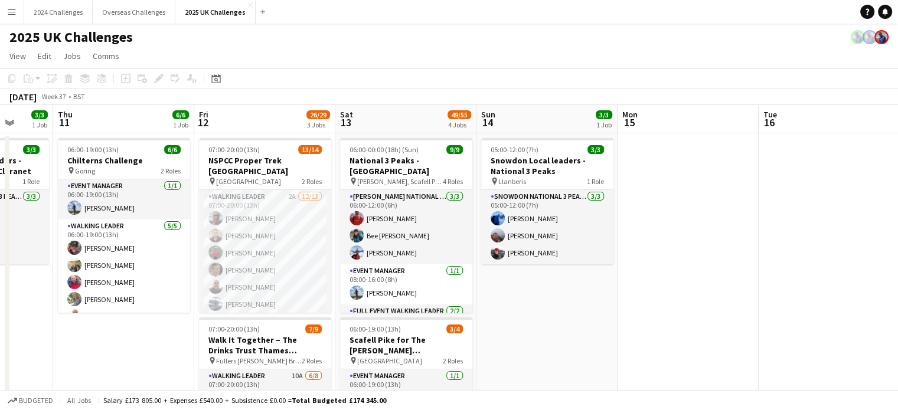
drag, startPoint x: 749, startPoint y: 304, endPoint x: 305, endPoint y: 306, distance: 444.4
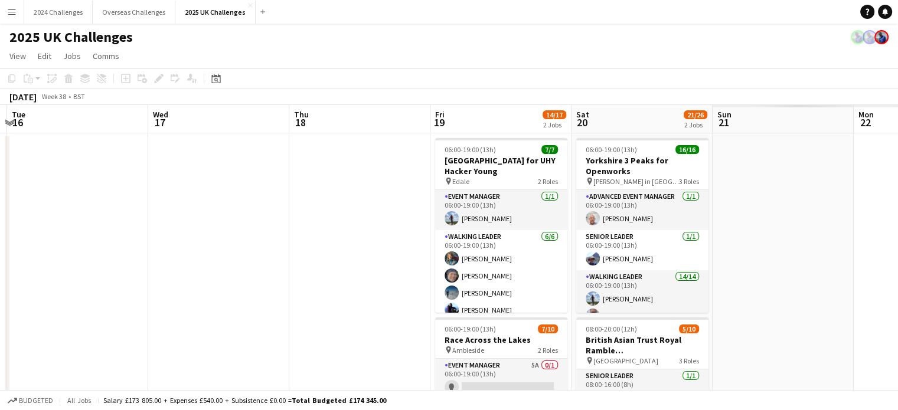
scroll to position [0, 545]
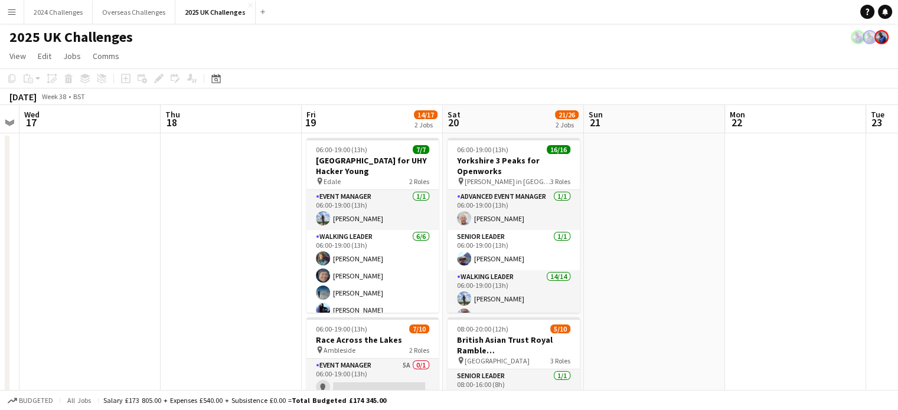
drag, startPoint x: 767, startPoint y: 243, endPoint x: 199, endPoint y: 243, distance: 567.7
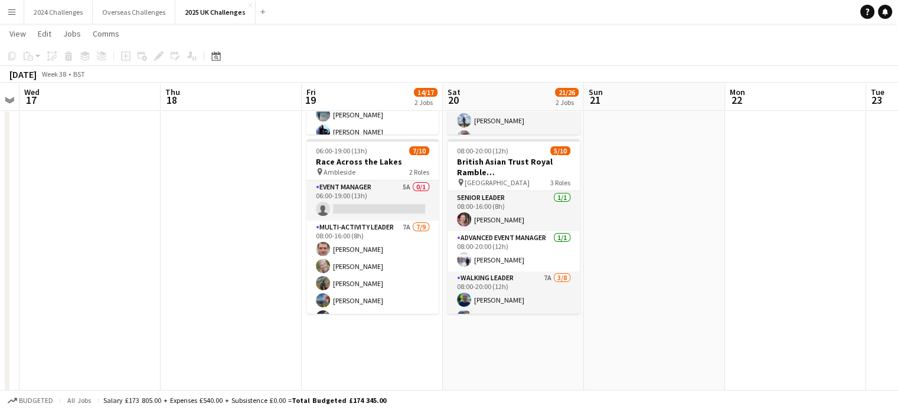
scroll to position [0, 0]
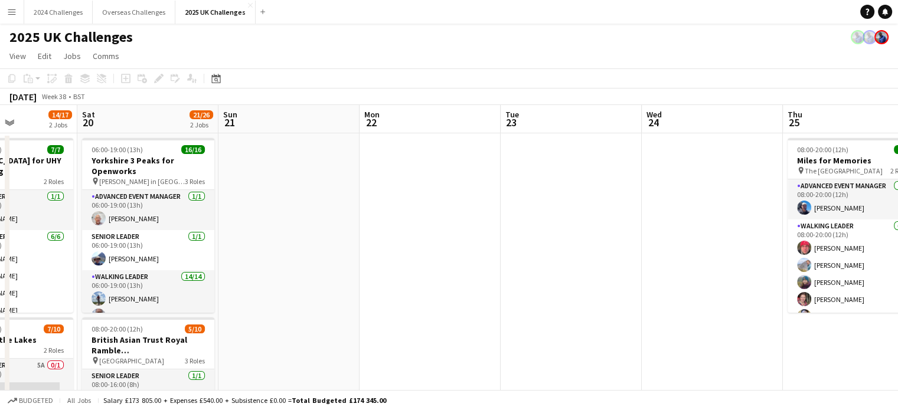
drag, startPoint x: 543, startPoint y: 285, endPoint x: 168, endPoint y: 266, distance: 375.2
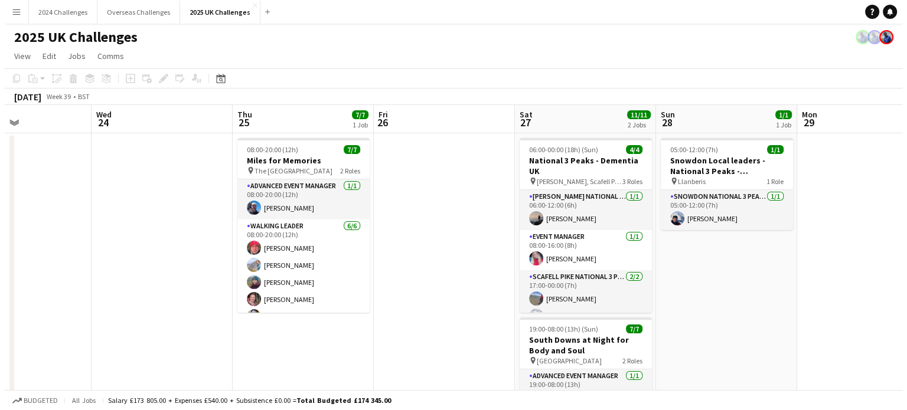
scroll to position [0, 338]
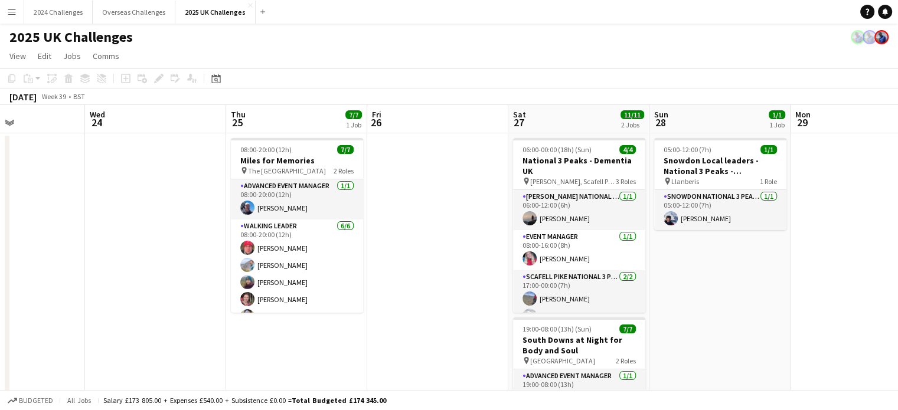
drag, startPoint x: 337, startPoint y: 264, endPoint x: 63, endPoint y: 253, distance: 274.6
click at [12, 12] on app-icon "Menu" at bounding box center [11, 11] width 9 height 9
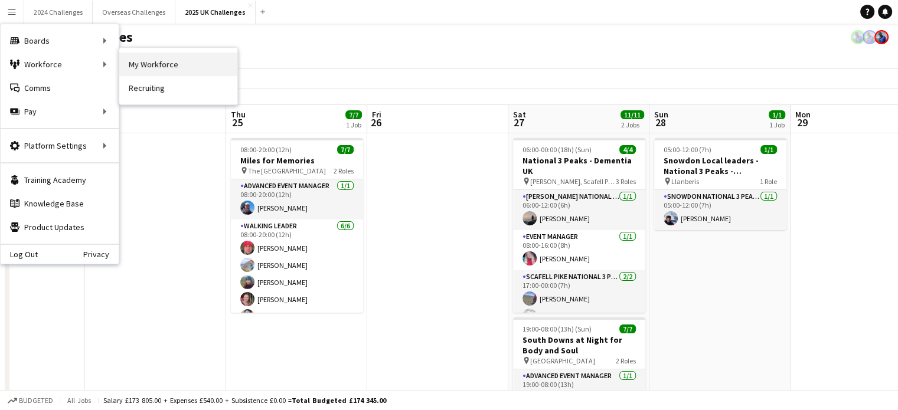
click at [148, 70] on link "My Workforce" at bounding box center [178, 65] width 118 height 24
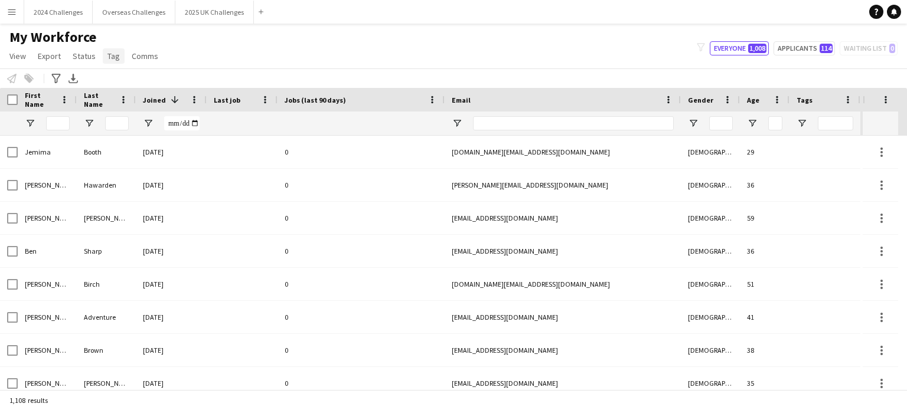
click at [112, 55] on span "Tag" at bounding box center [113, 56] width 12 height 11
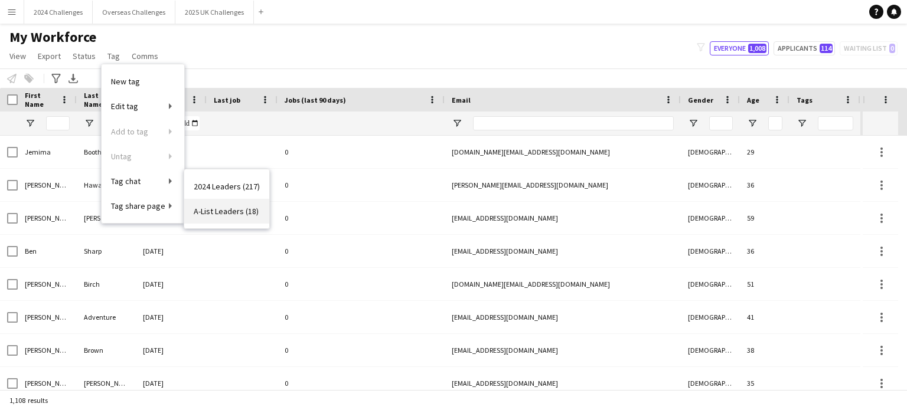
click at [240, 207] on span "A-List Leaders (18)" at bounding box center [226, 211] width 65 height 11
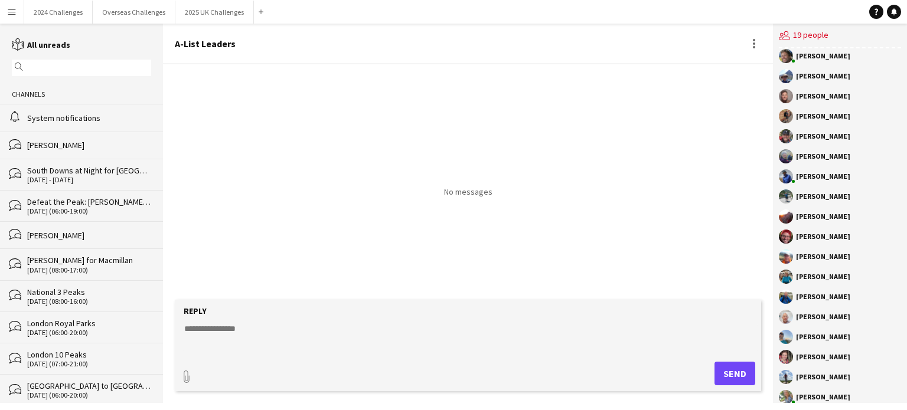
scroll to position [38, 0]
